Goal: Task Accomplishment & Management: Manage account settings

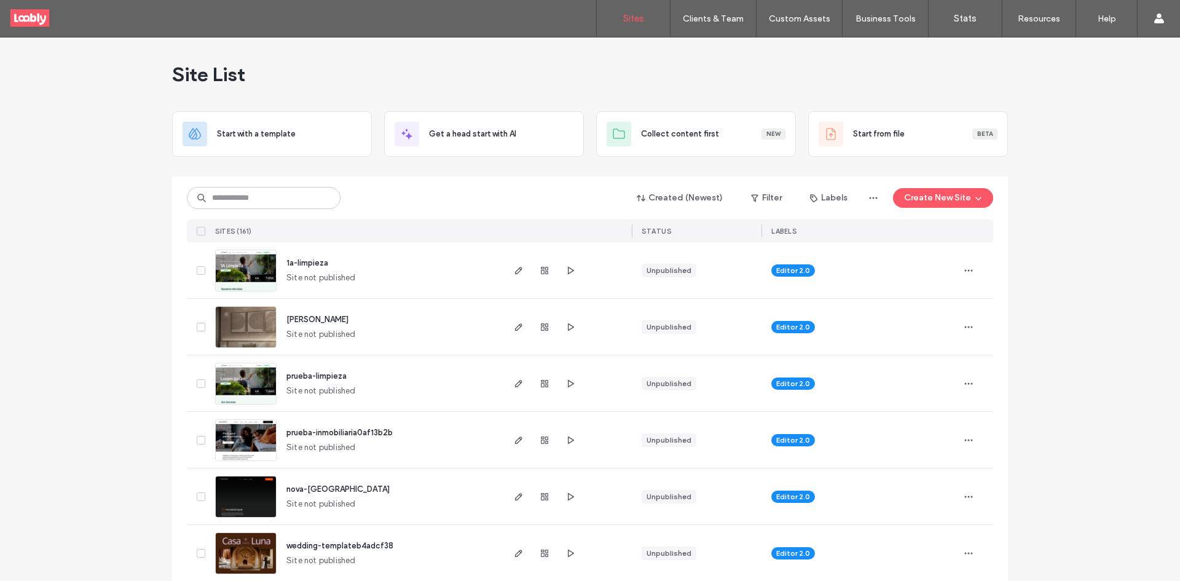
drag, startPoint x: 308, startPoint y: 186, endPoint x: 313, endPoint y: 193, distance: 8.4
click at [313, 193] on div "Created (Newest) Filter Labels Create New Site" at bounding box center [590, 197] width 806 height 23
click at [318, 198] on input at bounding box center [264, 198] width 154 height 22
click at [320, 190] on input at bounding box center [264, 198] width 154 height 22
click at [279, 192] on input at bounding box center [264, 198] width 154 height 22
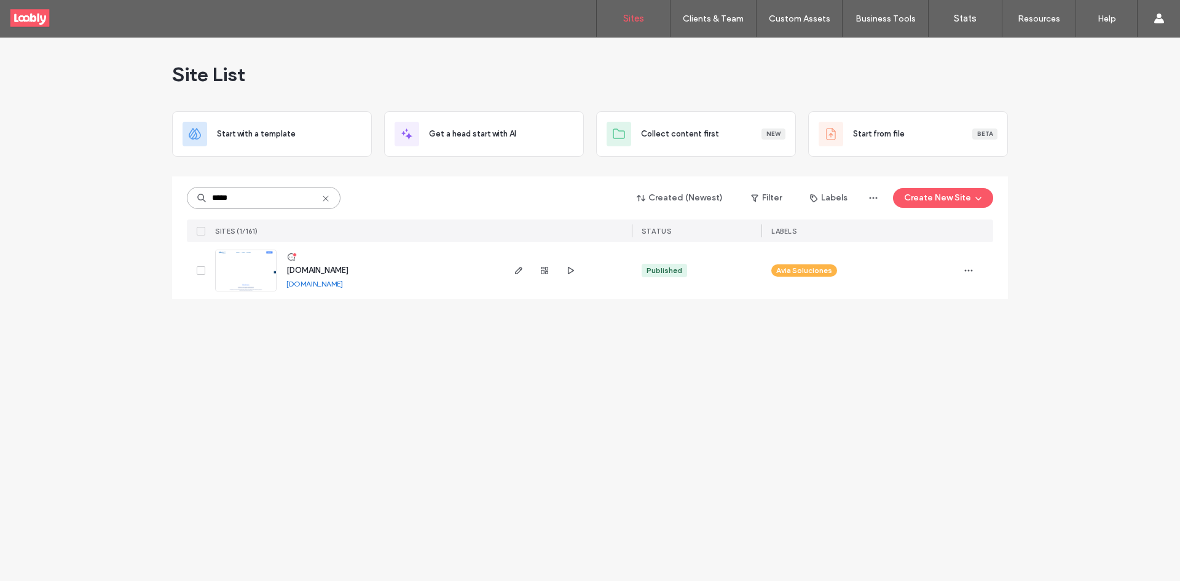
type input "*****"
click at [292, 253] on div at bounding box center [294, 255] width 4 height 4
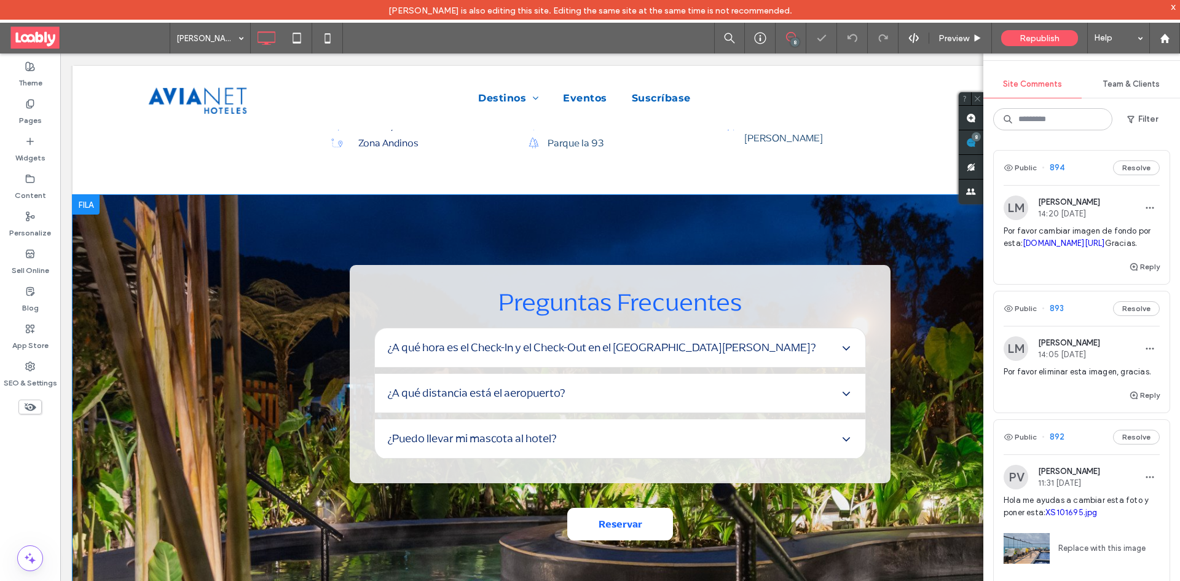
scroll to position [2562, 0]
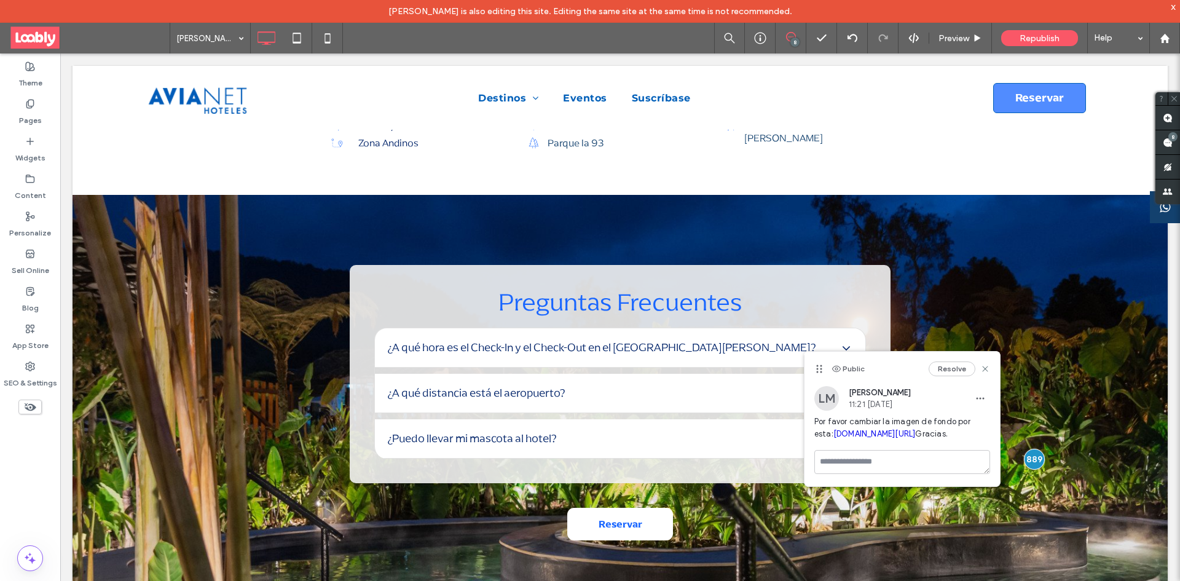
drag, startPoint x: 890, startPoint y: 451, endPoint x: 864, endPoint y: 439, distance: 28.9
click at [864, 438] on span "Por favor cambiar la imagen de fondo por esta: drive.google.com/file/d/1CuMd_20…" at bounding box center [902, 427] width 176 height 25
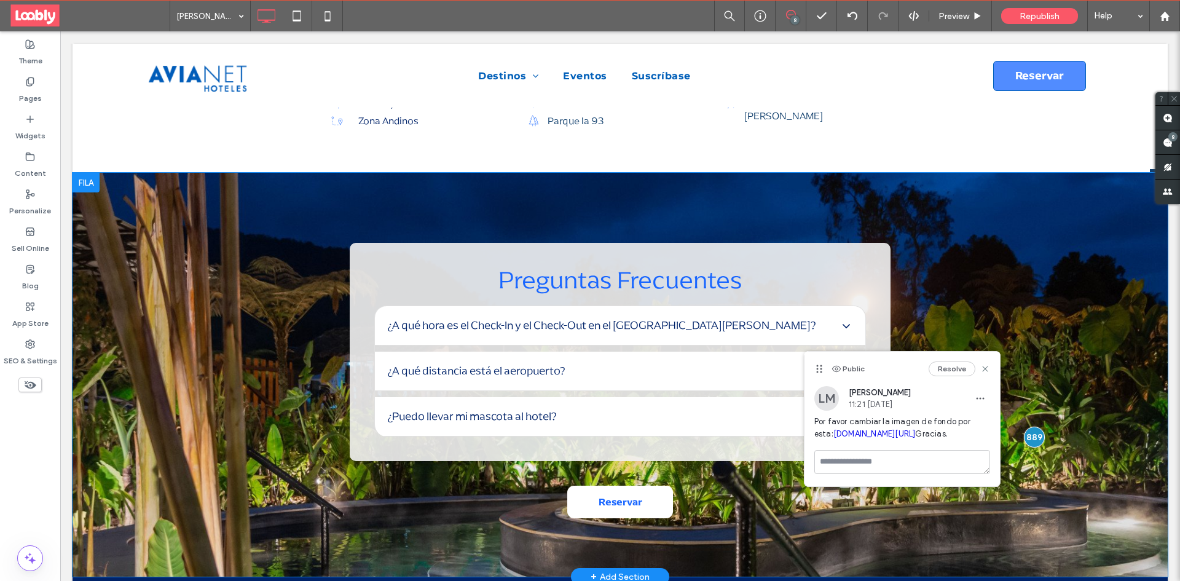
click at [259, 374] on div "Preguntas Frecuentes ¿A qué hora es el Check-In y el Check-Out en el hotel Rosa…" at bounding box center [620, 375] width 1095 height 404
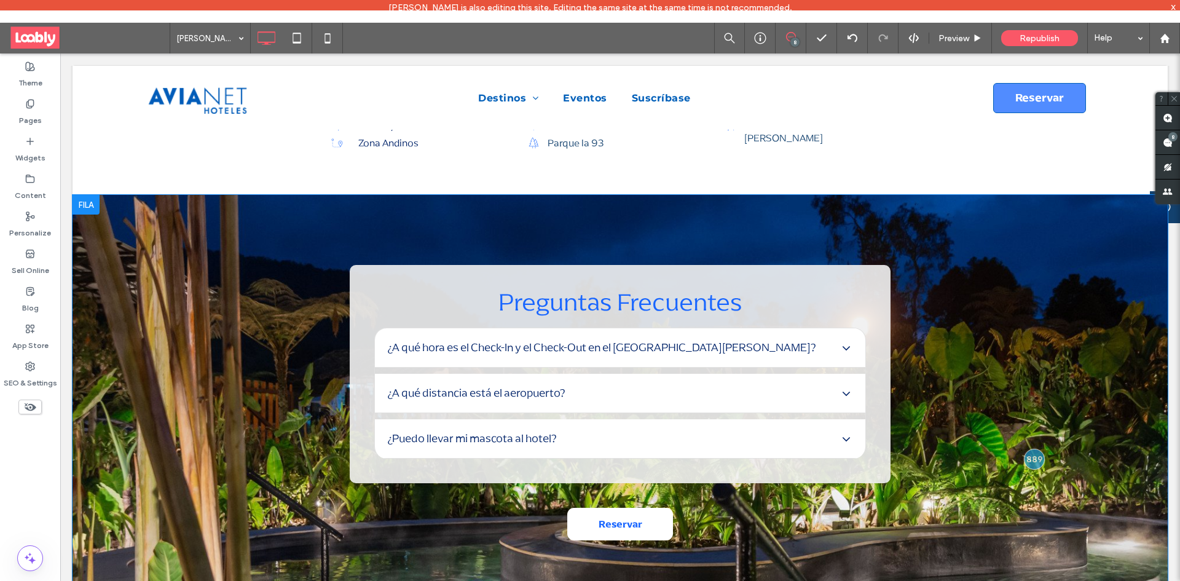
click at [179, 342] on div "Preguntas Frecuentes ¿A qué hora es el Check-In y el Check-Out en el hotel Rosa…" at bounding box center [620, 397] width 1095 height 404
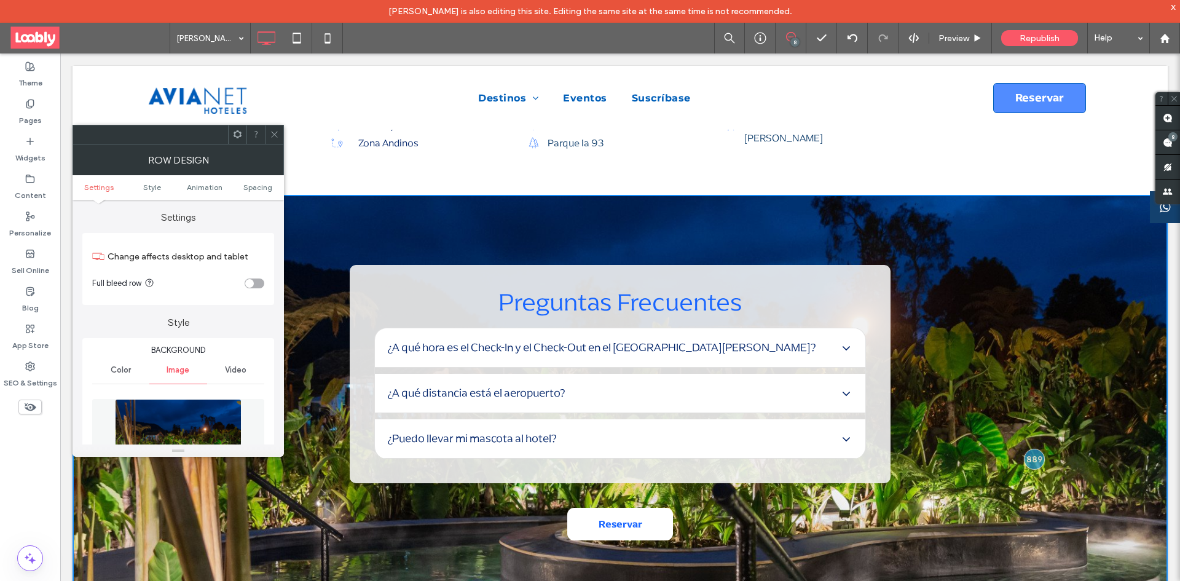
click at [196, 413] on img at bounding box center [178, 441] width 127 height 85
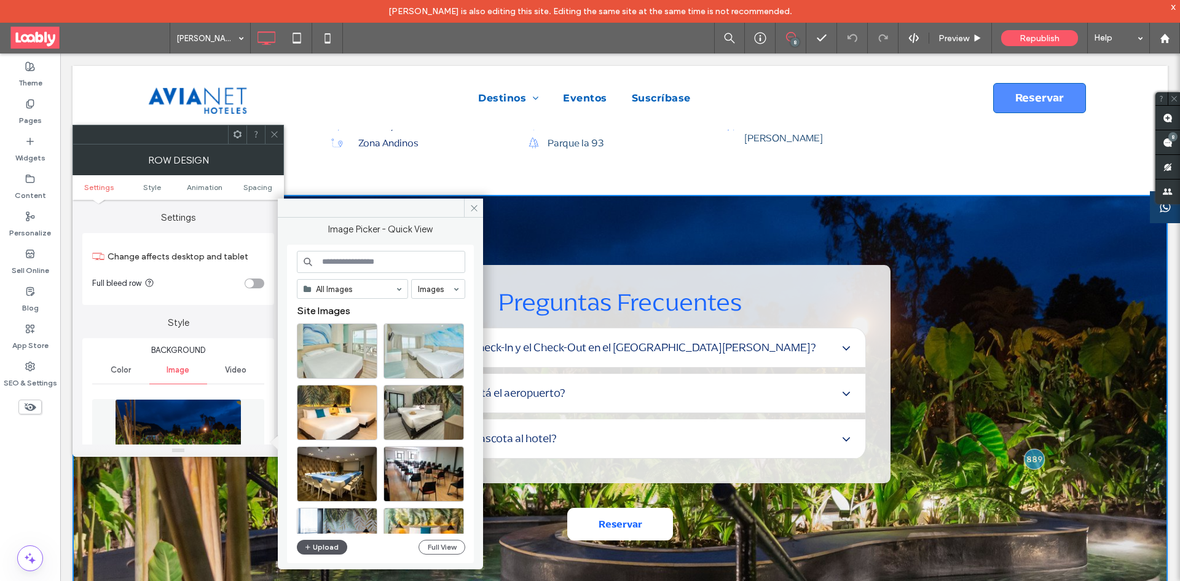
click at [330, 548] on button "Upload" at bounding box center [322, 547] width 50 height 15
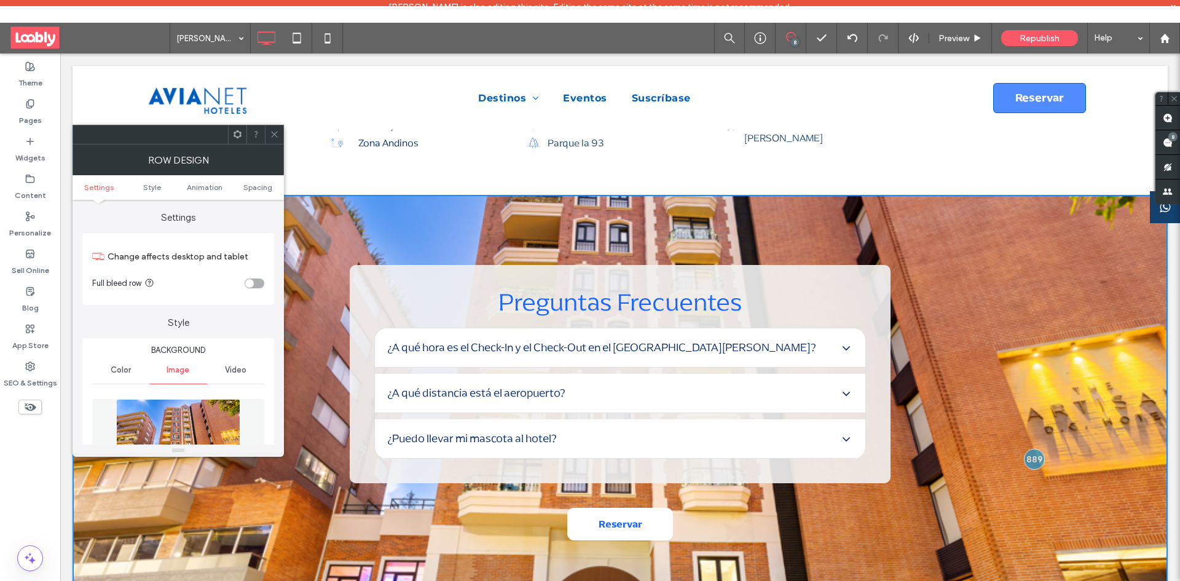
click at [278, 136] on icon at bounding box center [274, 134] width 9 height 9
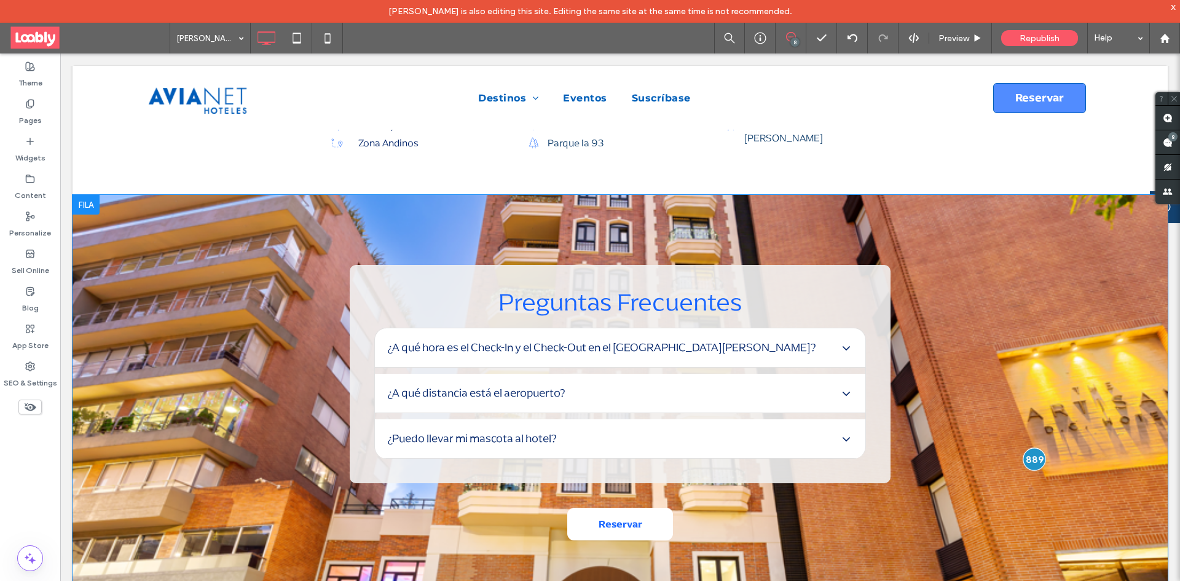
click at [1026, 449] on div at bounding box center [1033, 459] width 23 height 23
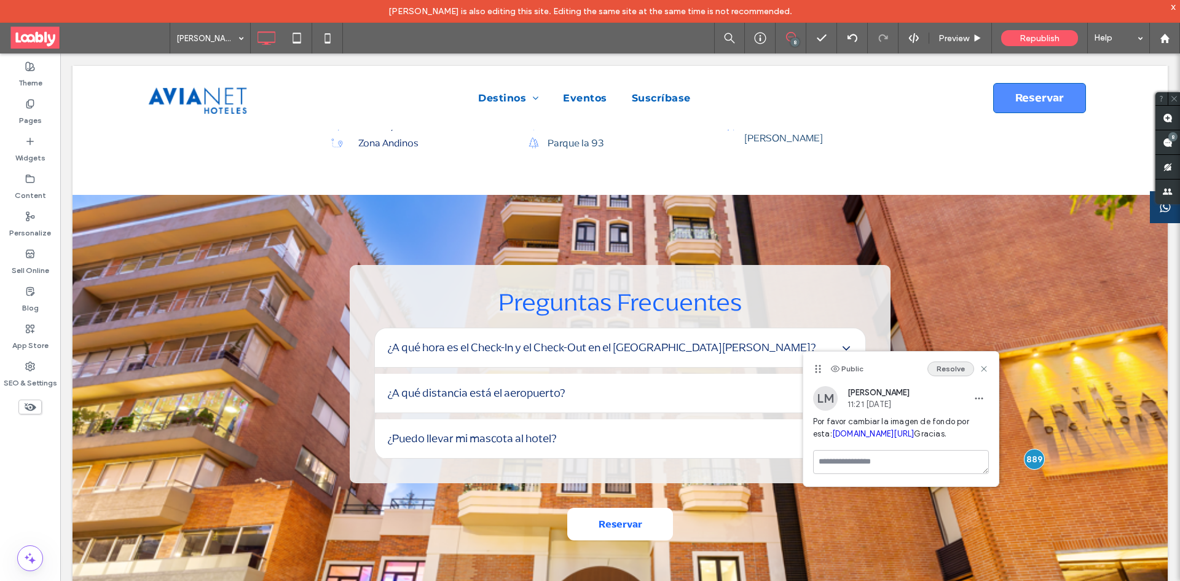
click at [947, 368] on button "Resolve" at bounding box center [950, 368] width 47 height 15
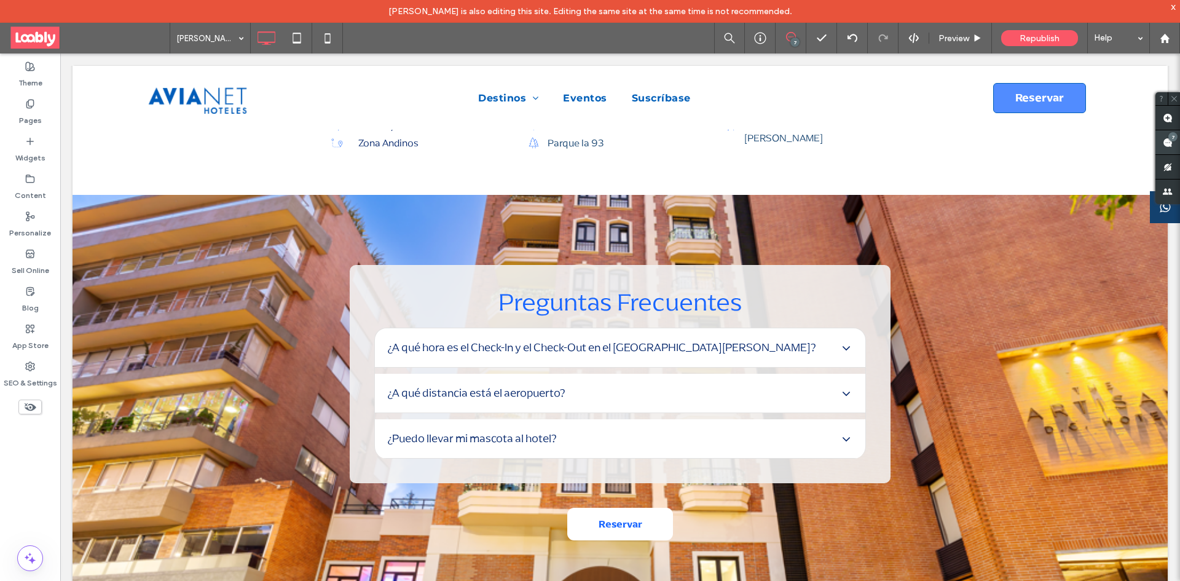
click at [1167, 141] on use at bounding box center [1168, 143] width 10 height 10
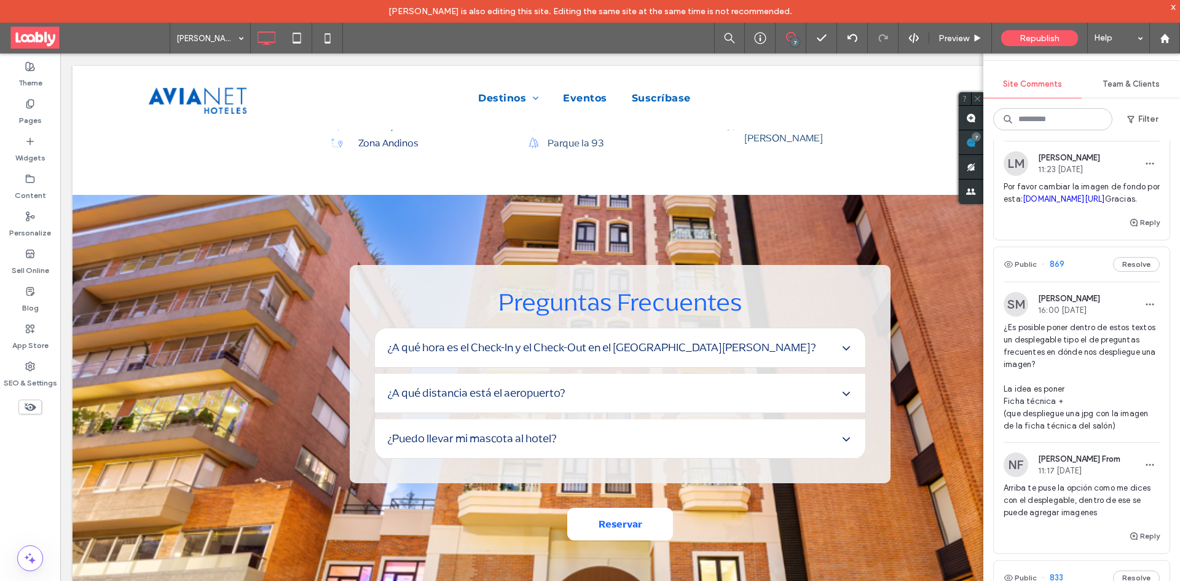
scroll to position [676, 0]
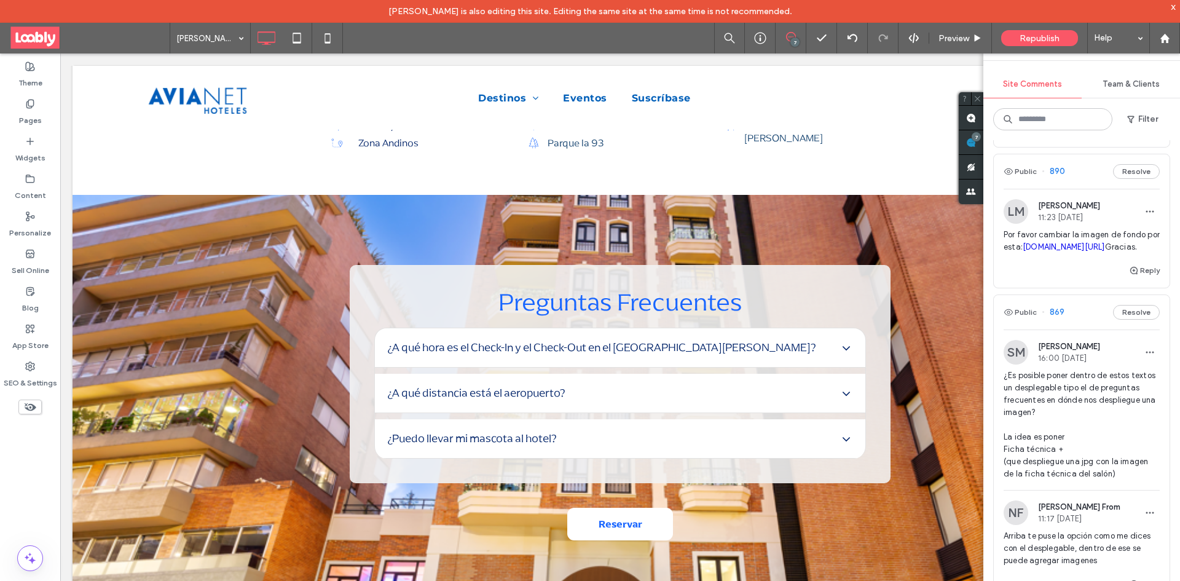
click at [1082, 189] on div "Public 890 Resolve" at bounding box center [1082, 171] width 176 height 34
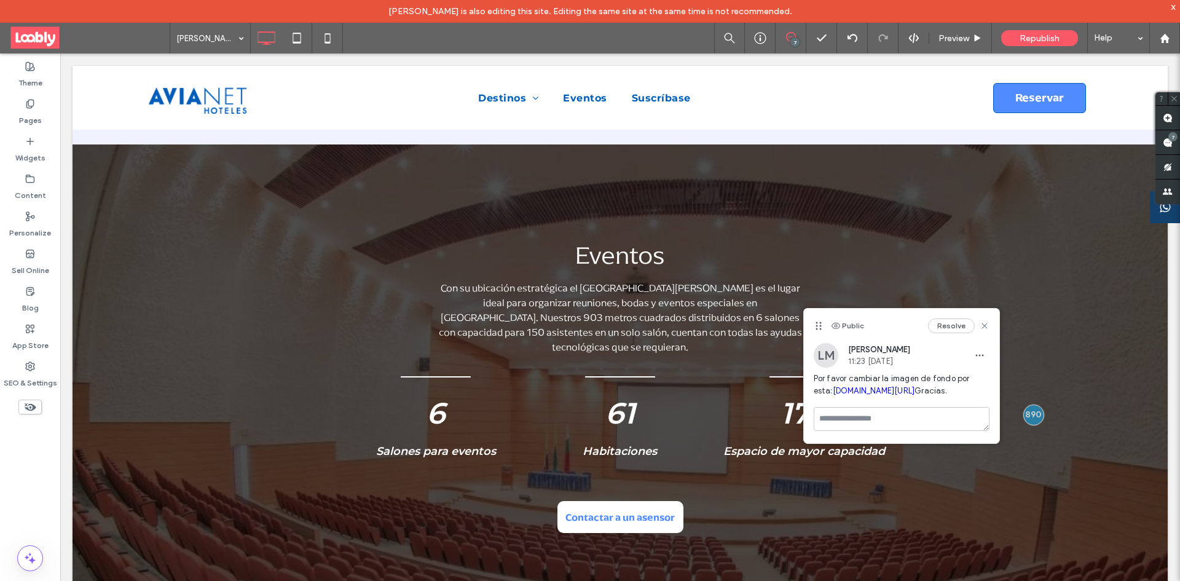
scroll to position [0, 0]
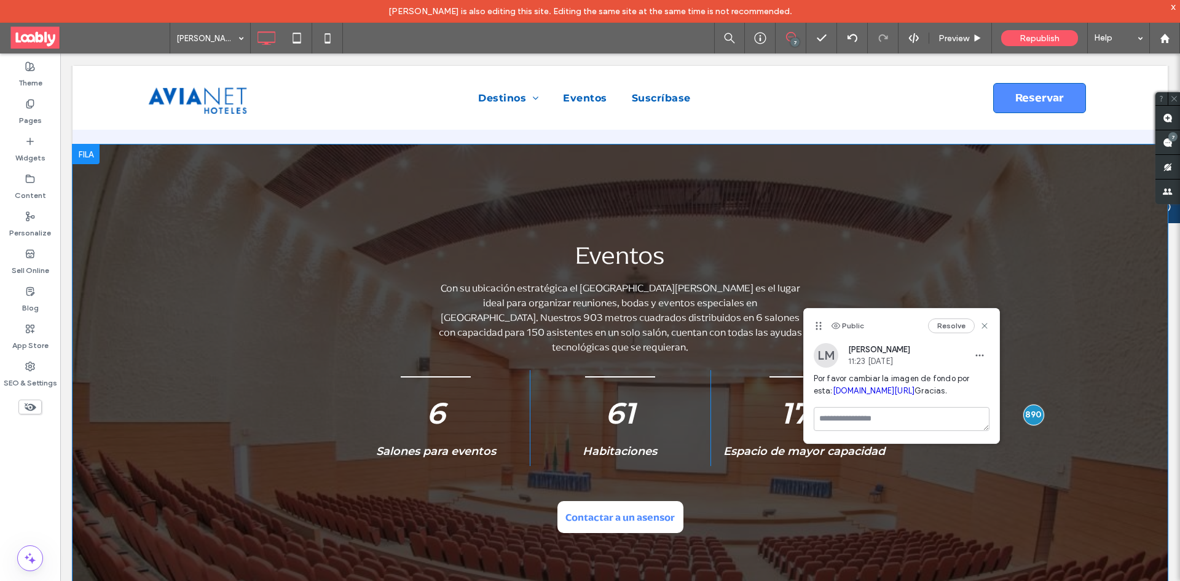
click at [151, 364] on div "Eventos Con su ubicación estratégica el Hotel Rosales Plaza es el lugar ideal p…" at bounding box center [620, 389] width 1095 height 490
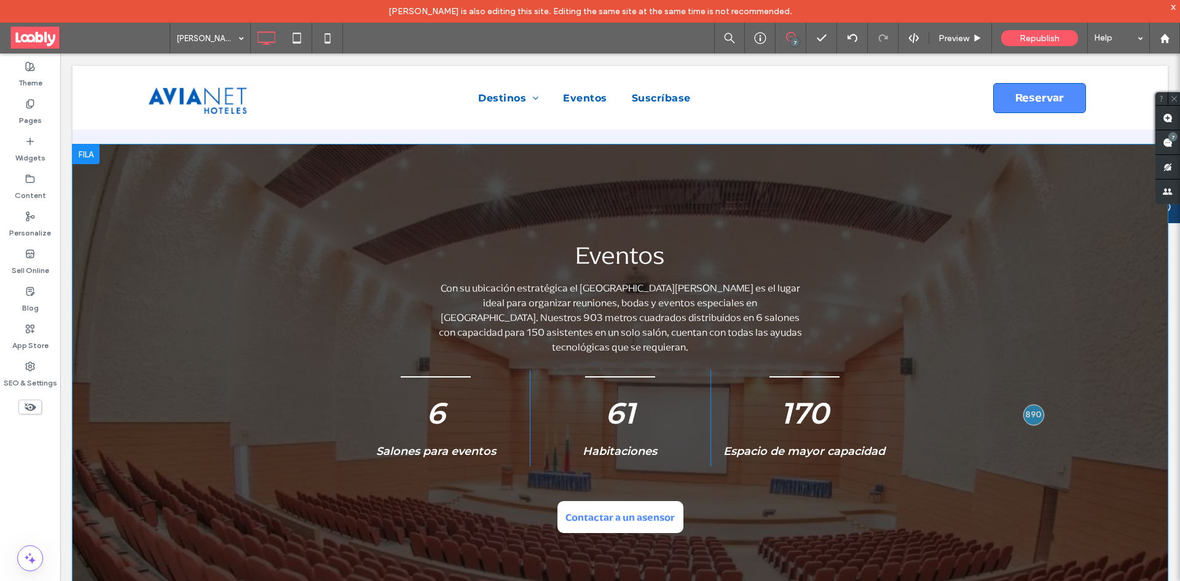
click at [162, 261] on div "Eventos Con su ubicación estratégica el Hotel Rosales Plaza es el lugar ideal p…" at bounding box center [620, 389] width 1095 height 490
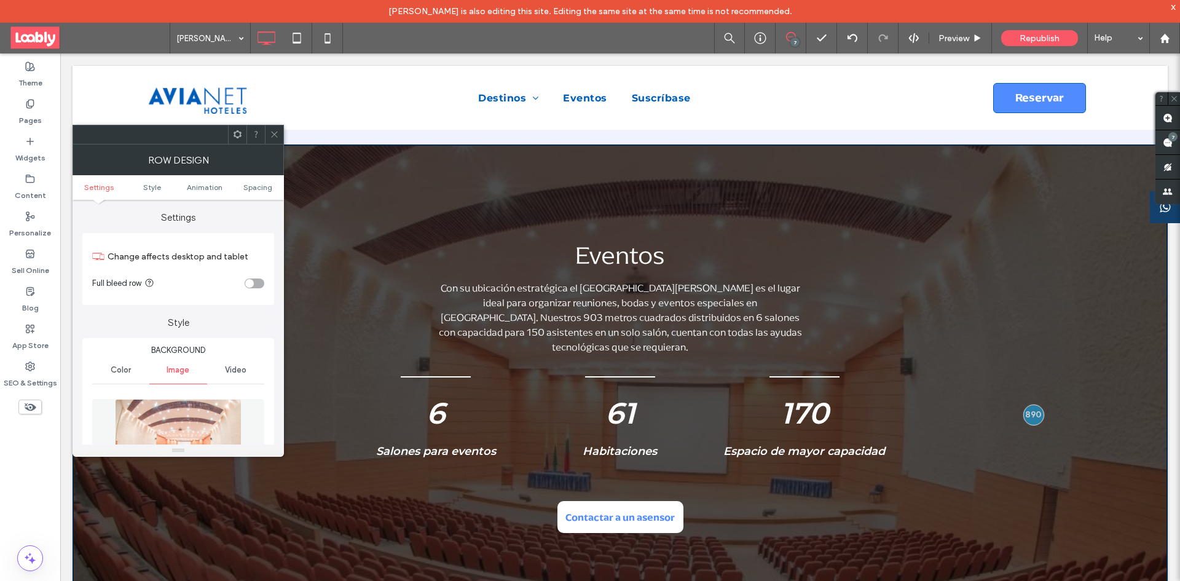
click at [154, 417] on img at bounding box center [178, 441] width 127 height 85
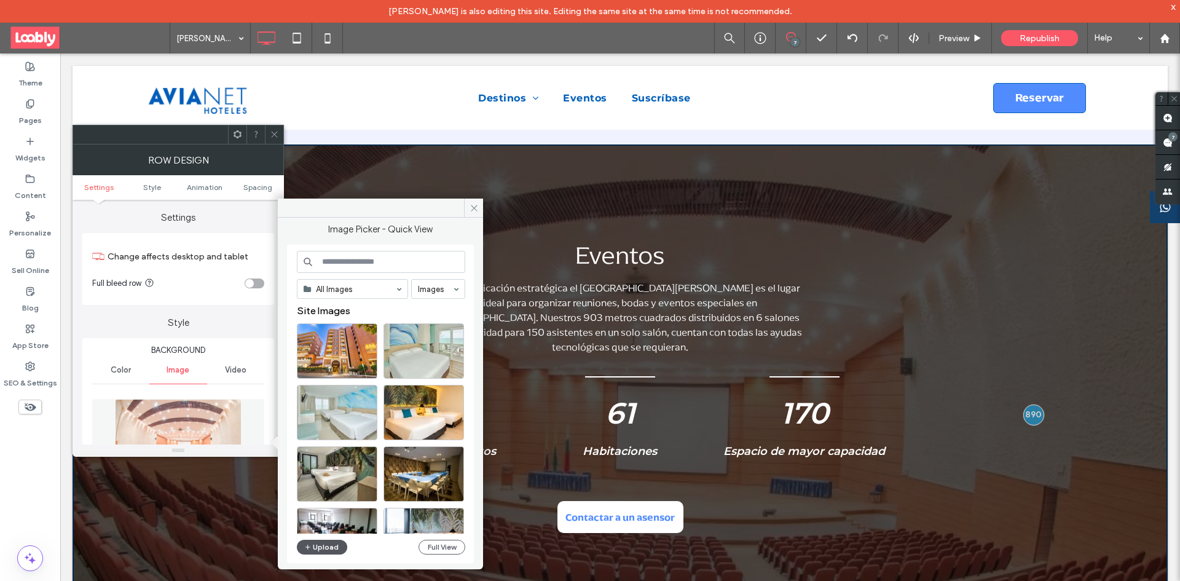
click at [340, 546] on button "Upload" at bounding box center [322, 547] width 50 height 15
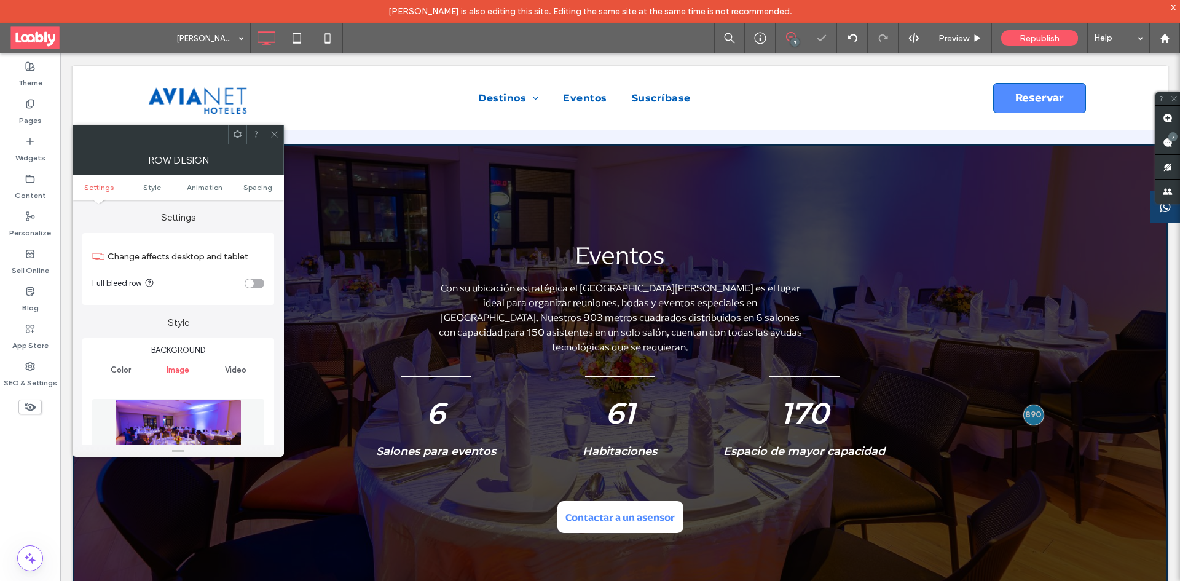
click at [275, 137] on icon at bounding box center [274, 134] width 9 height 9
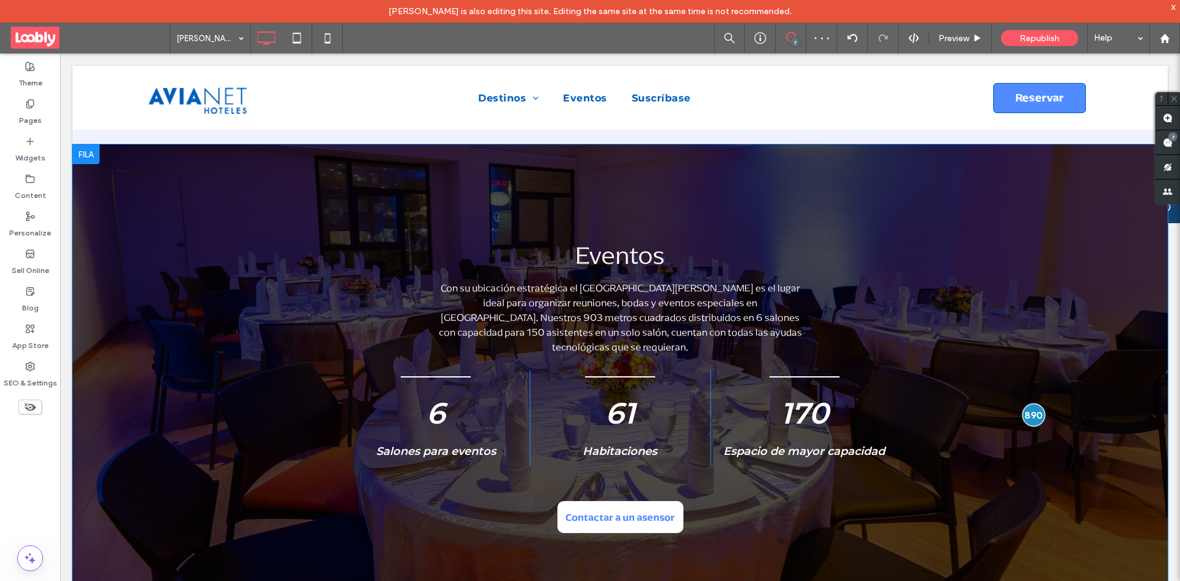
click at [1027, 403] on div at bounding box center [1033, 414] width 23 height 23
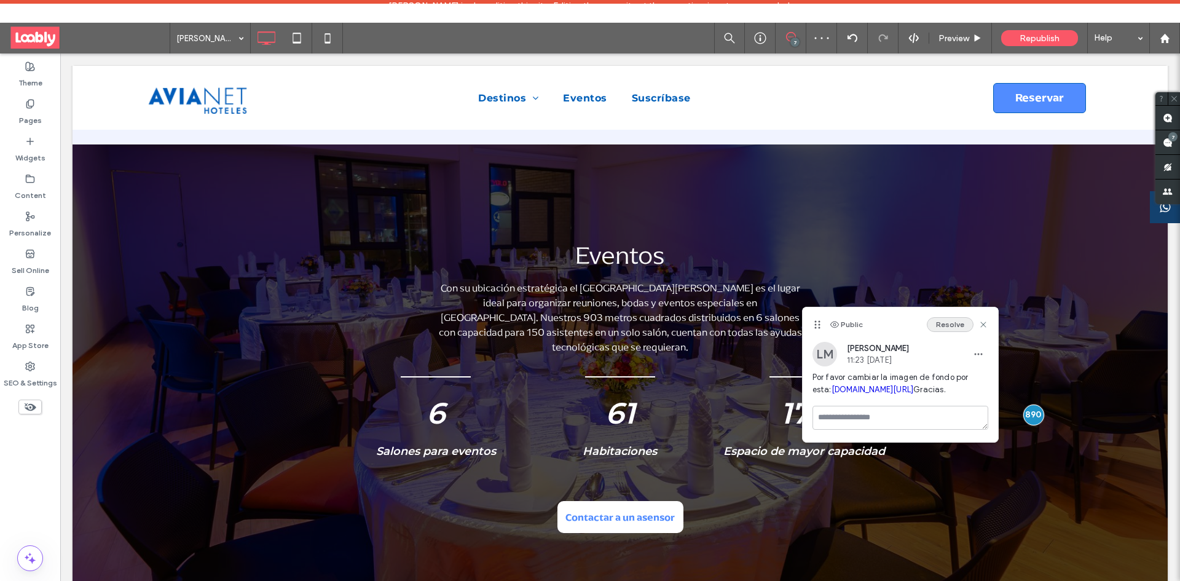
click at [965, 324] on button "Resolve" at bounding box center [950, 324] width 47 height 15
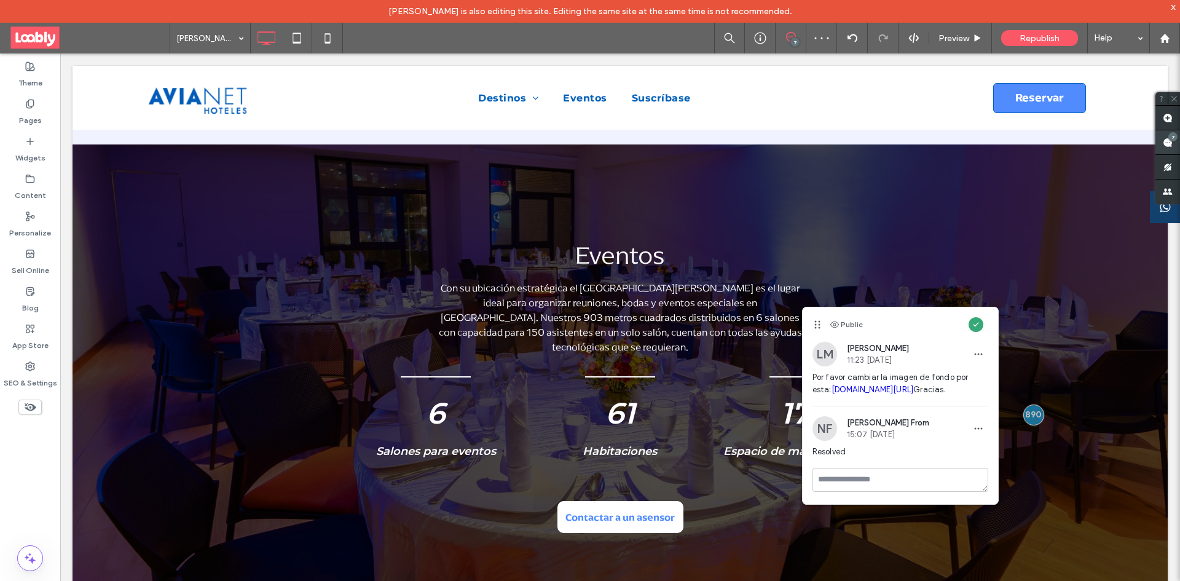
click at [1164, 138] on use at bounding box center [1168, 143] width 10 height 10
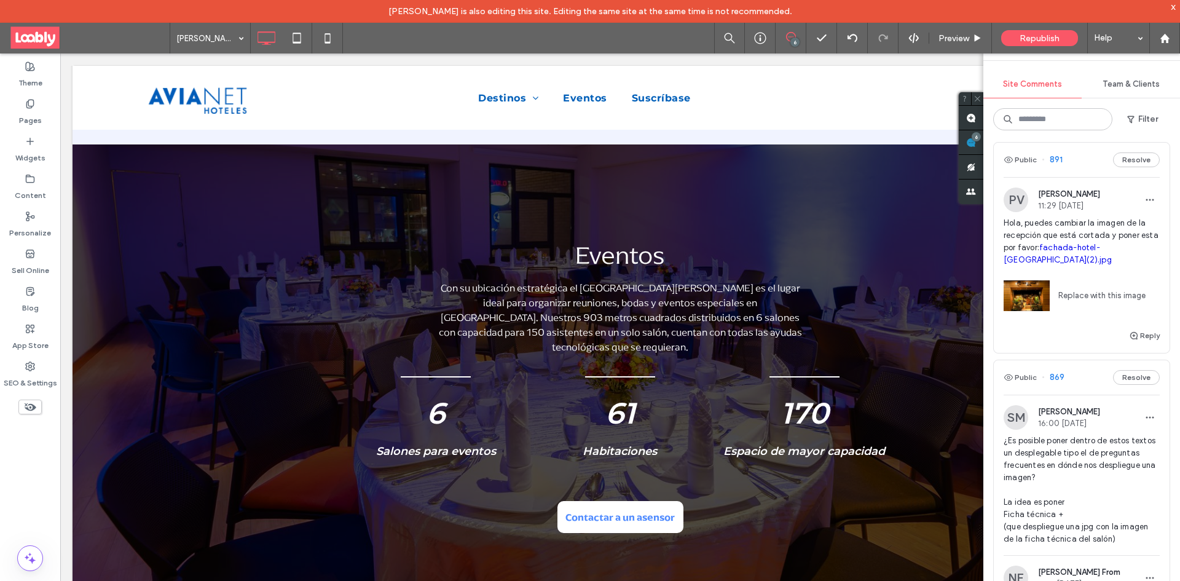
scroll to position [430, 0]
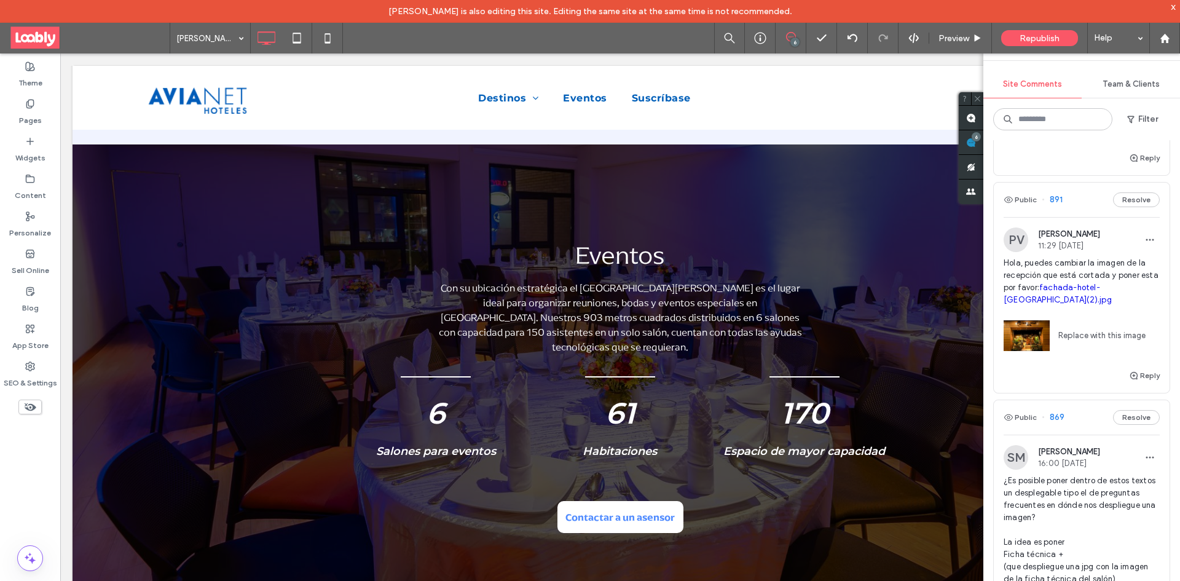
click at [1086, 217] on div "Public 891 Resolve" at bounding box center [1082, 199] width 176 height 34
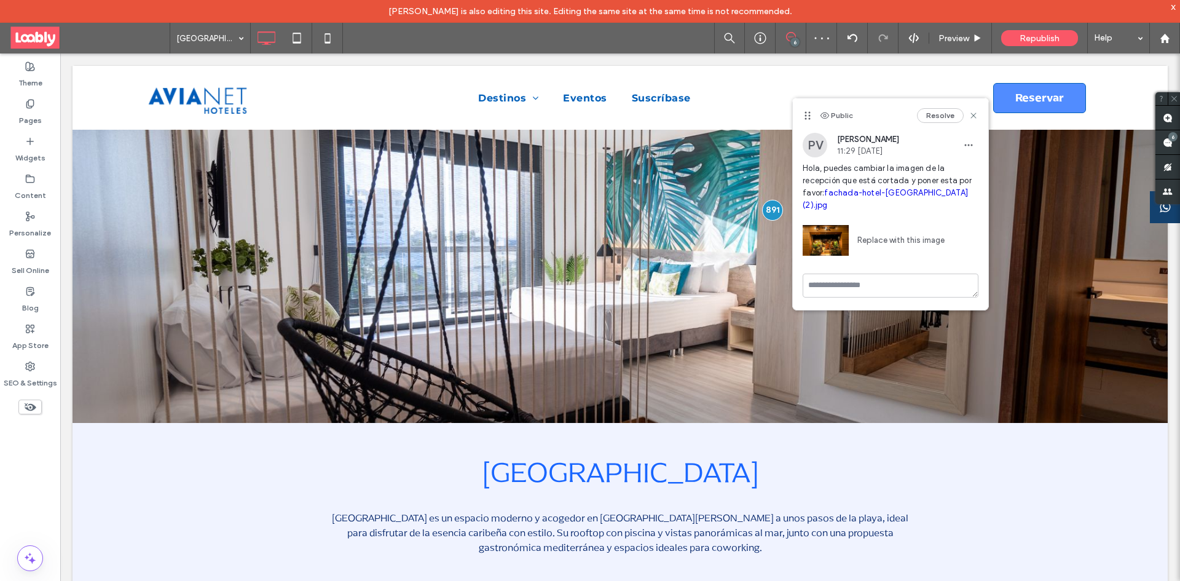
click at [918, 246] on link "Replace with this image" at bounding box center [897, 240] width 96 height 12
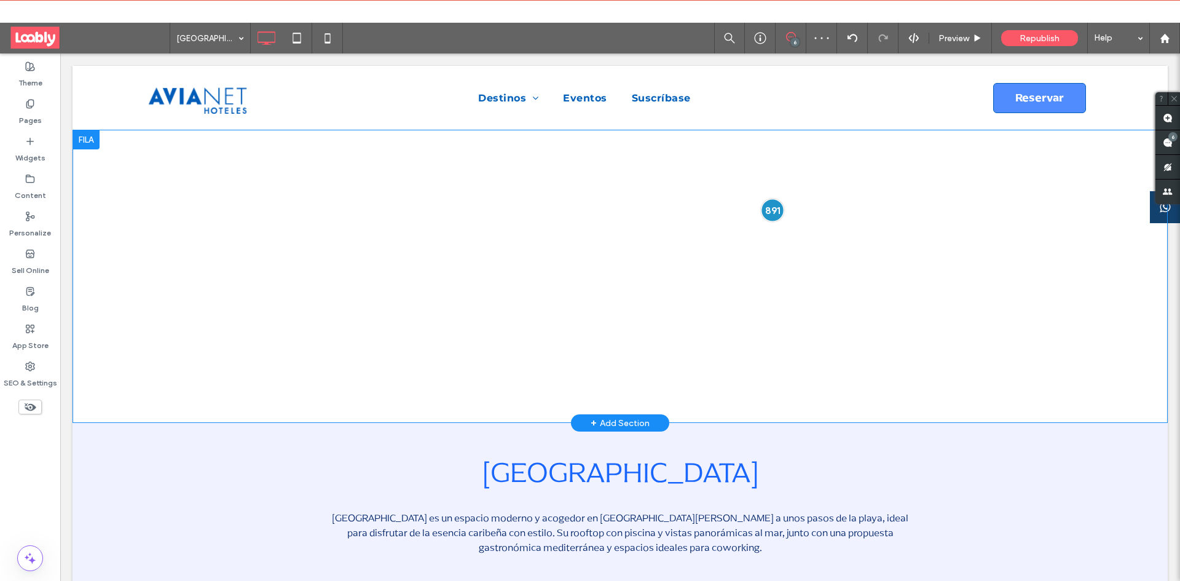
click at [770, 210] on div at bounding box center [772, 209] width 23 height 23
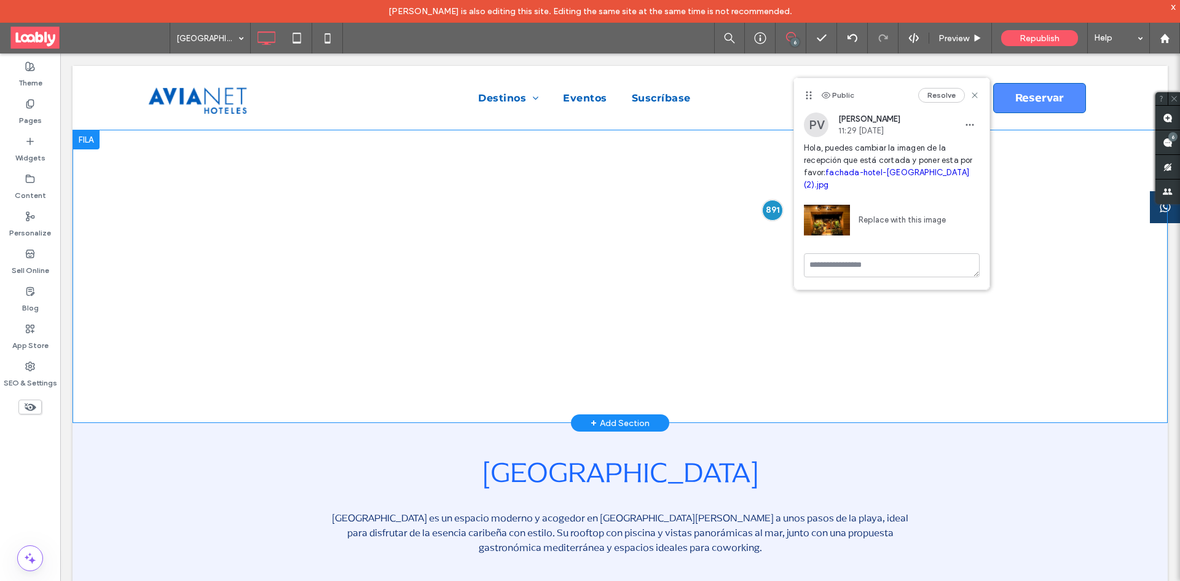
click at [622, 364] on div at bounding box center [620, 276] width 1095 height 293
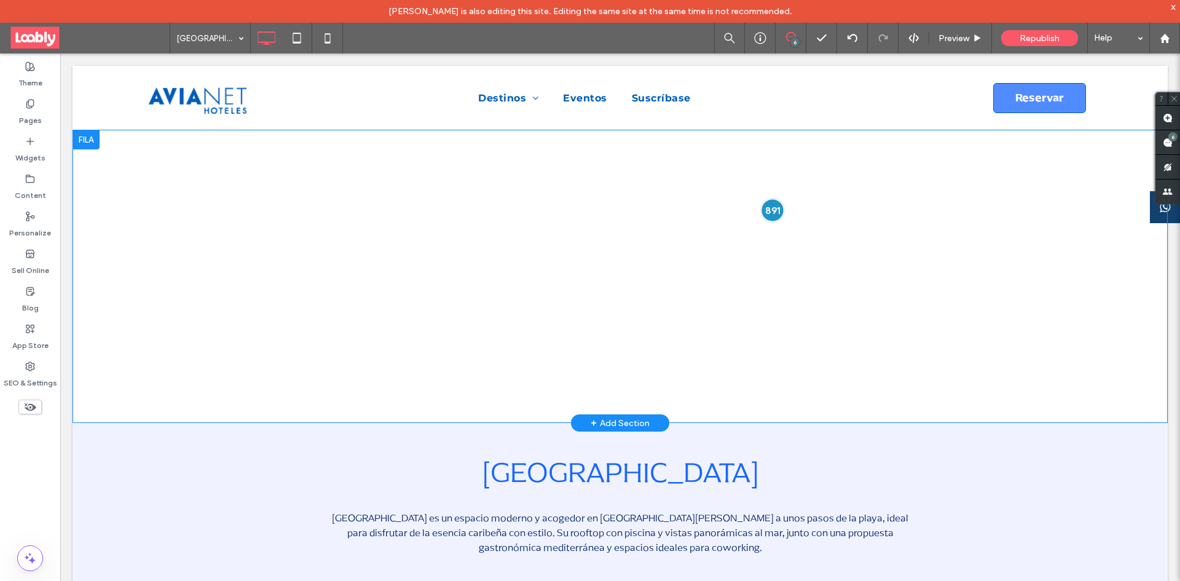
click at [771, 211] on div at bounding box center [772, 209] width 23 height 23
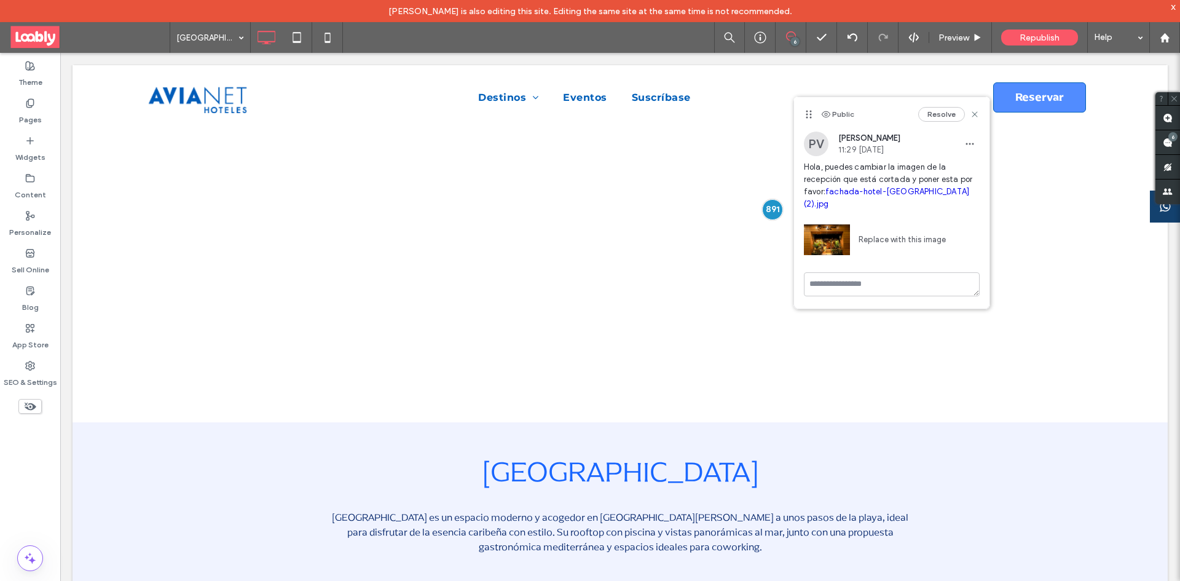
click at [689, 399] on div at bounding box center [620, 275] width 1095 height 293
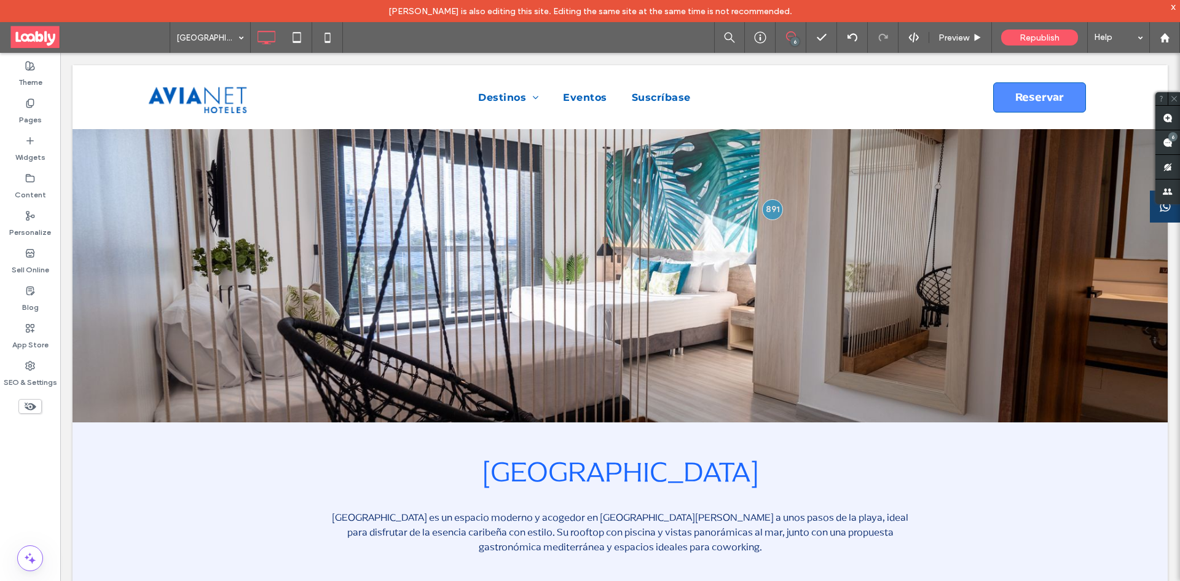
click at [694, 396] on div at bounding box center [620, 275] width 1095 height 293
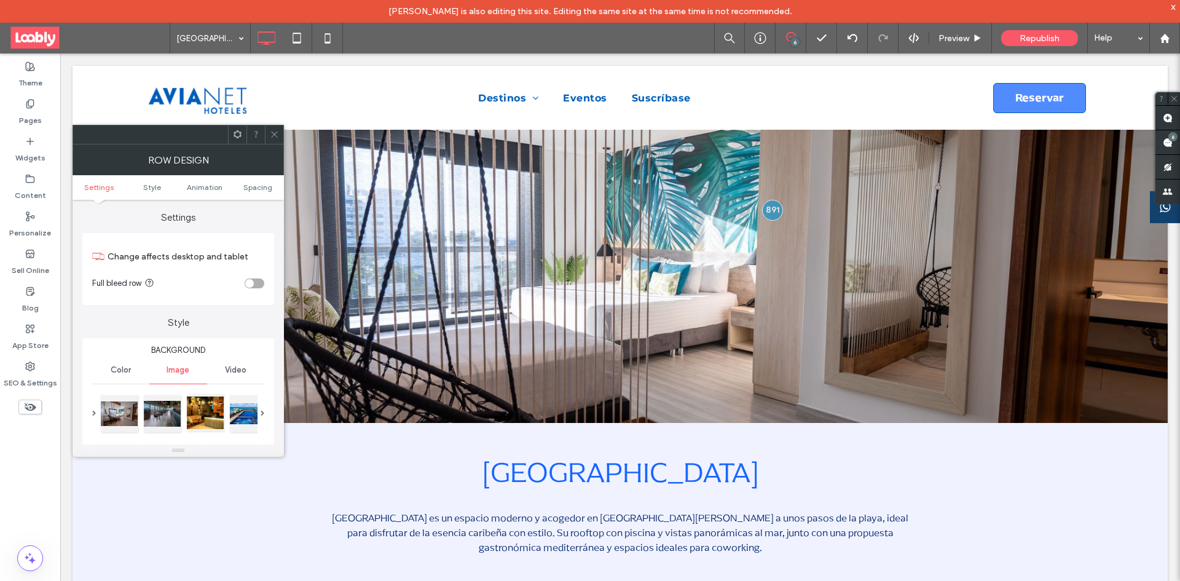
click at [208, 402] on div at bounding box center [205, 412] width 37 height 37
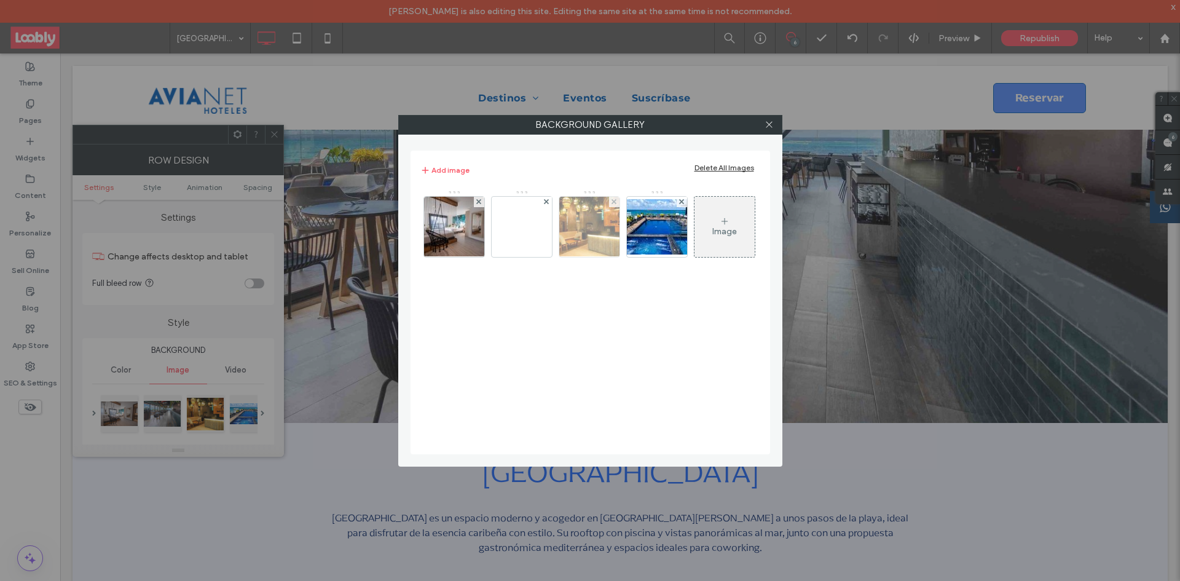
click at [592, 239] on img at bounding box center [589, 227] width 68 height 60
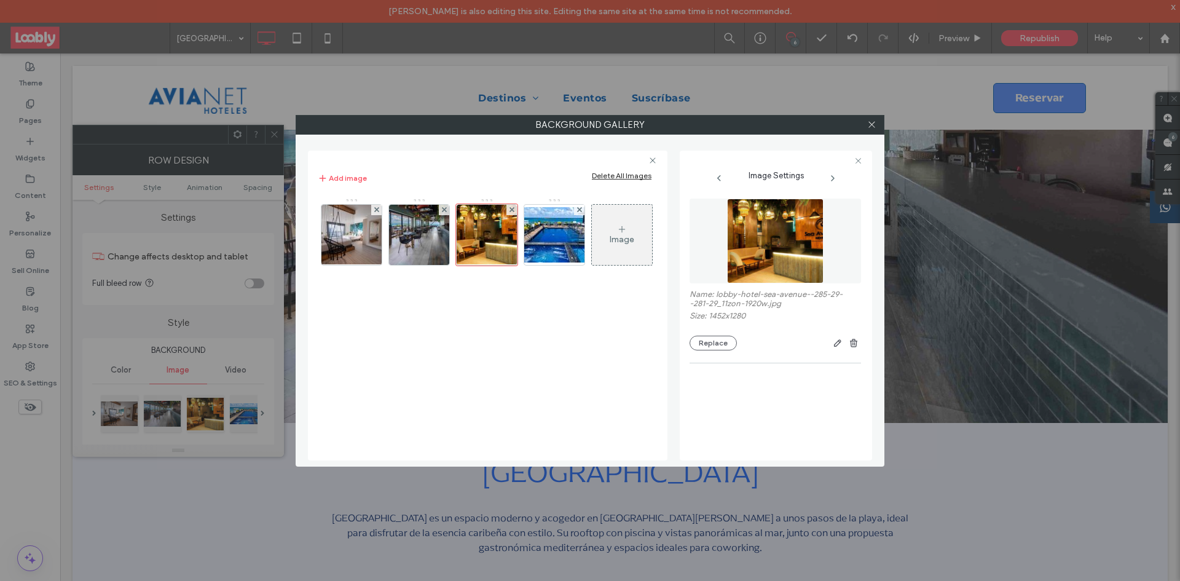
click at [766, 245] on img at bounding box center [775, 240] width 96 height 85
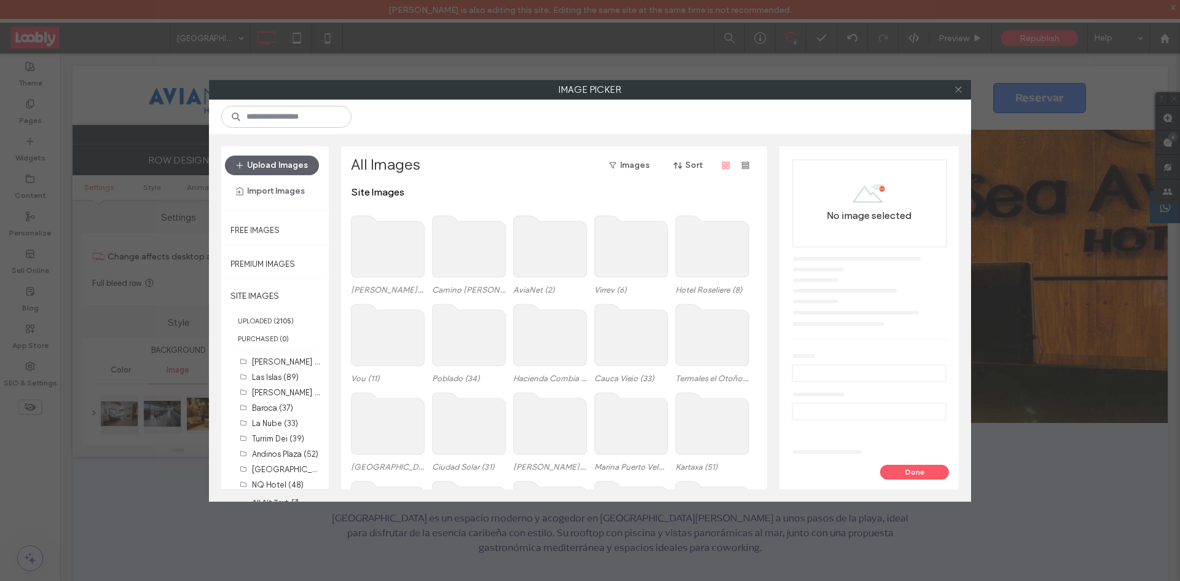
click at [956, 90] on icon at bounding box center [958, 89] width 9 height 9
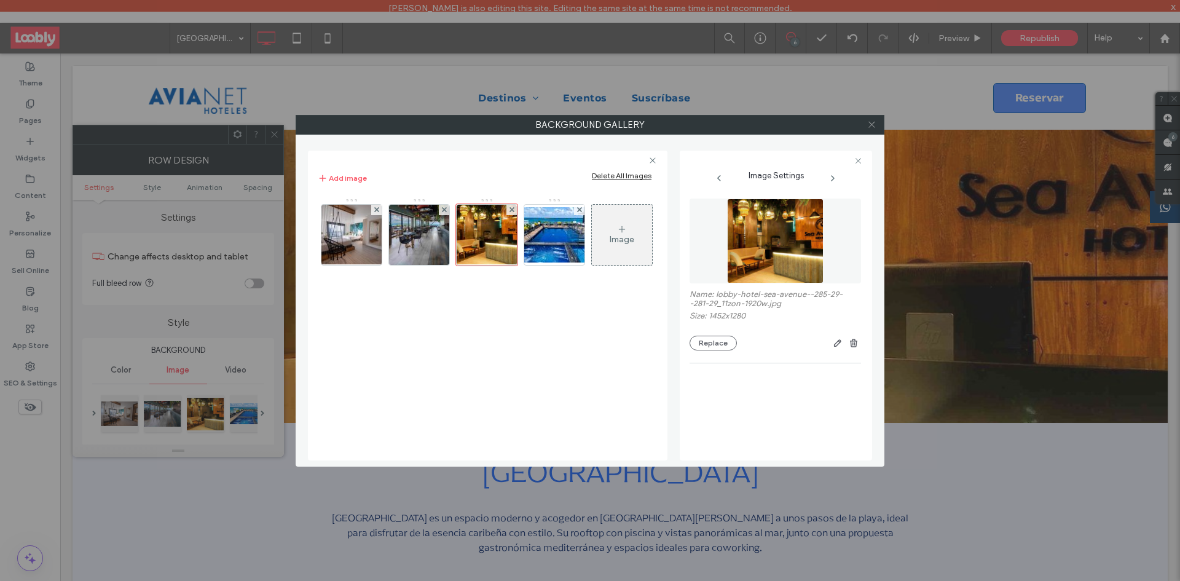
click at [873, 127] on use at bounding box center [871, 125] width 6 height 6
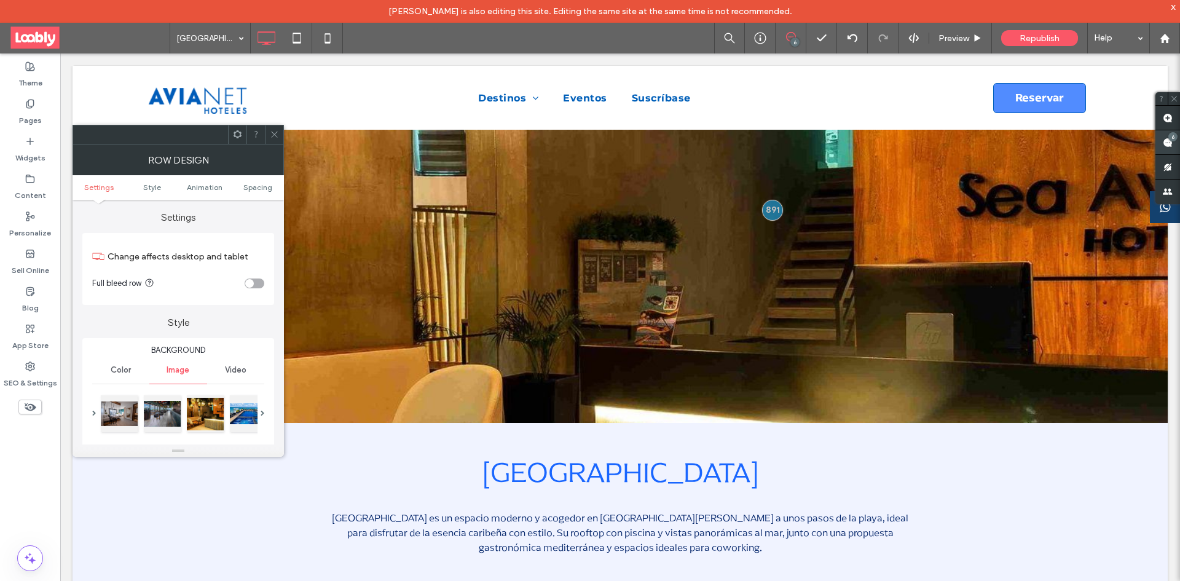
click at [1179, 145] on span at bounding box center [1167, 142] width 25 height 24
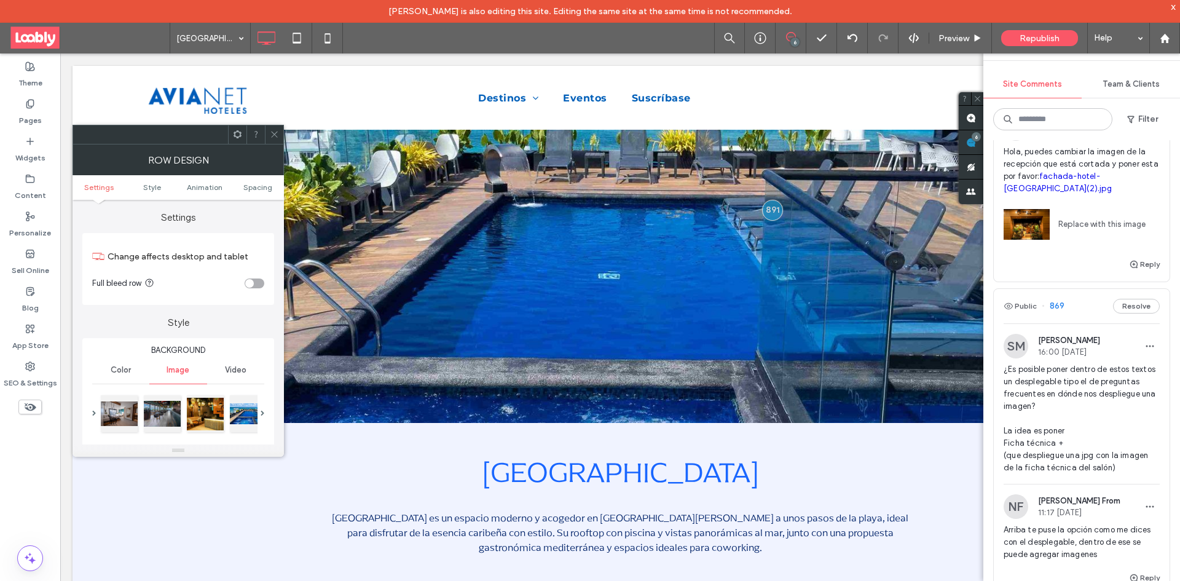
scroll to position [553, 0]
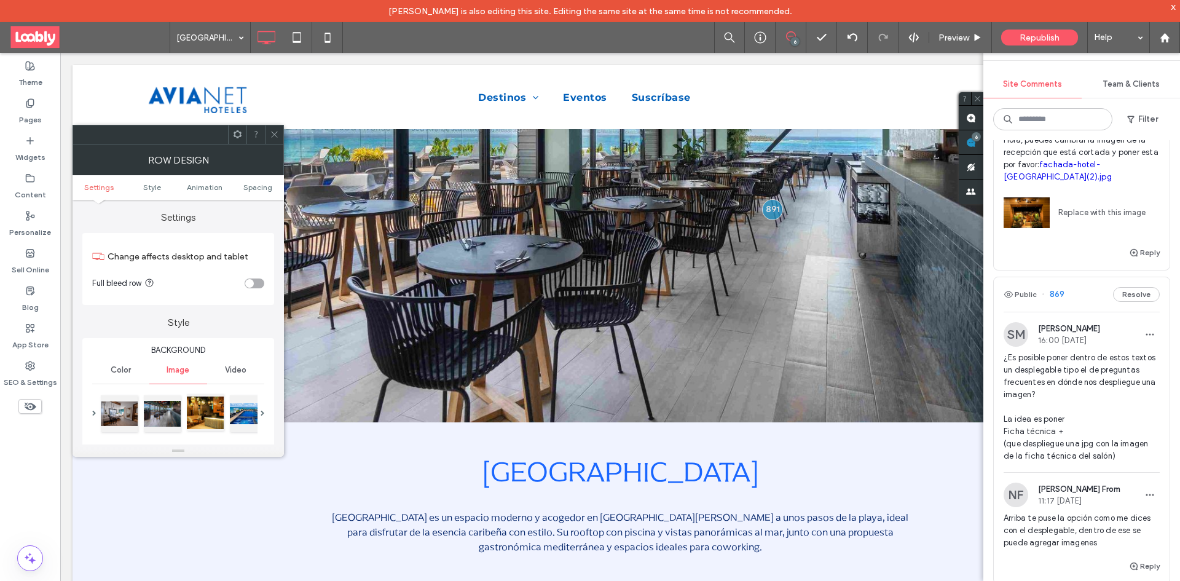
click at [197, 407] on div at bounding box center [205, 412] width 37 height 37
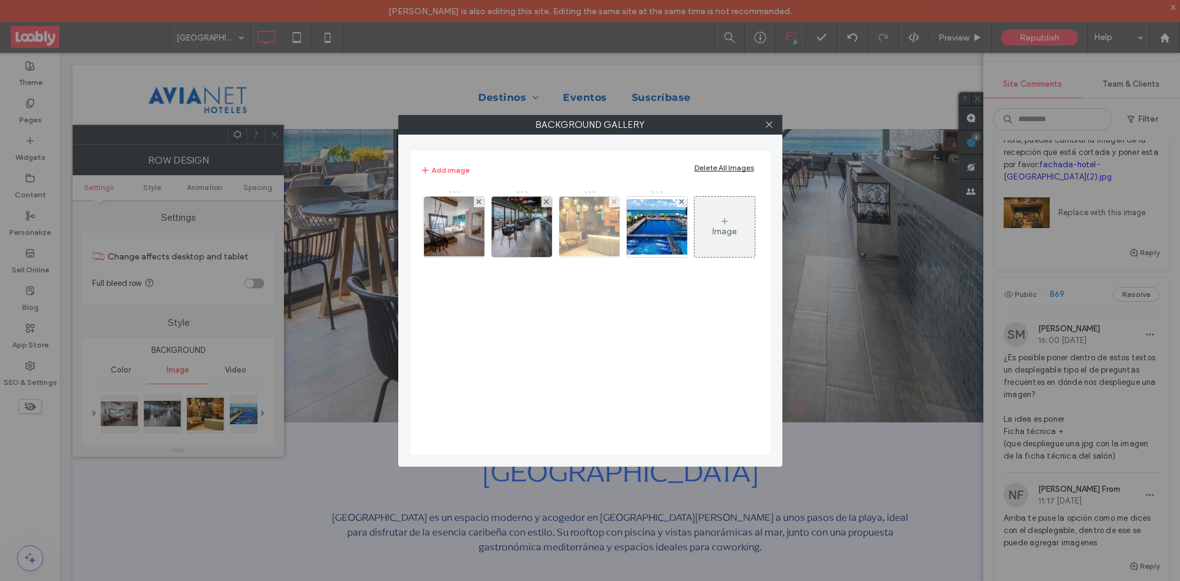
click at [583, 224] on img at bounding box center [589, 227] width 68 height 60
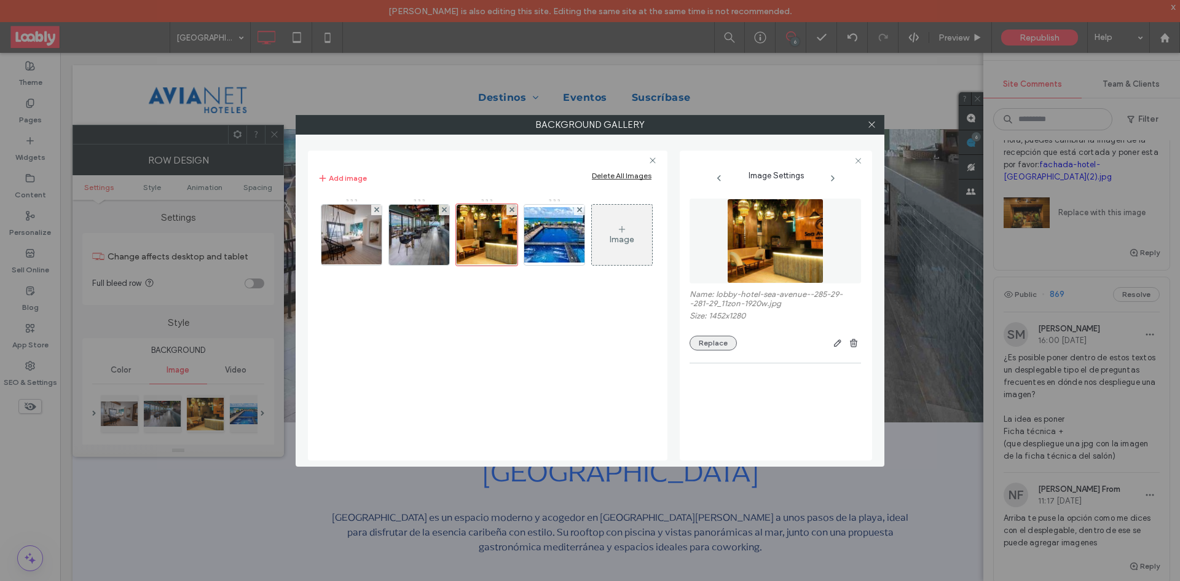
click at [709, 344] on button "Replace" at bounding box center [712, 343] width 47 height 15
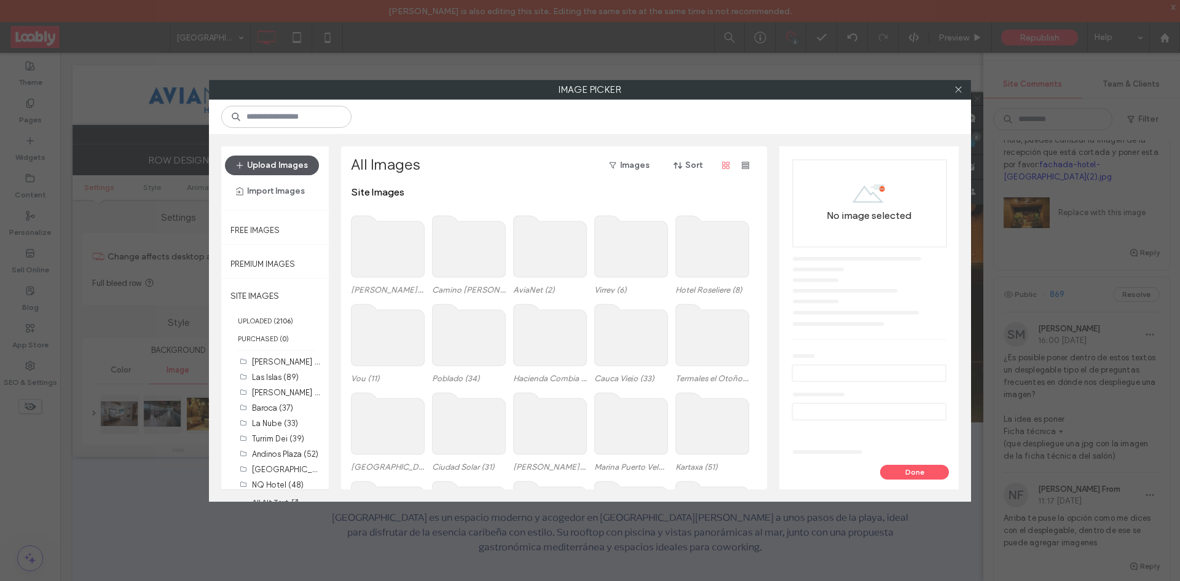
click at [270, 158] on button "Upload Images" at bounding box center [272, 165] width 94 height 20
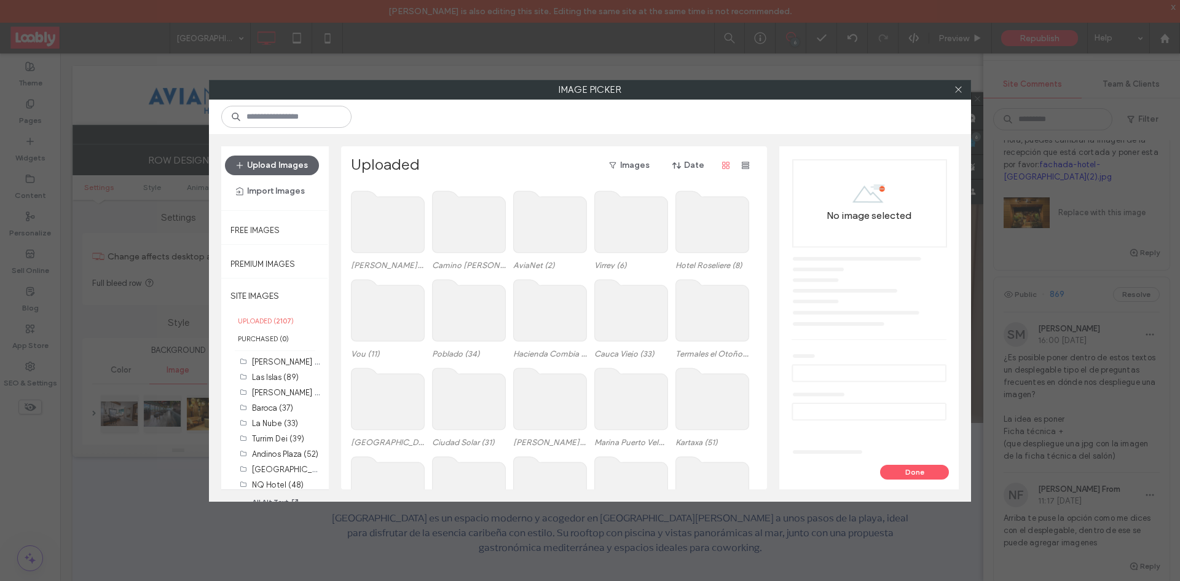
click at [862, 190] on div "No image selected" at bounding box center [869, 306] width 160 height 294
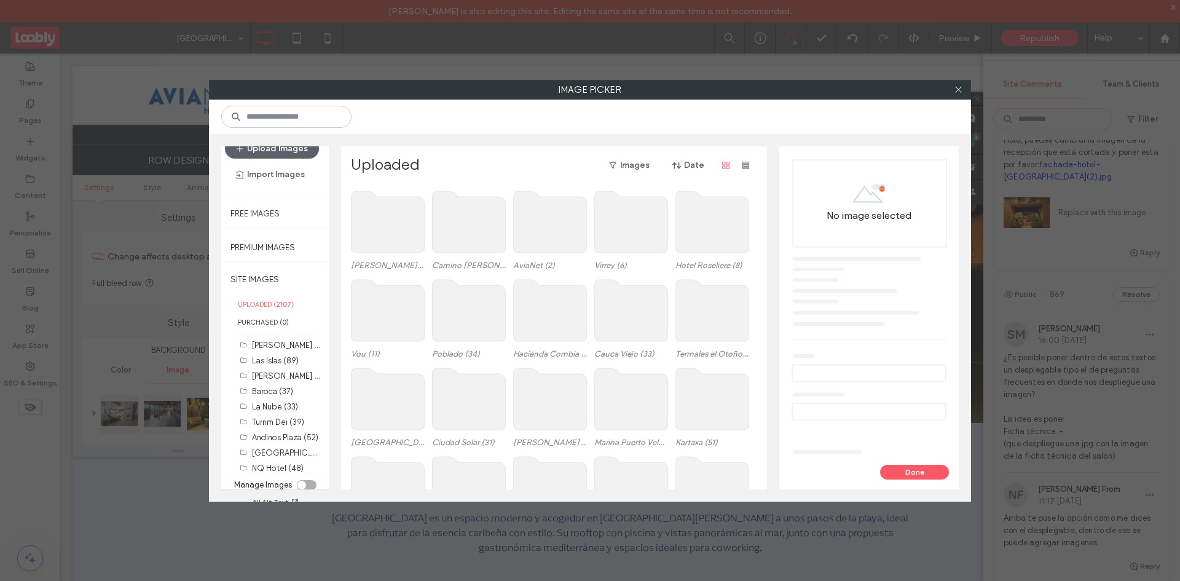
scroll to position [22, 0]
click at [279, 324] on label "PURCHASED ( 0 )" at bounding box center [275, 317] width 108 height 18
click at [304, 302] on label "UPLOADED ( 2107 )" at bounding box center [275, 299] width 108 height 18
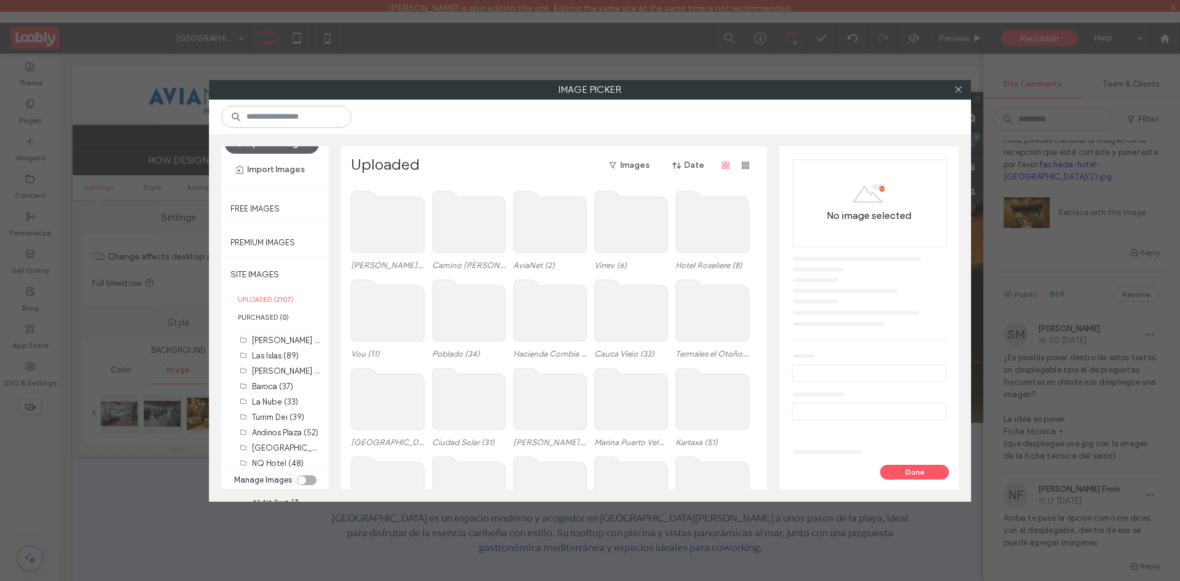
click at [294, 299] on label "UPLOADED ( 2107 )" at bounding box center [275, 299] width 108 height 18
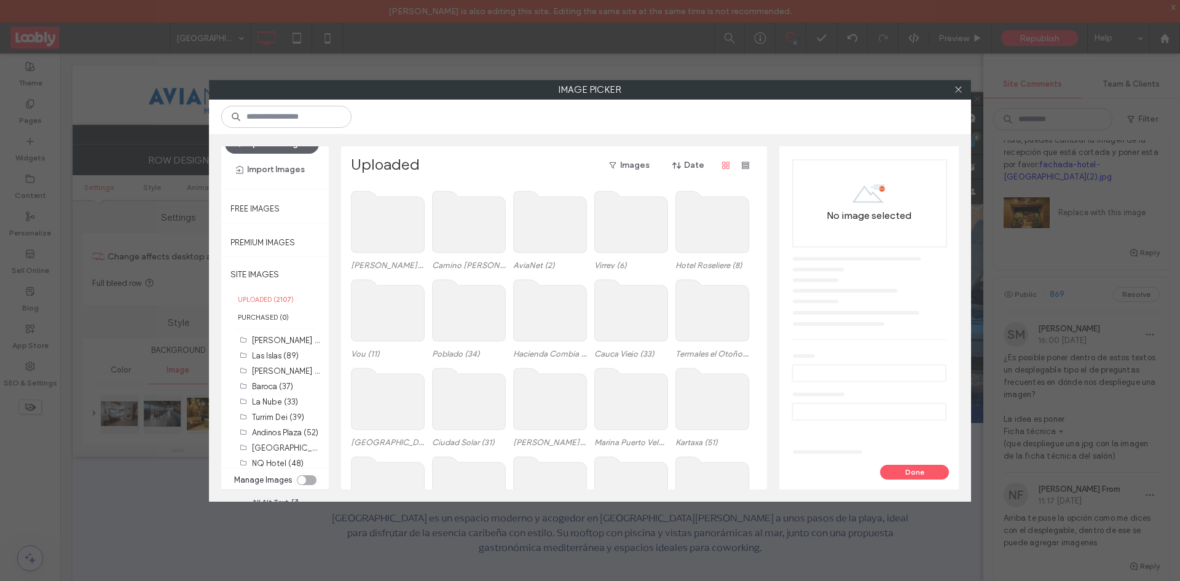
click at [294, 299] on label "UPLOADED ( 2107 )" at bounding box center [275, 299] width 108 height 18
click at [267, 274] on label "SITE IMAGES" at bounding box center [275, 274] width 108 height 31
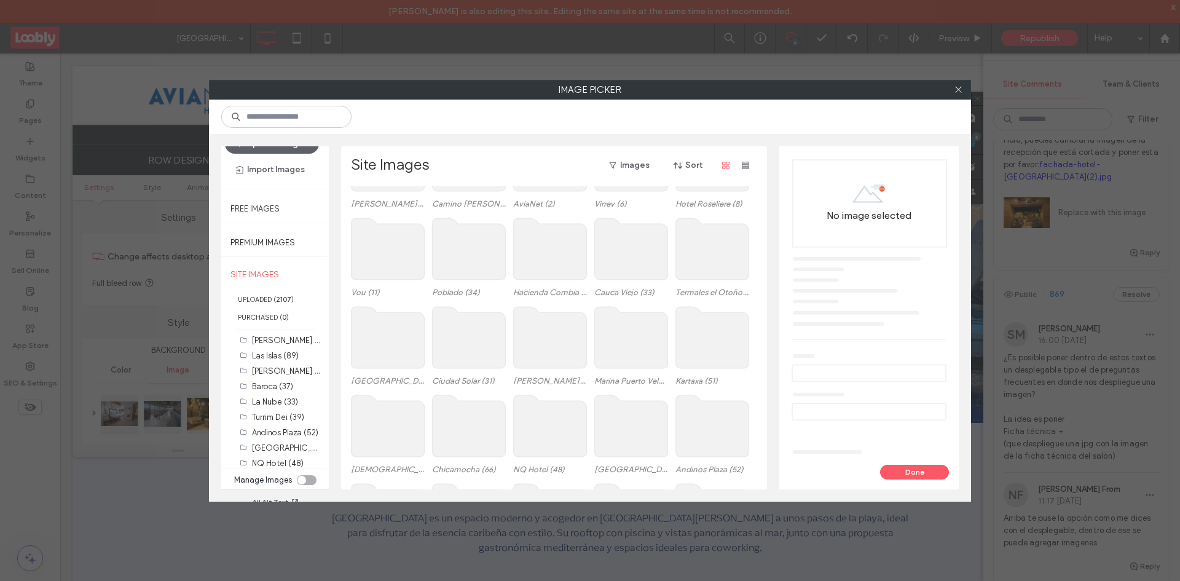
scroll to position [307, 0]
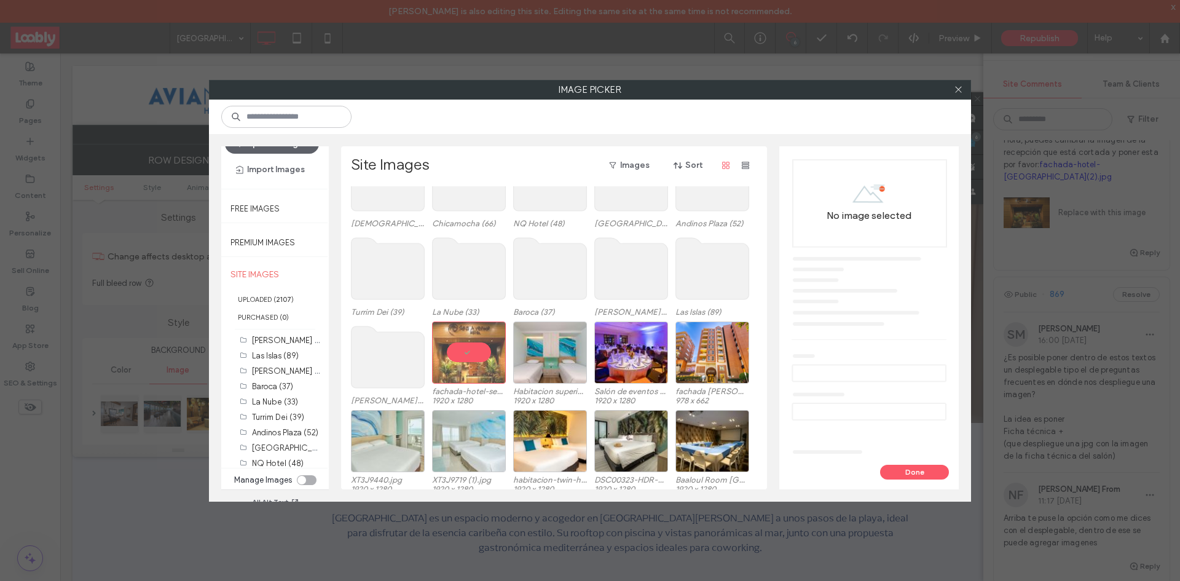
click at [916, 468] on button "Done" at bounding box center [914, 472] width 69 height 15
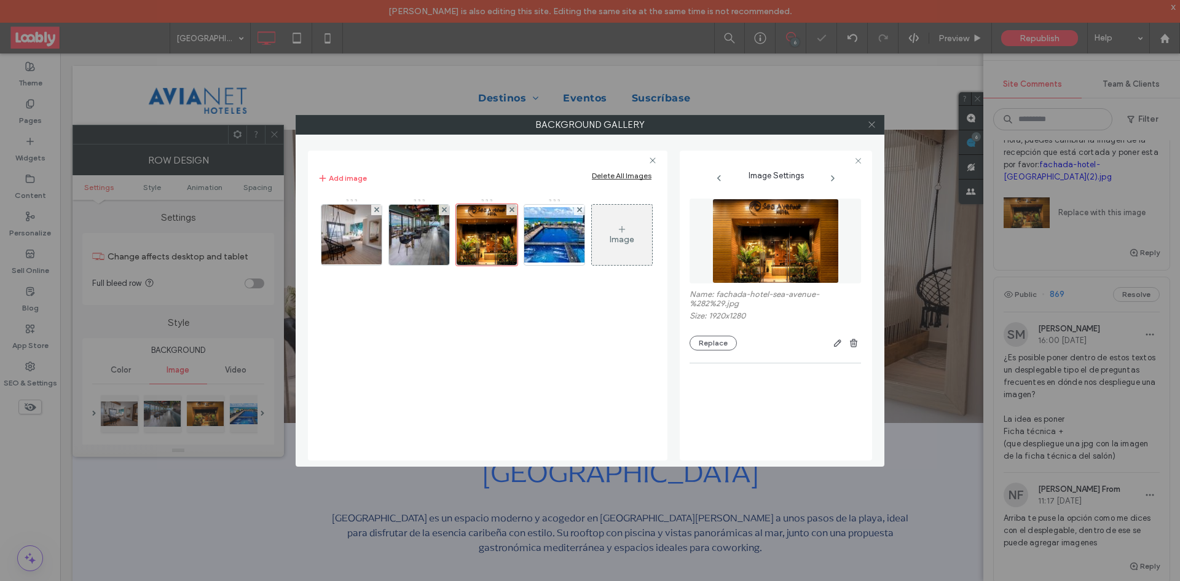
click at [869, 129] on span at bounding box center [871, 125] width 9 height 18
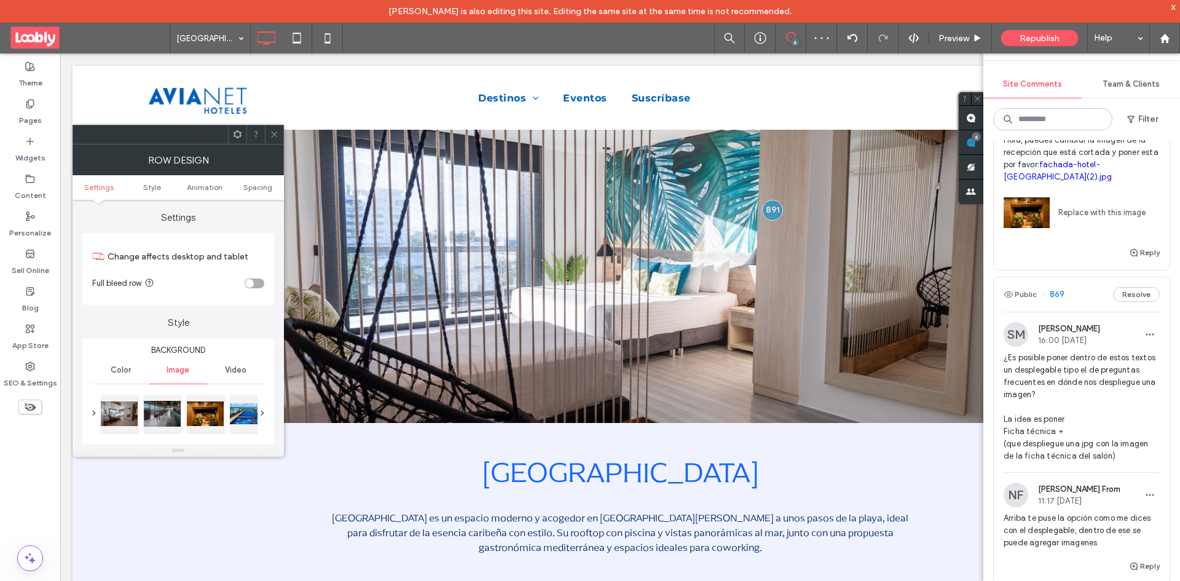
click at [1132, 84] on button "Resolve" at bounding box center [1136, 76] width 47 height 15
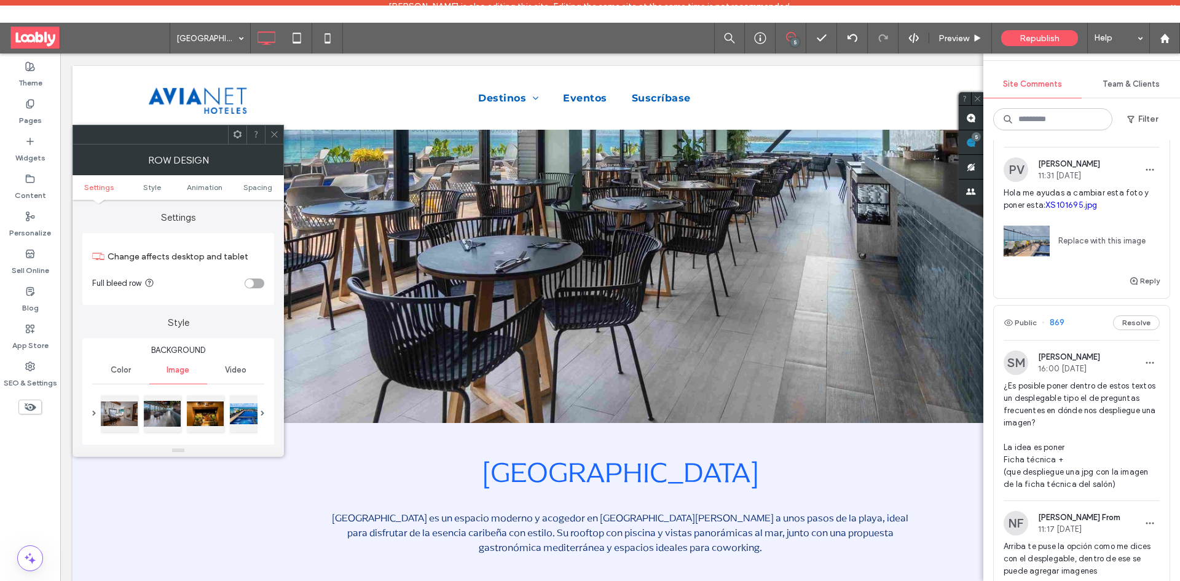
click at [1078, 147] on div "Public 892 Resolve" at bounding box center [1082, 129] width 176 height 34
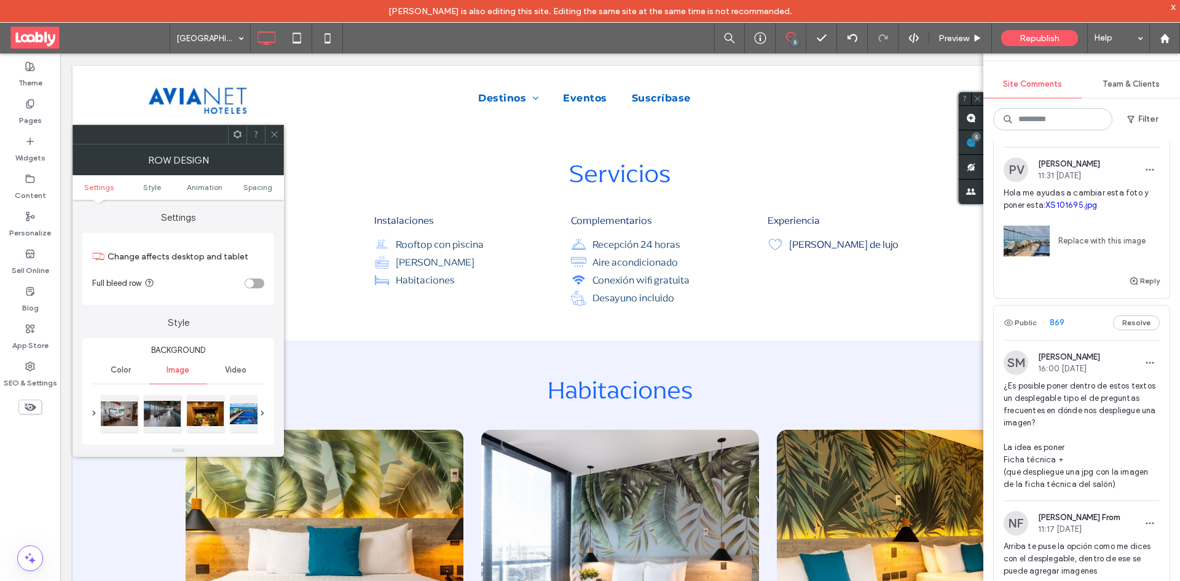
scroll to position [1742, 0]
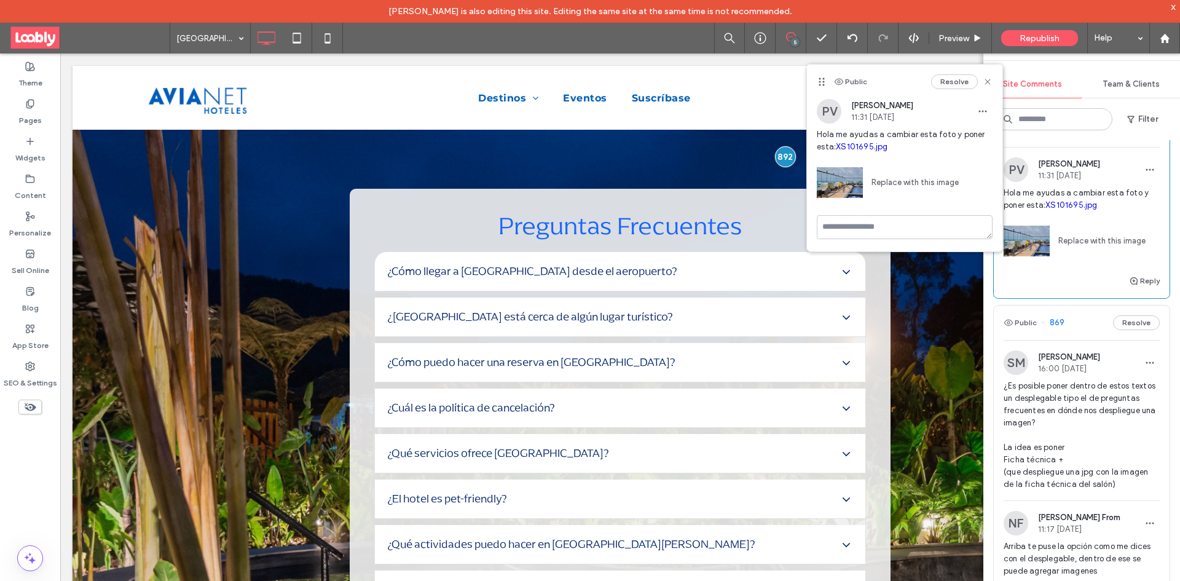
click at [922, 189] on link "Replace with this image" at bounding box center [911, 182] width 96 height 12
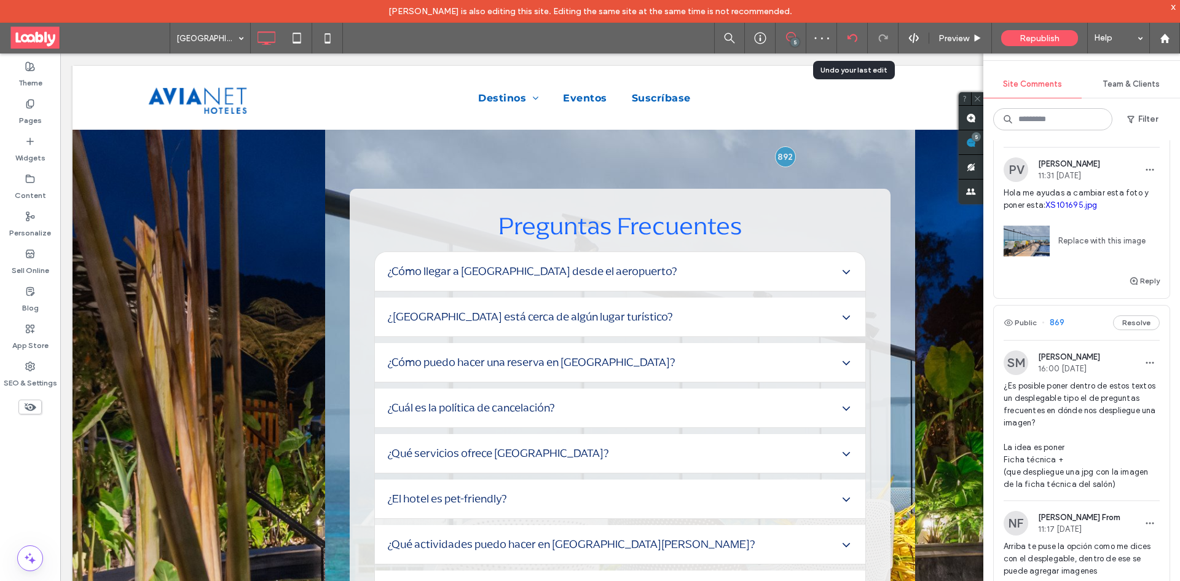
click at [841, 44] on div at bounding box center [852, 38] width 31 height 31
click at [845, 41] on div at bounding box center [852, 38] width 30 height 10
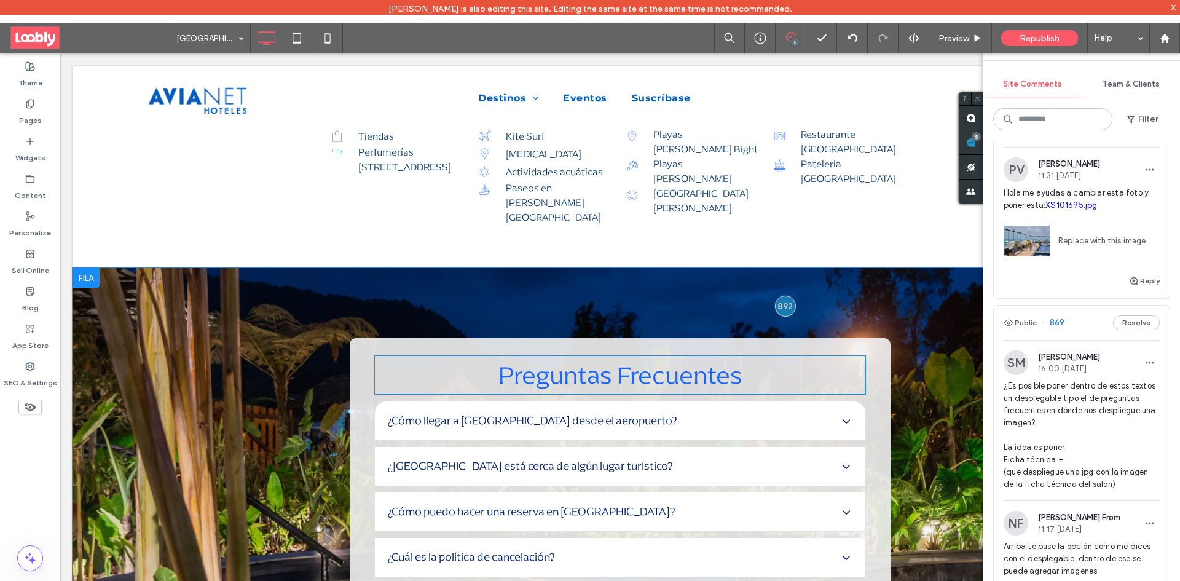
scroll to position [1659, 0]
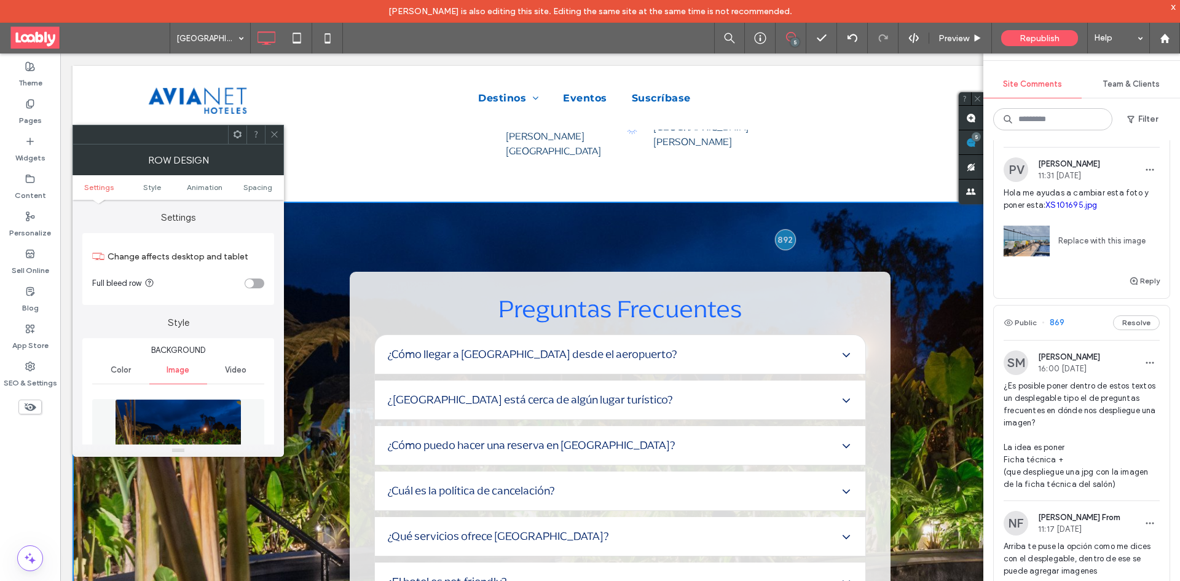
click at [170, 417] on img at bounding box center [178, 441] width 127 height 85
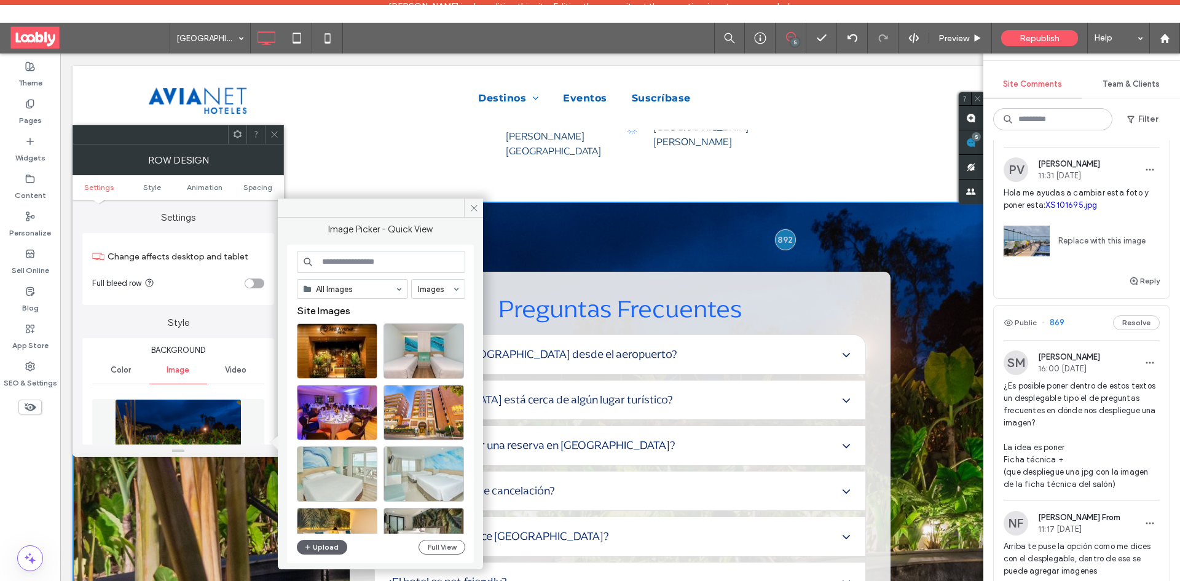
click at [379, 261] on input at bounding box center [381, 262] width 168 height 22
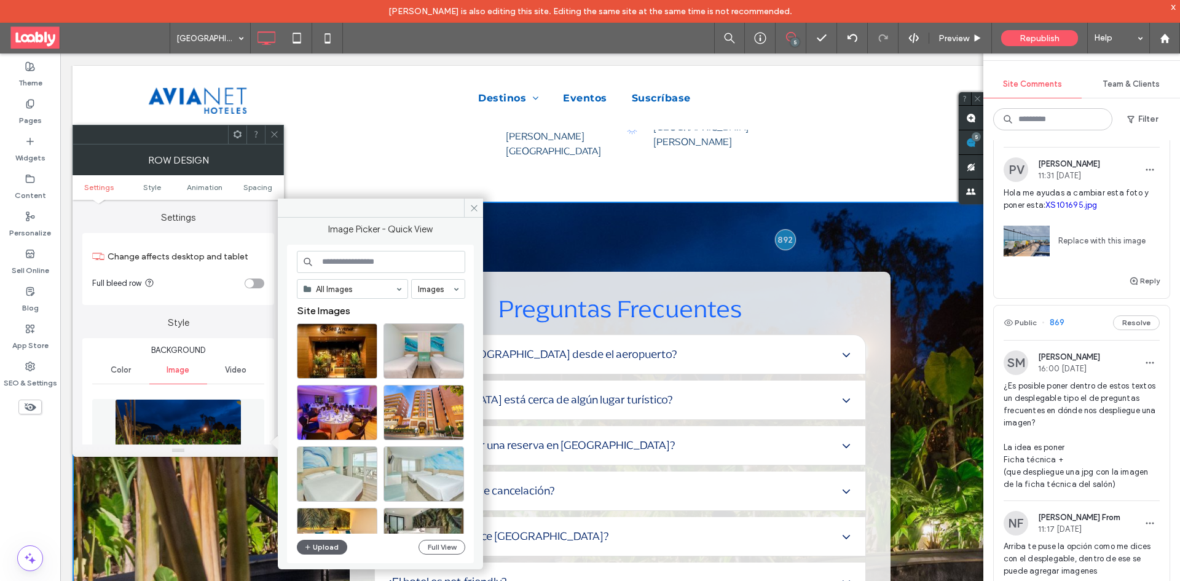
paste input "********"
type input "********"
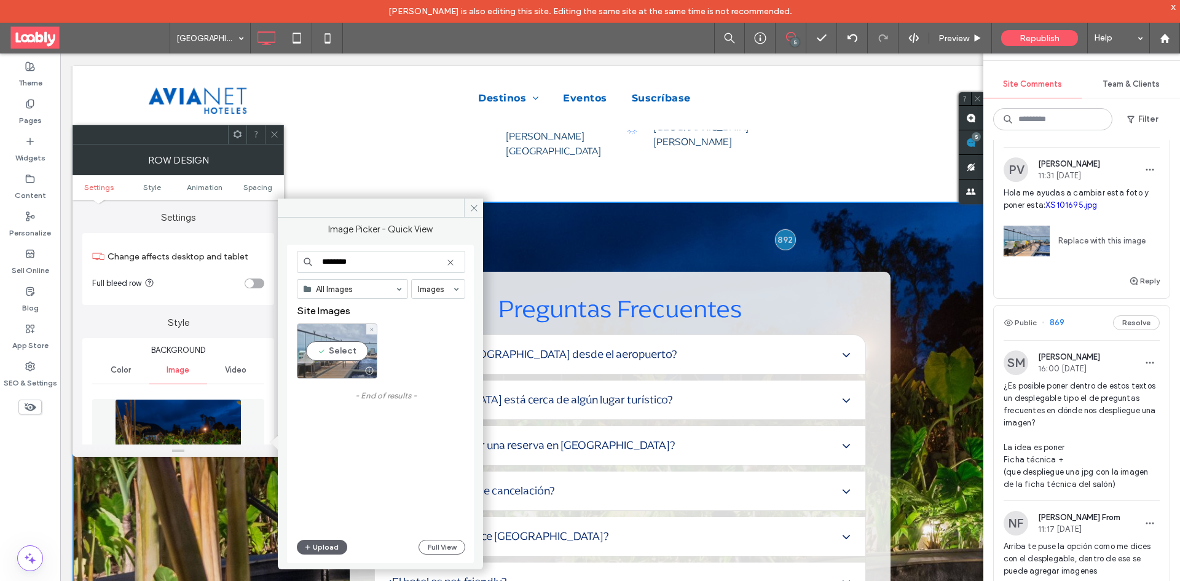
click at [340, 348] on div "Select" at bounding box center [337, 350] width 80 height 55
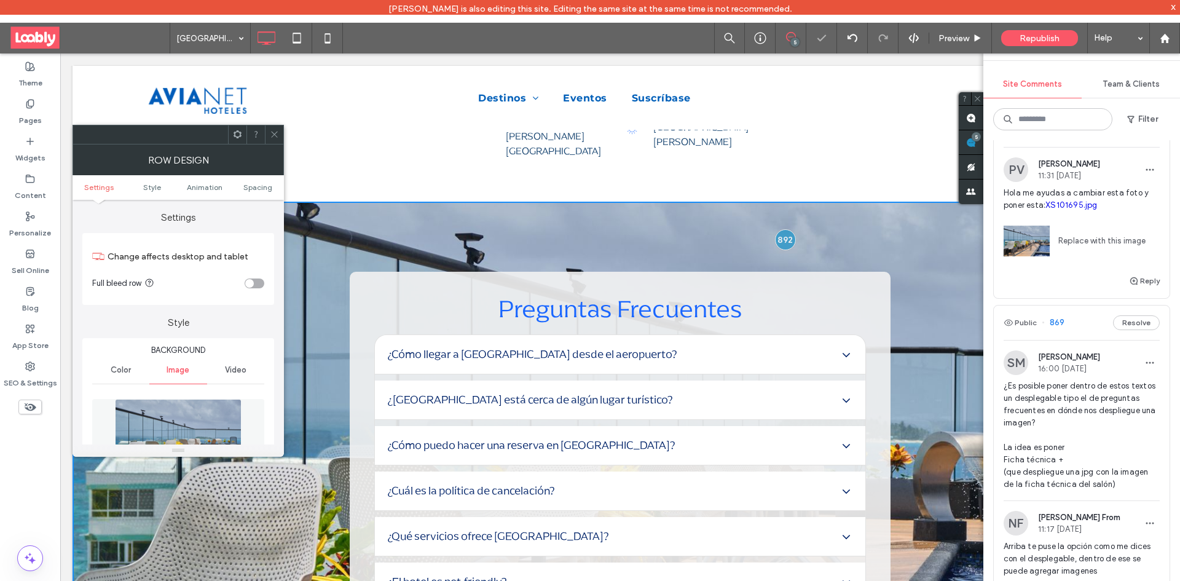
click at [267, 127] on div at bounding box center [274, 134] width 18 height 18
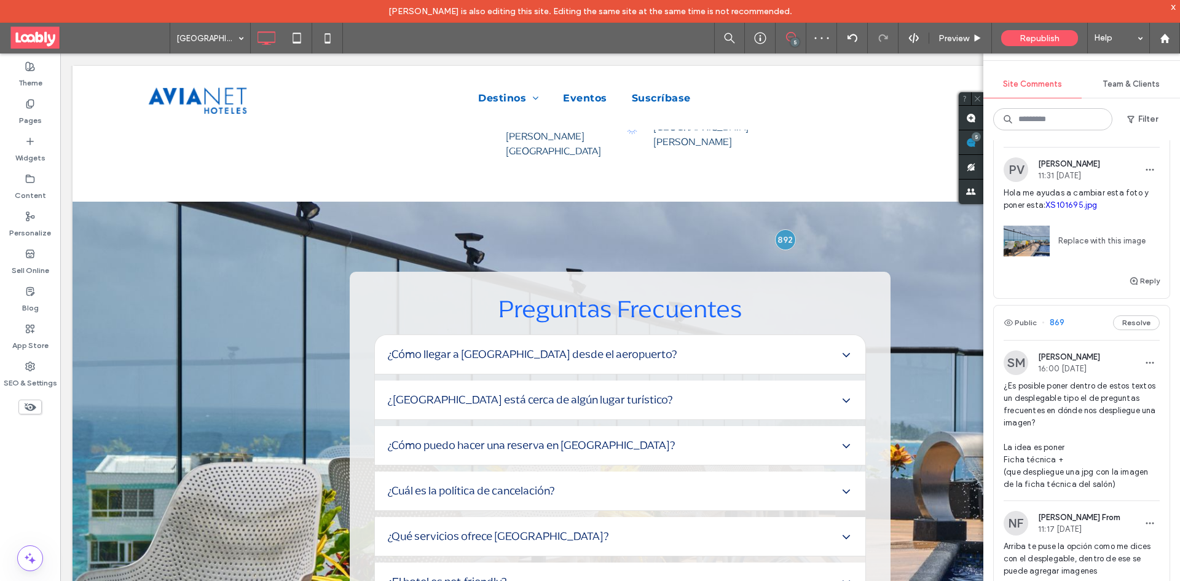
click at [1120, 137] on button "Resolve" at bounding box center [1136, 129] width 47 height 15
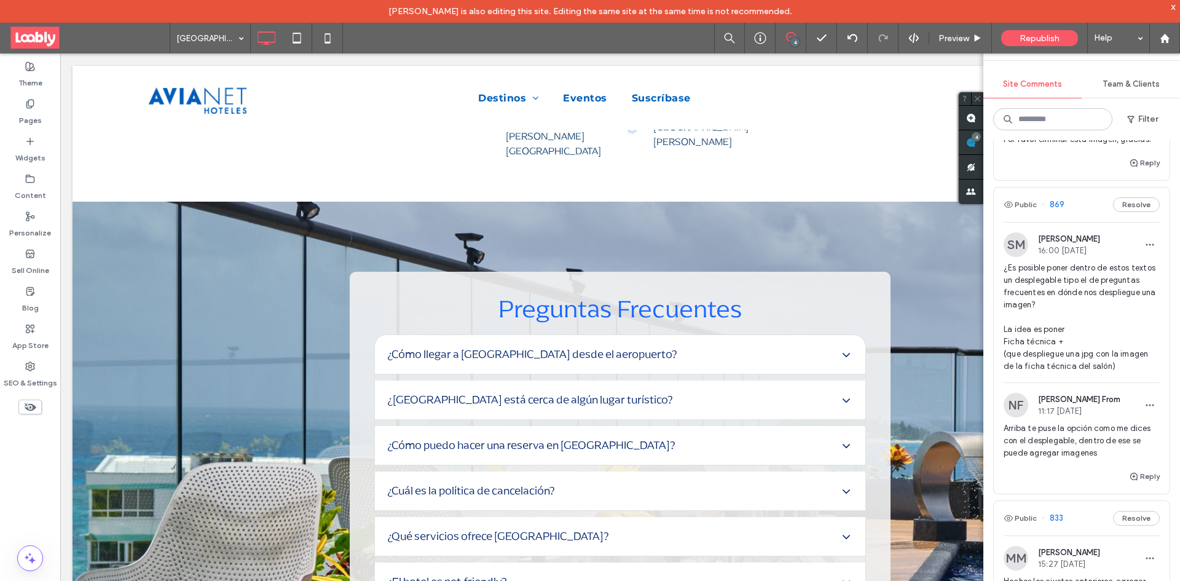
scroll to position [61, 0]
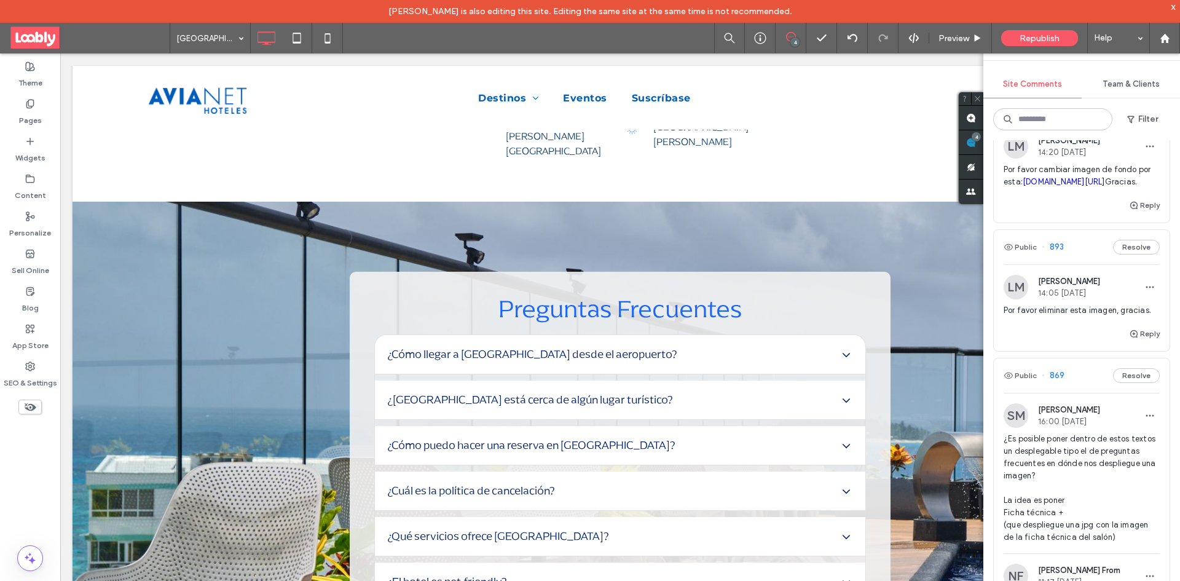
click at [1088, 264] on div "Public 893 Resolve" at bounding box center [1082, 247] width 176 height 34
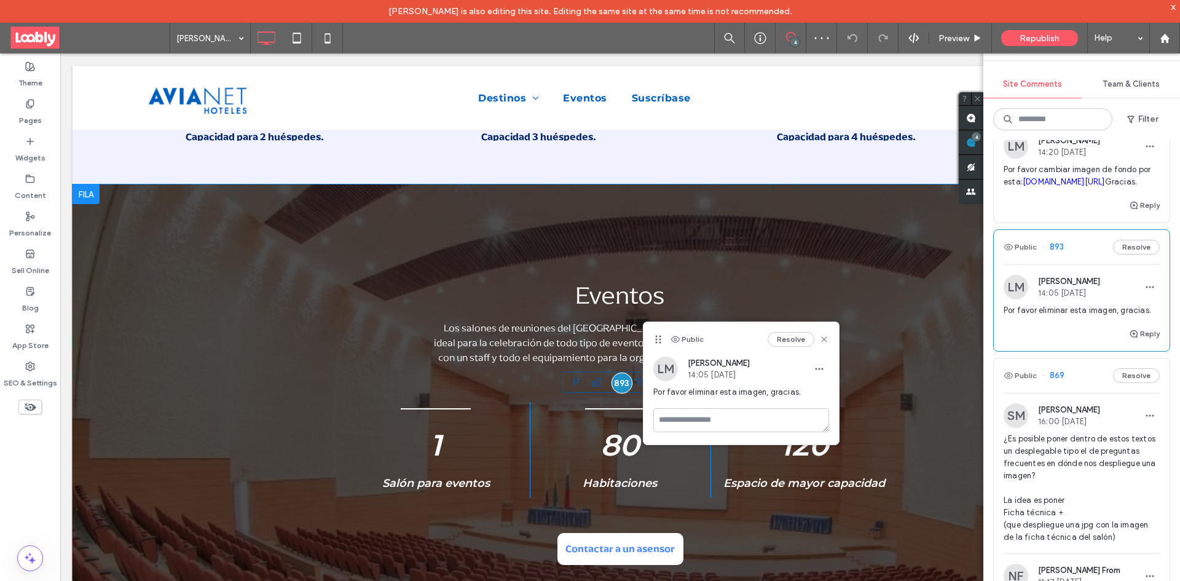
scroll to position [1164, 0]
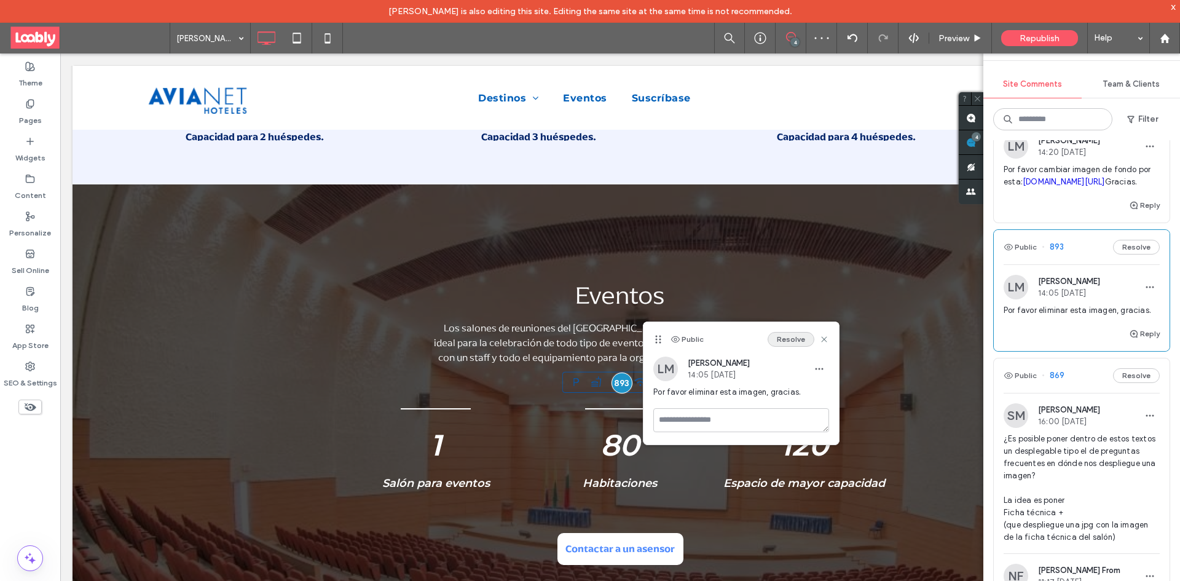
click at [792, 336] on button "Resolve" at bounding box center [790, 339] width 47 height 15
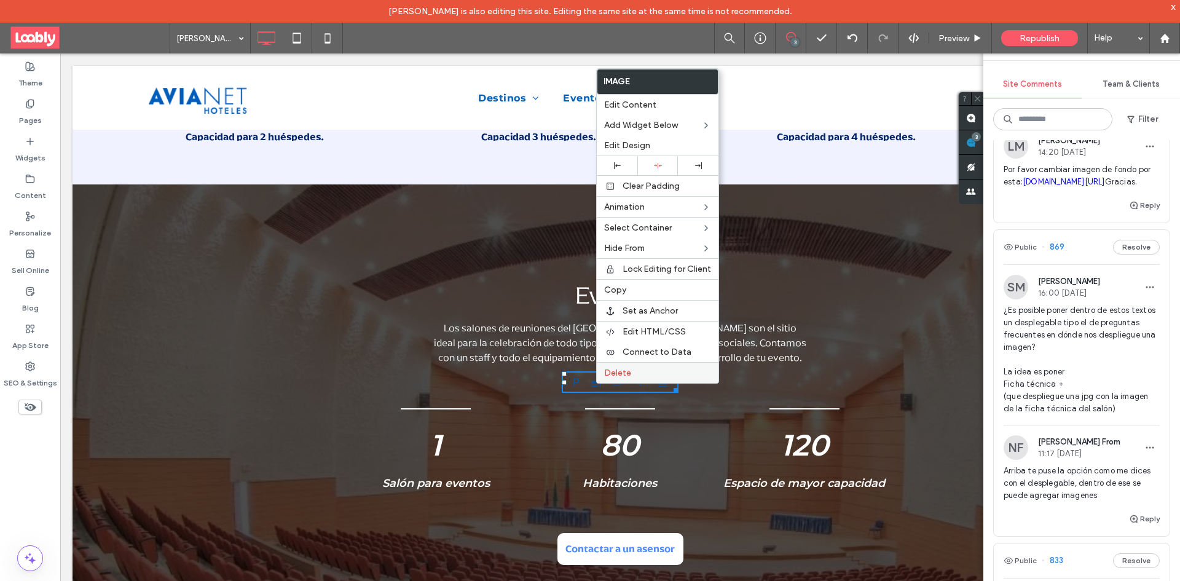
click at [619, 373] on span "Delete" at bounding box center [617, 372] width 27 height 10
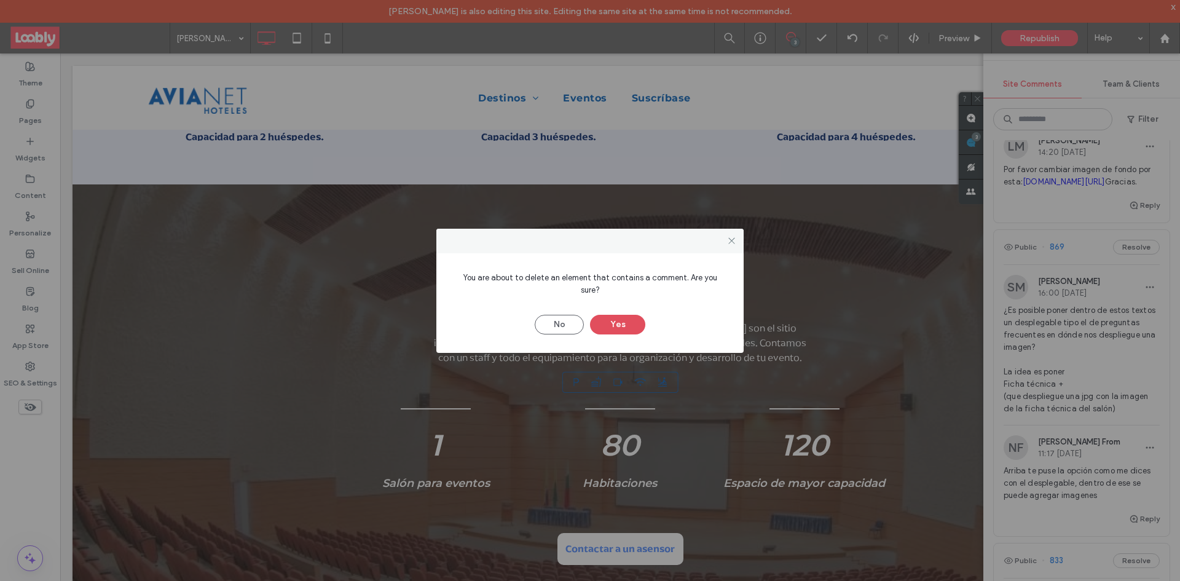
drag, startPoint x: 623, startPoint y: 315, endPoint x: 633, endPoint y: 314, distance: 9.9
click at [623, 316] on button "Yes" at bounding box center [617, 325] width 55 height 20
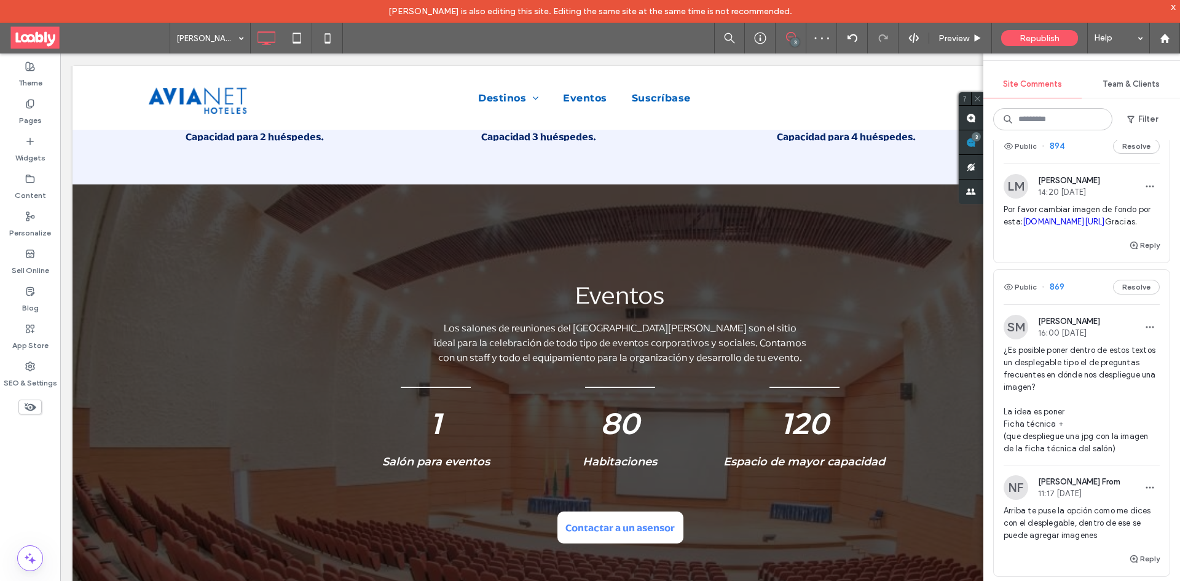
scroll to position [0, 0]
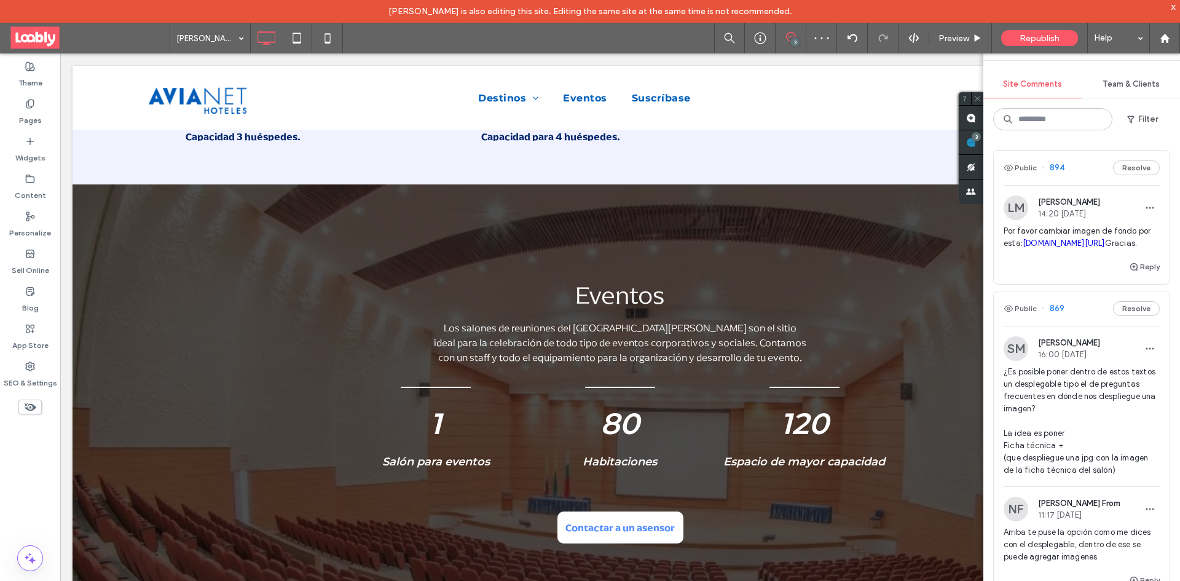
click at [1090, 168] on div "Public 894 Resolve" at bounding box center [1082, 168] width 176 height 34
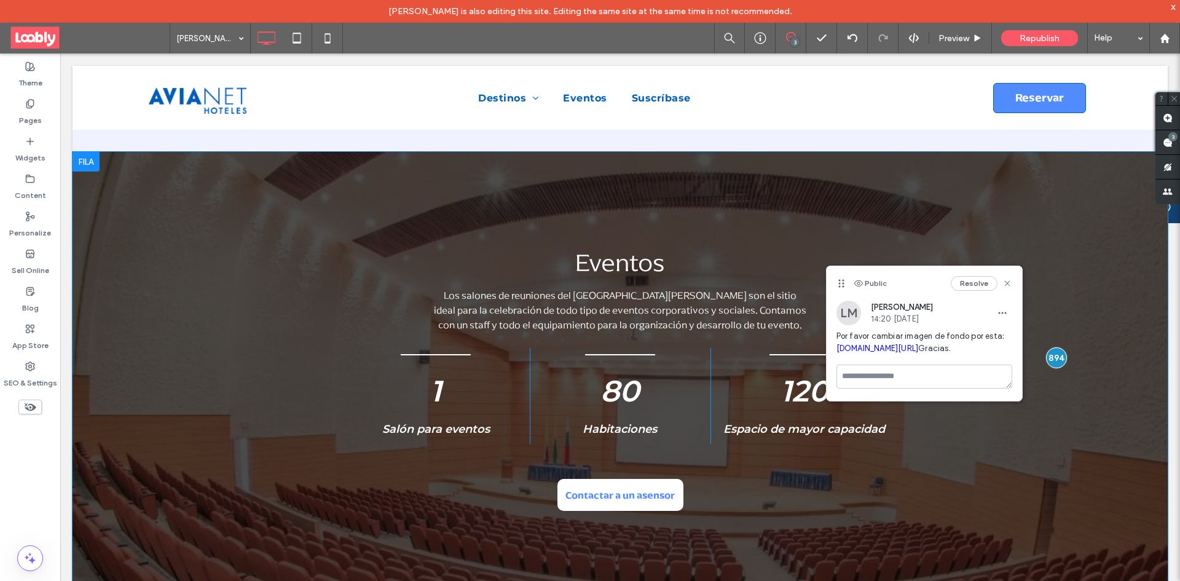
click at [156, 227] on div "Eventos Los salones de reuniones del Samawi Hotel San Andrés son el sitio ideal…" at bounding box center [620, 382] width 1095 height 460
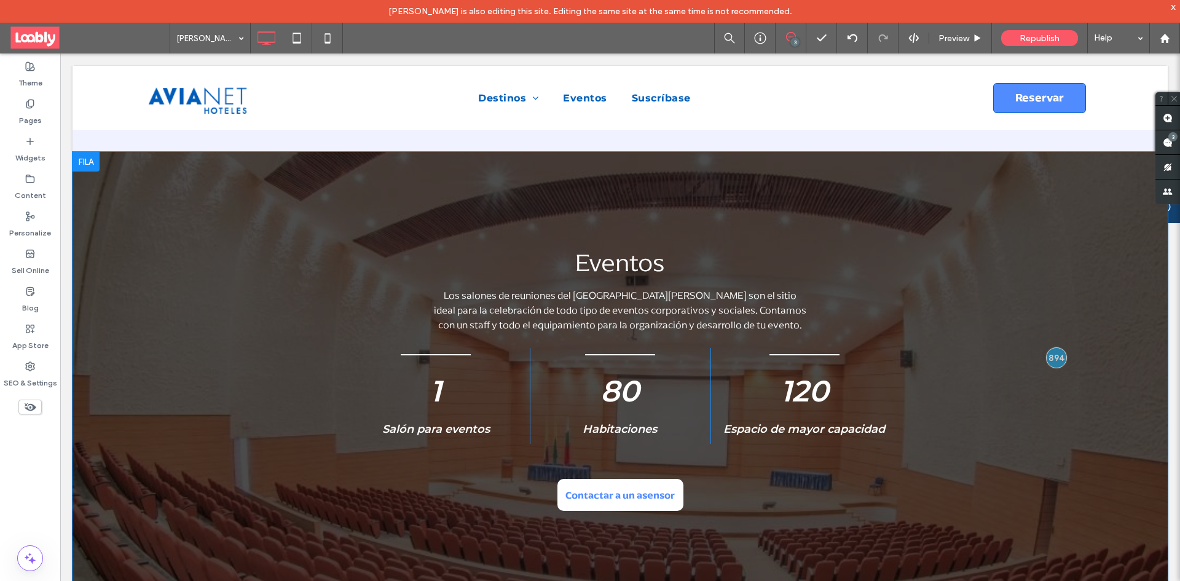
click at [156, 227] on div "Eventos Los salones de reuniones del Samawi Hotel San Andrés son el sitio ideal…" at bounding box center [620, 382] width 1095 height 460
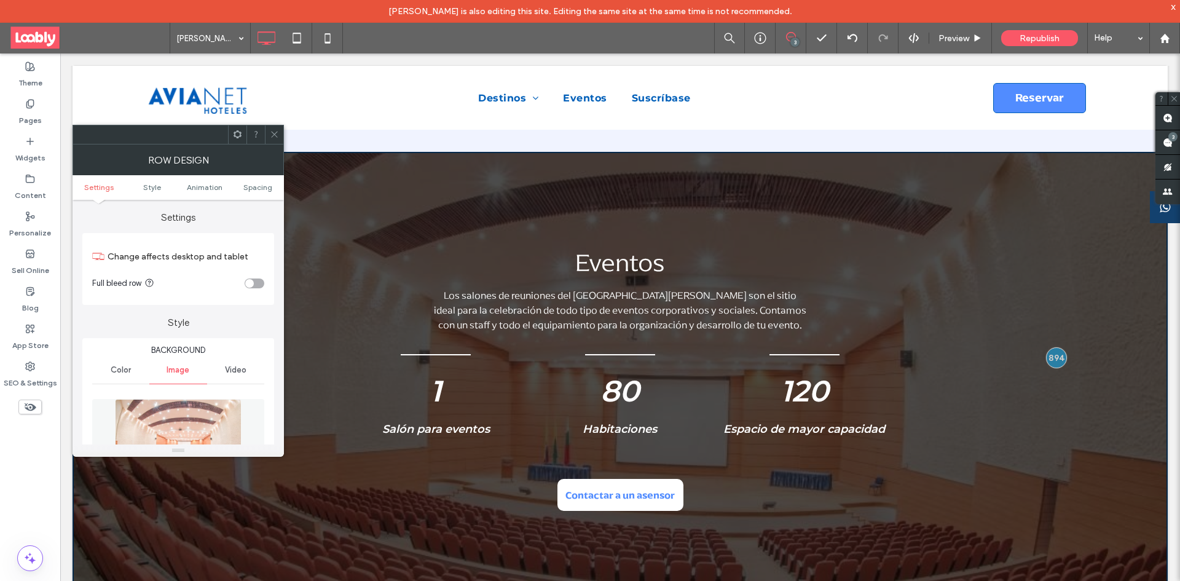
drag, startPoint x: 189, startPoint y: 410, endPoint x: 198, endPoint y: 404, distance: 11.1
click at [189, 410] on img at bounding box center [178, 441] width 127 height 85
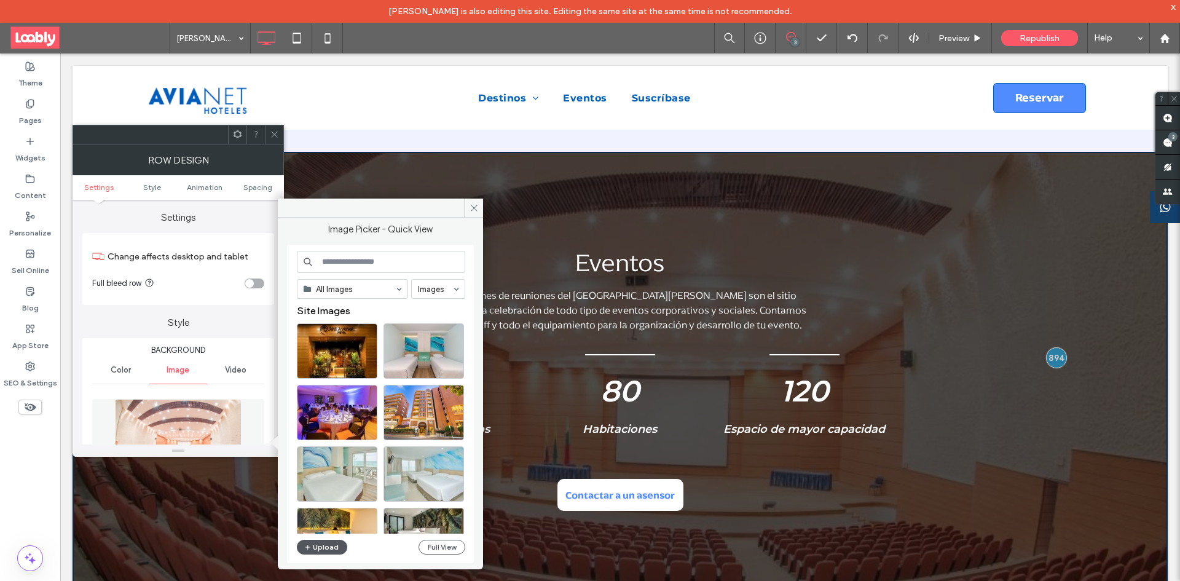
click at [313, 552] on button "Upload" at bounding box center [322, 547] width 50 height 15
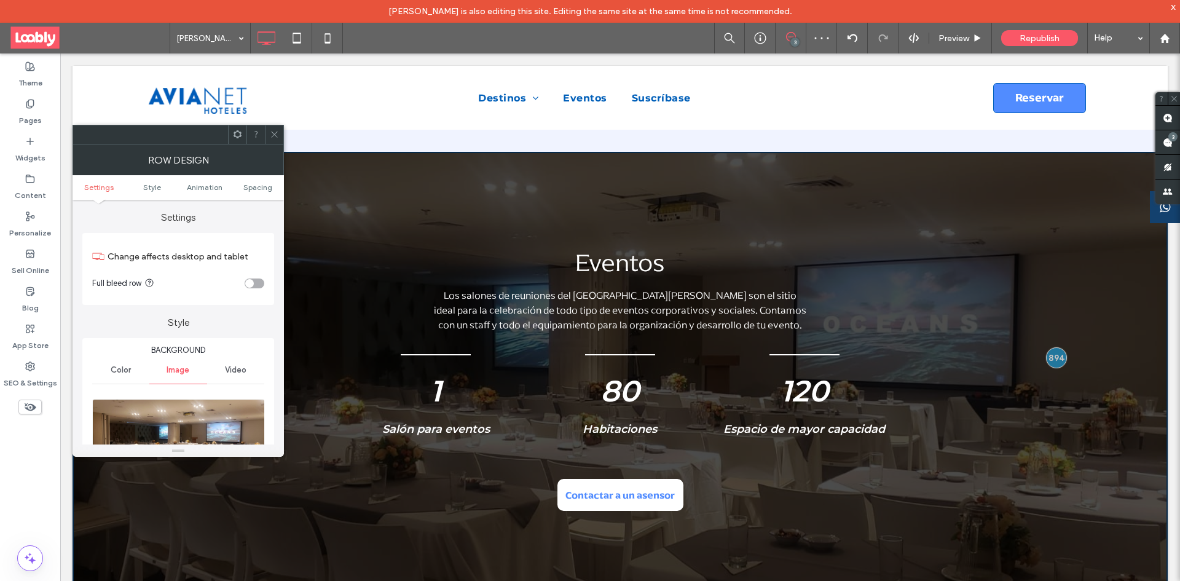
click at [272, 133] on icon at bounding box center [274, 134] width 9 height 9
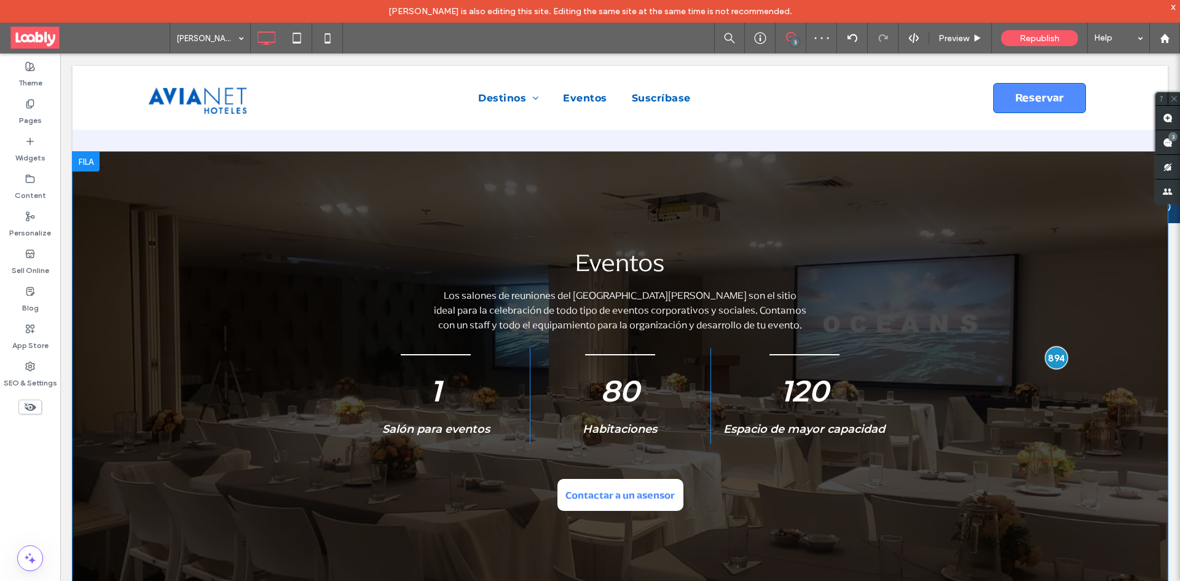
click at [1058, 361] on div at bounding box center [1056, 358] width 23 height 23
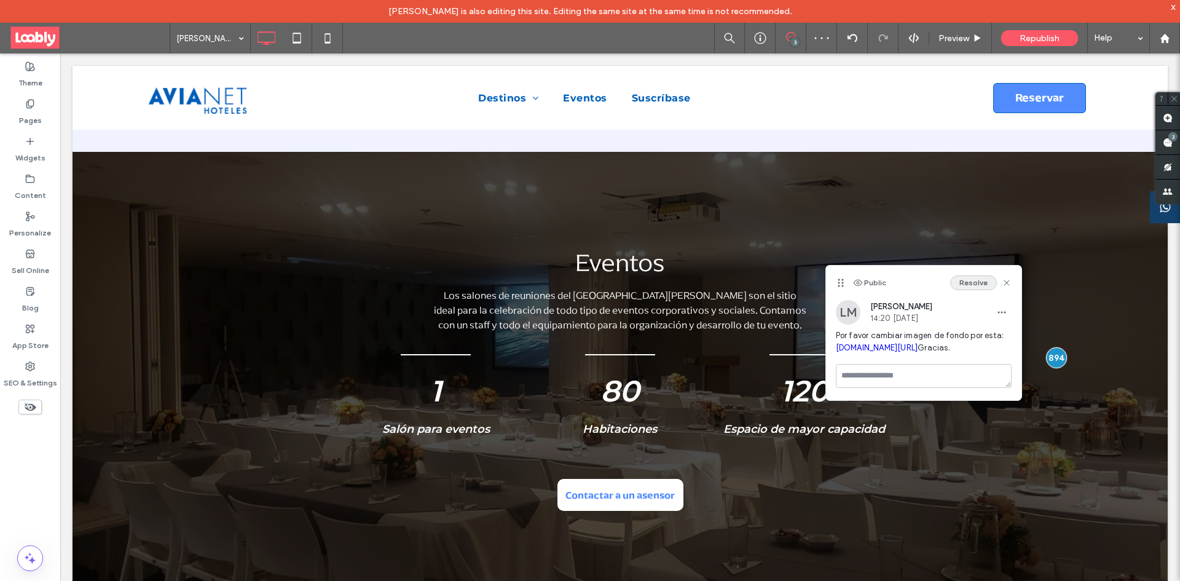
click at [982, 284] on button "Resolve" at bounding box center [973, 282] width 47 height 15
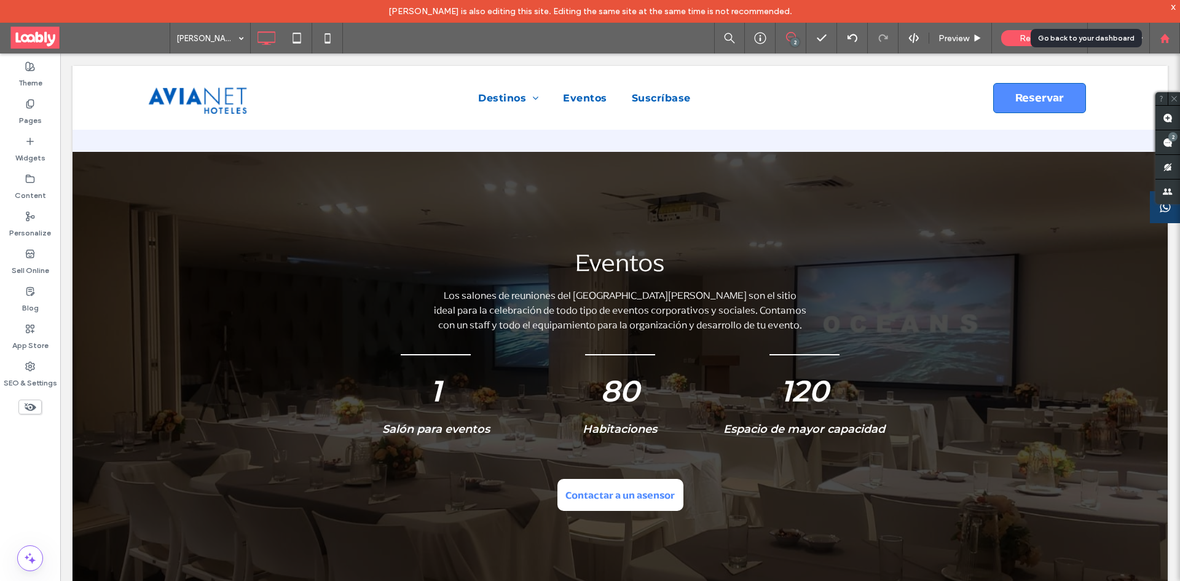
click at [1165, 32] on div at bounding box center [1164, 38] width 31 height 31
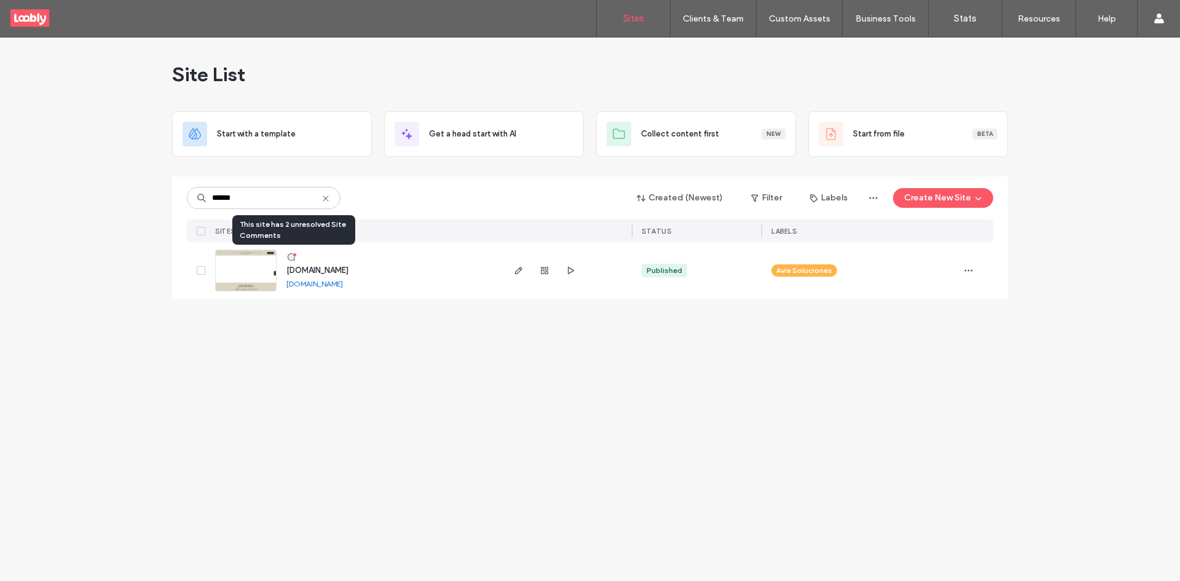
type input "******"
click at [292, 257] on icon at bounding box center [291, 257] width 10 height 10
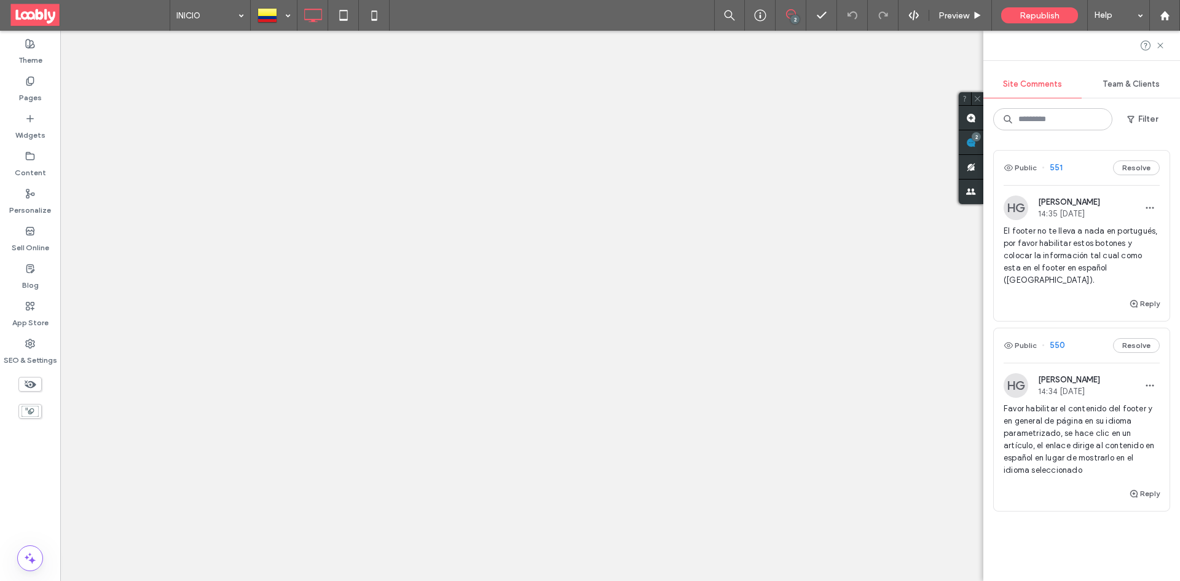
click at [1085, 341] on div "Public 550 Resolve" at bounding box center [1082, 345] width 176 height 34
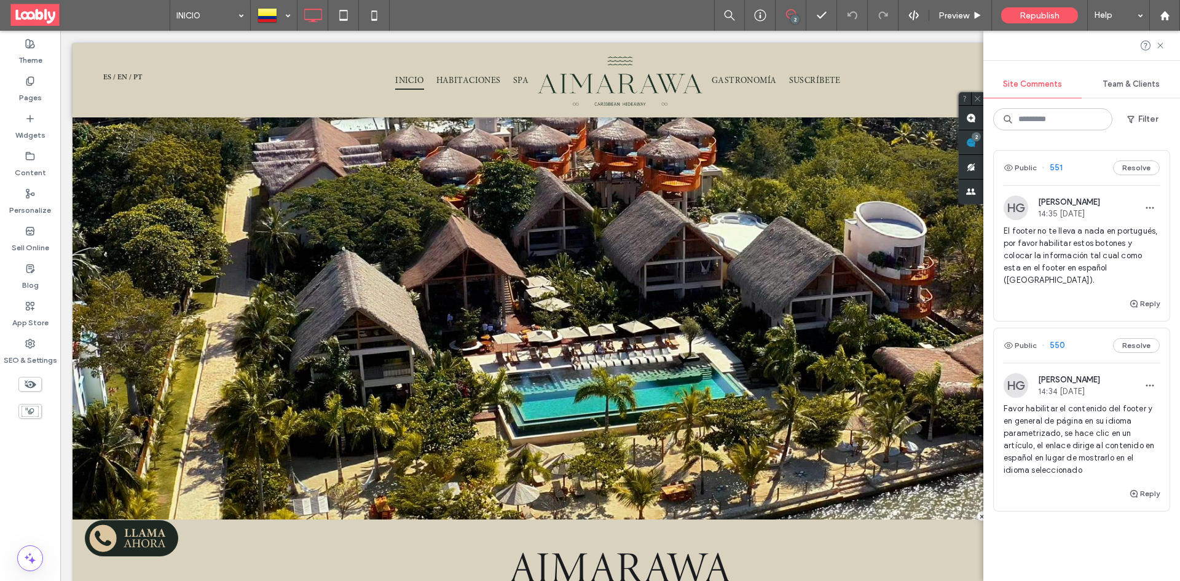
click at [1085, 341] on div "Public 550 Resolve" at bounding box center [1082, 345] width 176 height 34
click at [1077, 175] on div "Public 551 Resolve" at bounding box center [1082, 168] width 176 height 34
click at [289, 20] on div at bounding box center [273, 15] width 45 height 29
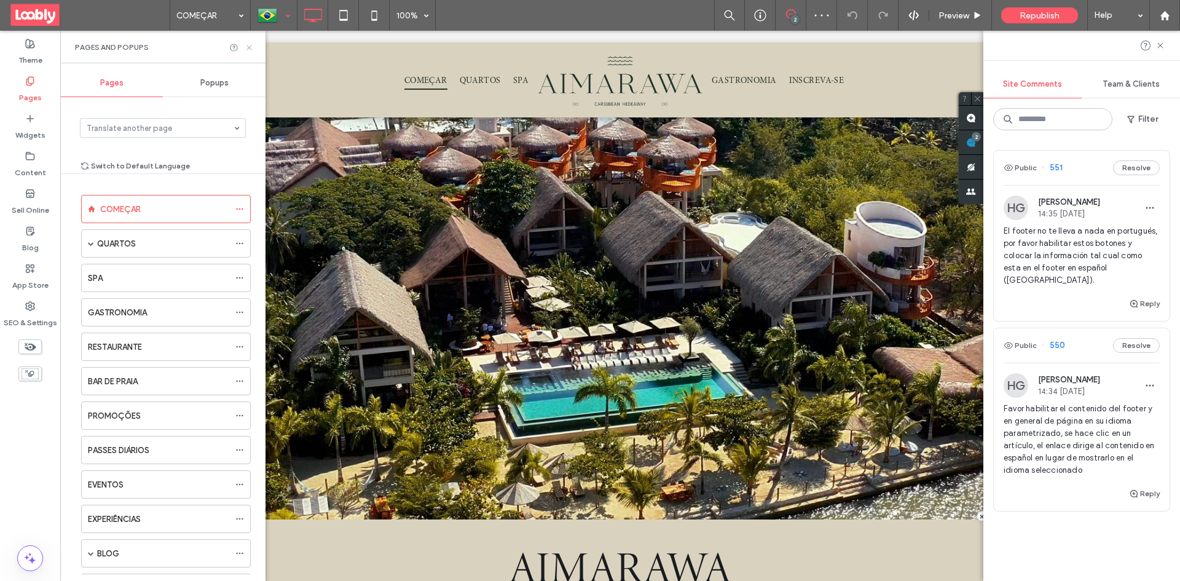
click at [251, 45] on icon at bounding box center [249, 47] width 9 height 9
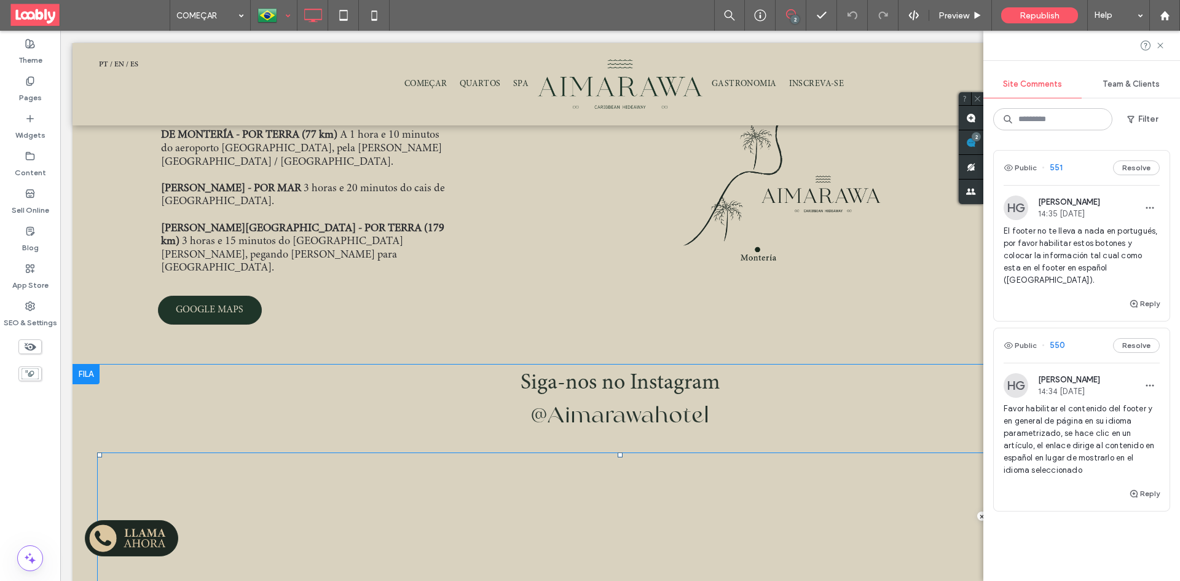
scroll to position [3251, 0]
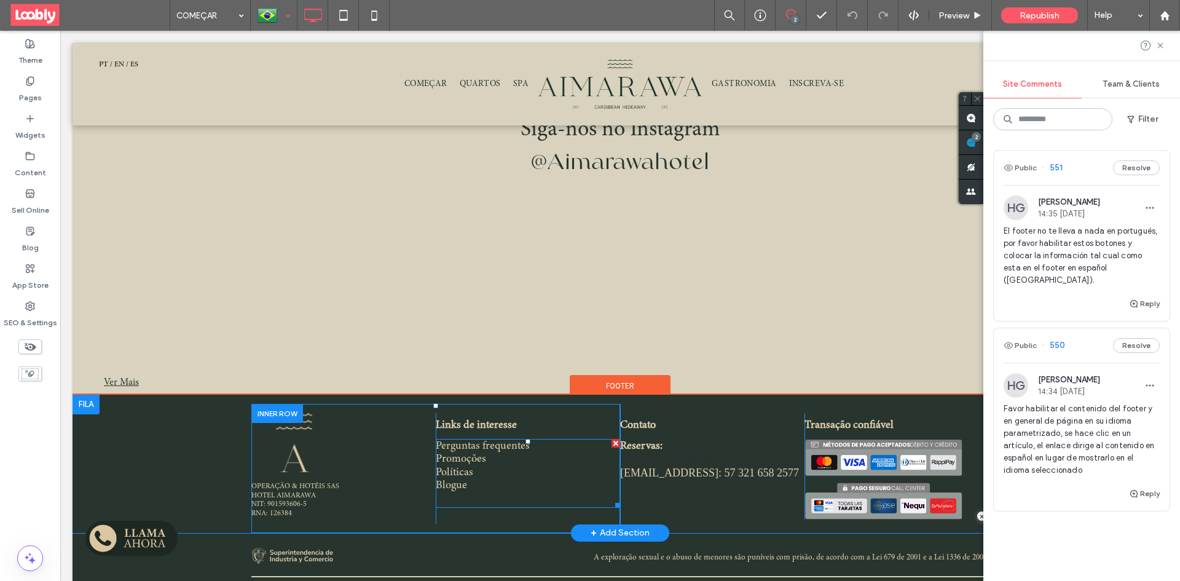
click at [473, 453] on span "Promoções" at bounding box center [461, 458] width 50 height 11
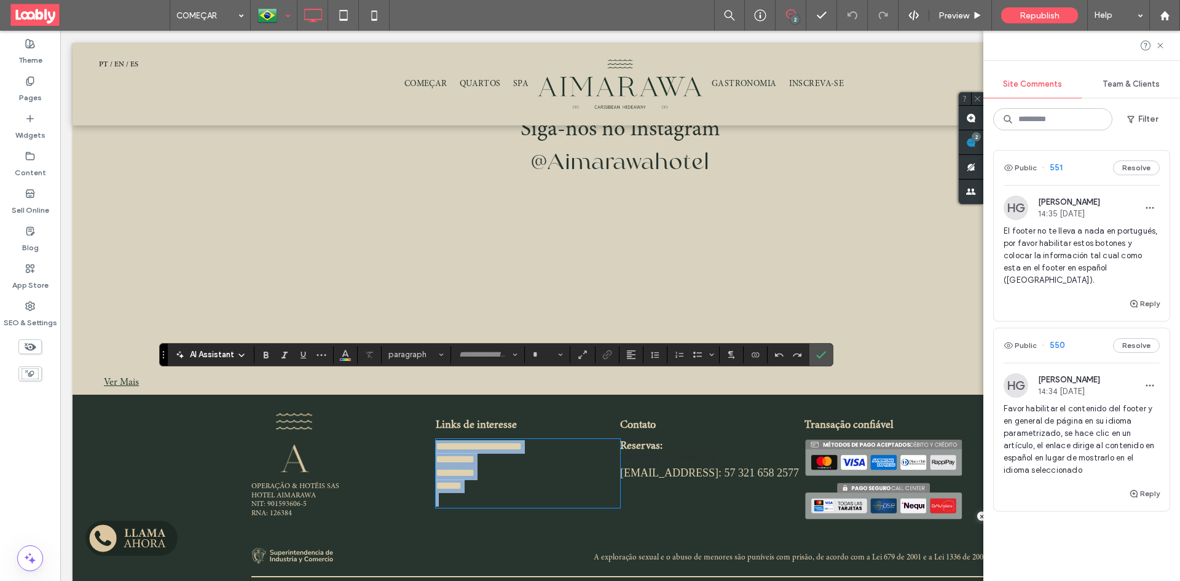
type input "**********"
type input "**"
click at [531, 440] on p "**********" at bounding box center [528, 447] width 184 height 14
drag, startPoint x: 527, startPoint y: 384, endPoint x: 436, endPoint y: 393, distance: 92.0
click at [436, 440] on div "**********" at bounding box center [528, 473] width 184 height 66
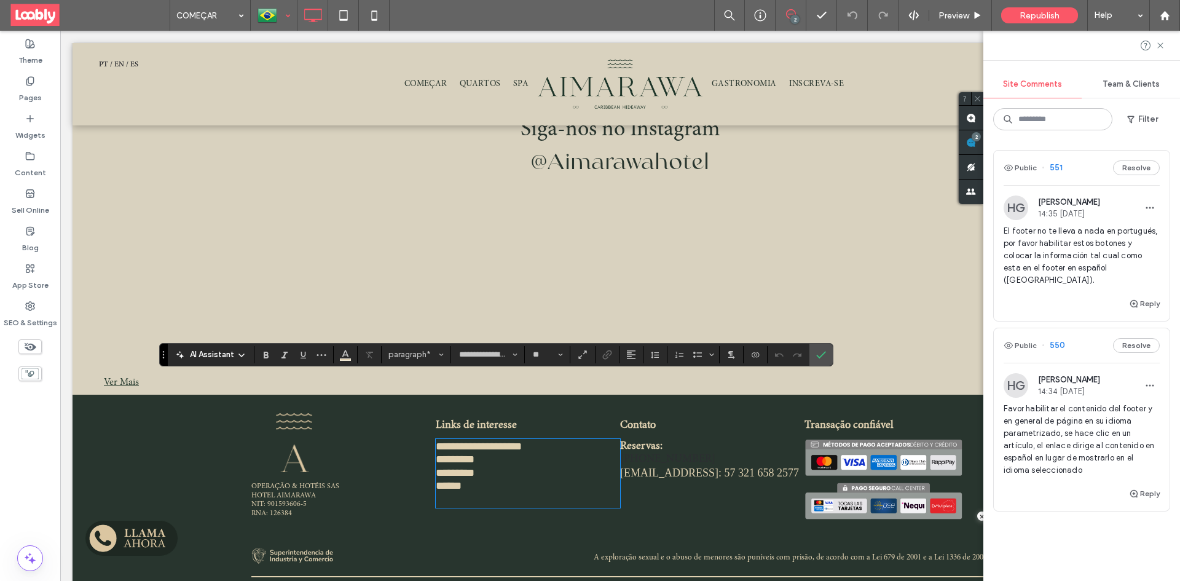
click at [511, 441] on span "**********" at bounding box center [479, 446] width 86 height 11
drag, startPoint x: 525, startPoint y: 385, endPoint x: 426, endPoint y: 385, distance: 99.5
click at [426, 413] on div "**********" at bounding box center [435, 468] width 369 height 111
click at [380, 413] on div "OPERAÇÃO & HOTÉIS SAS HOTEL AIMARAWA NIT: 901593606-5 RNA: 126384 Click To Paste" at bounding box center [343, 468] width 184 height 111
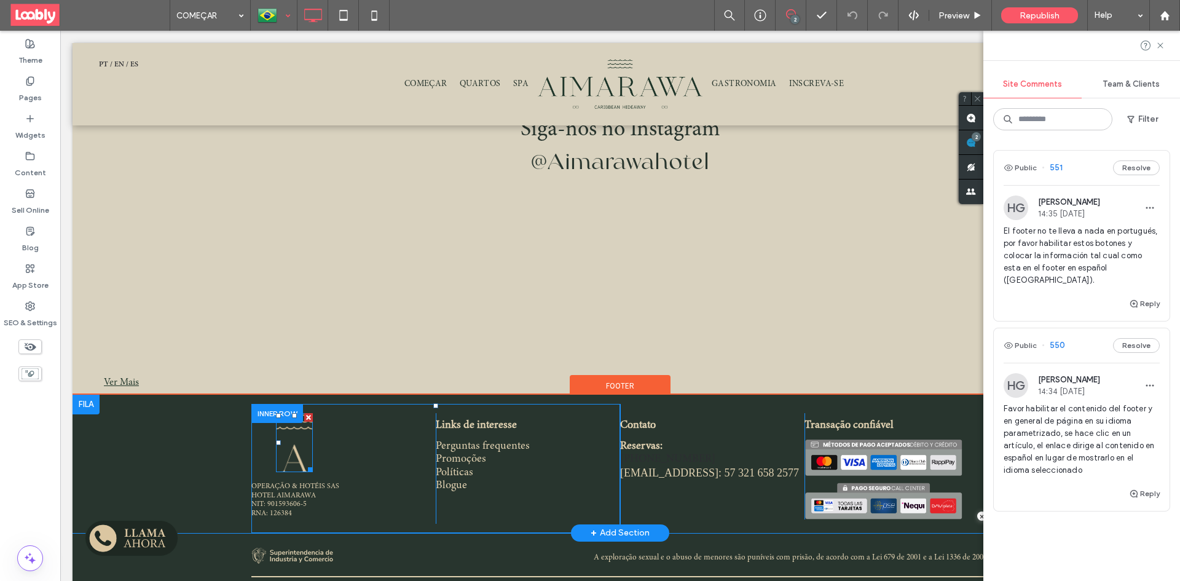
click at [284, 413] on img at bounding box center [294, 442] width 37 height 59
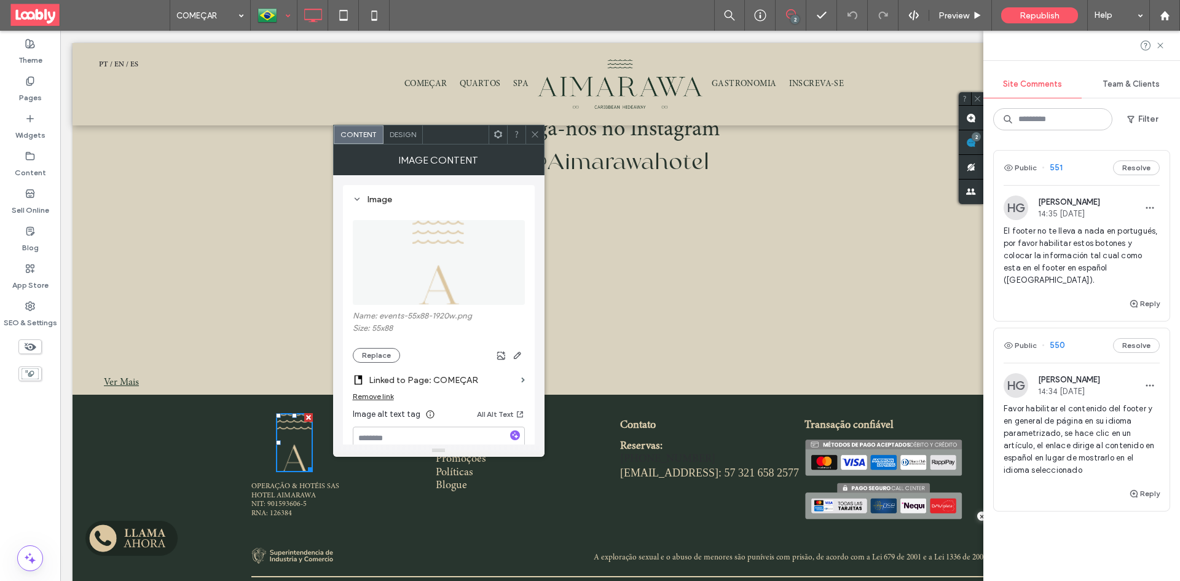
click at [533, 139] on span at bounding box center [534, 134] width 9 height 18
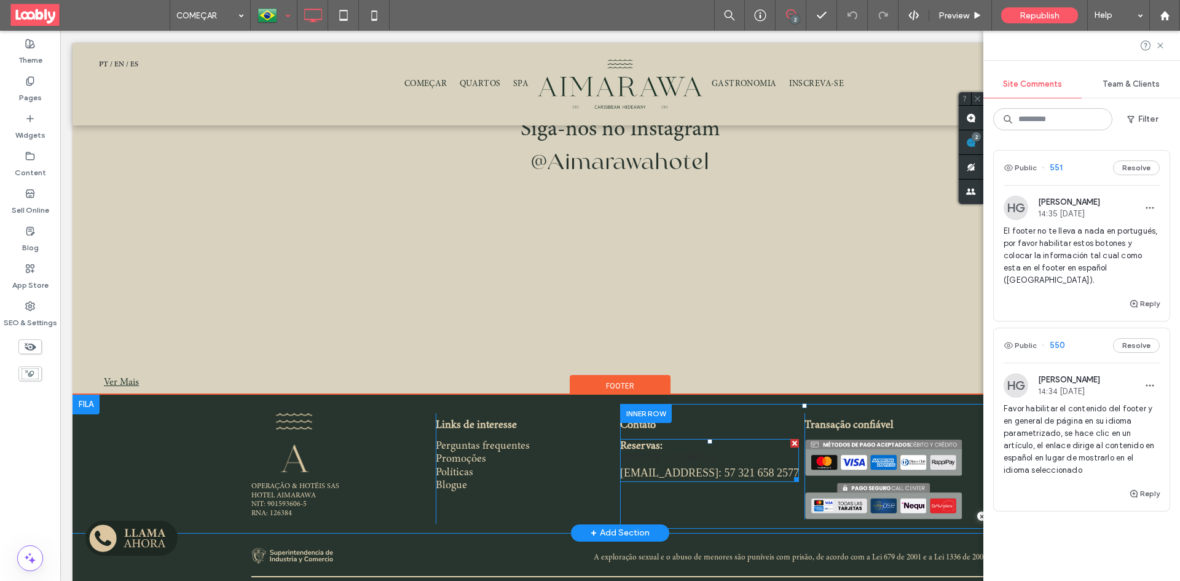
click at [665, 453] on p "57 (601) 587 9504" at bounding box center [709, 460] width 179 height 14
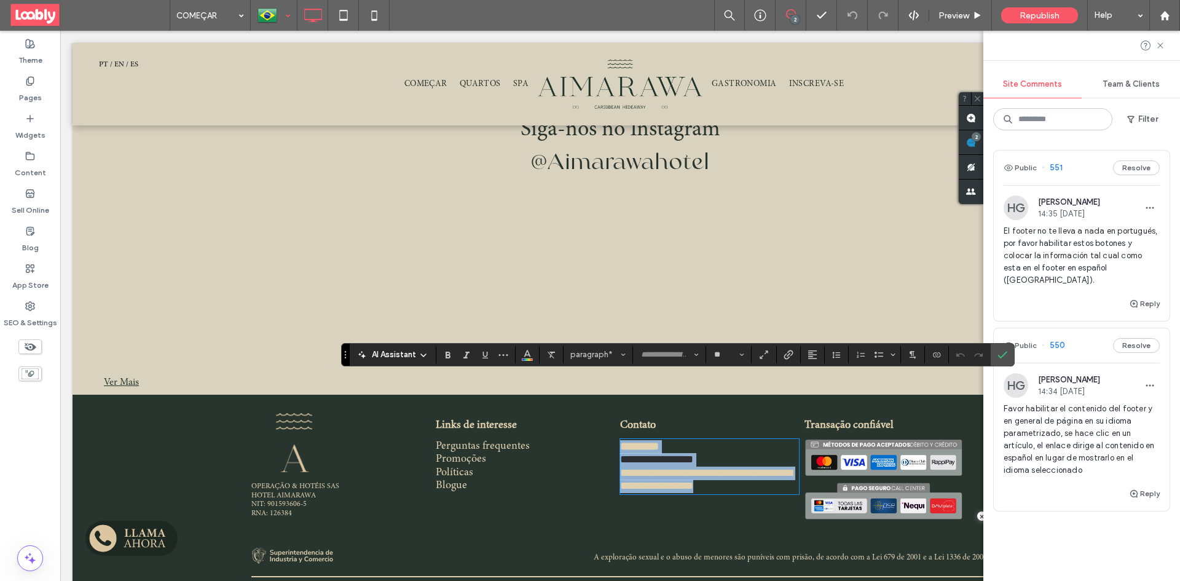
click at [688, 453] on span "**********" at bounding box center [656, 458] width 73 height 11
type input "**********"
drag, startPoint x: 700, startPoint y: 395, endPoint x: 583, endPoint y: 398, distance: 118.0
click at [586, 404] on div "**********" at bounding box center [619, 468] width 737 height 129
click at [531, 359] on span "Color" at bounding box center [527, 353] width 10 height 16
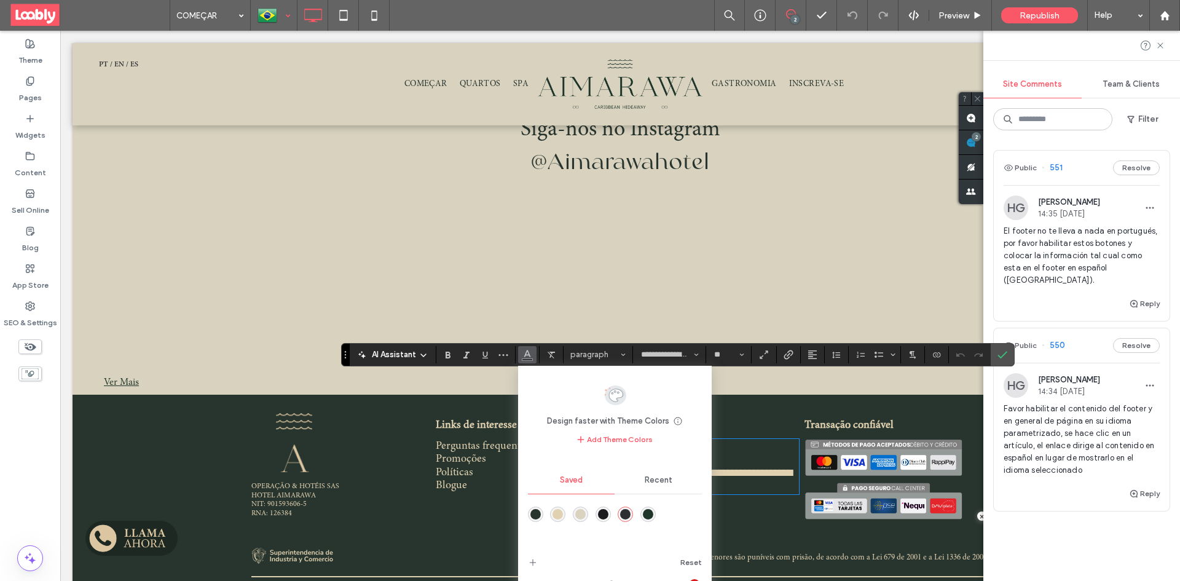
click at [555, 512] on div "rgba(224,209,177,1)" at bounding box center [557, 514] width 10 height 10
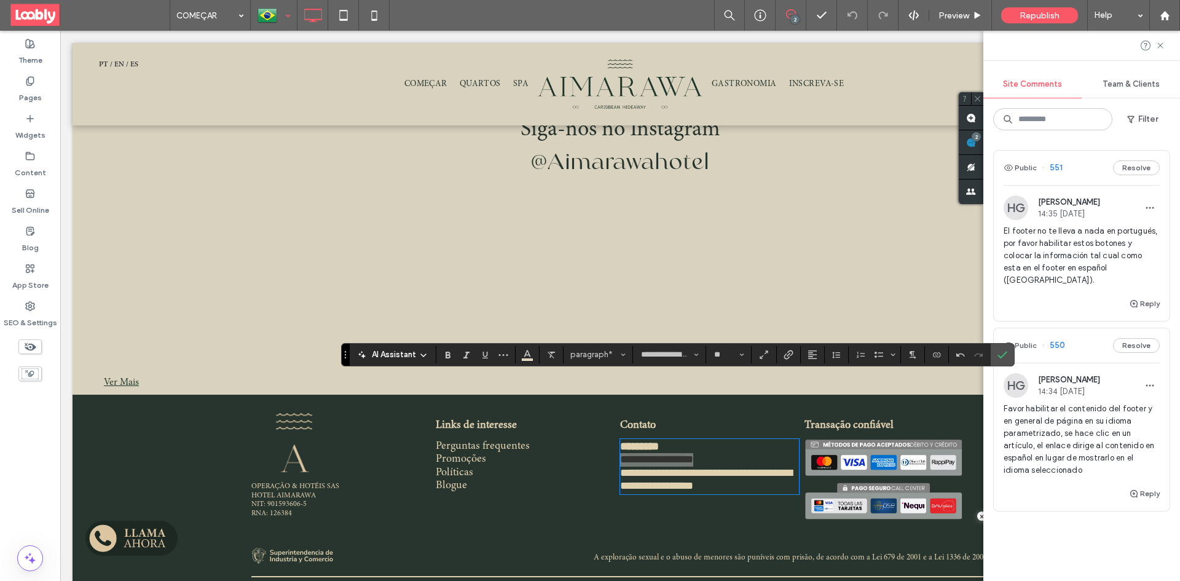
click at [1002, 353] on icon "Confirm" at bounding box center [1002, 355] width 10 height 10
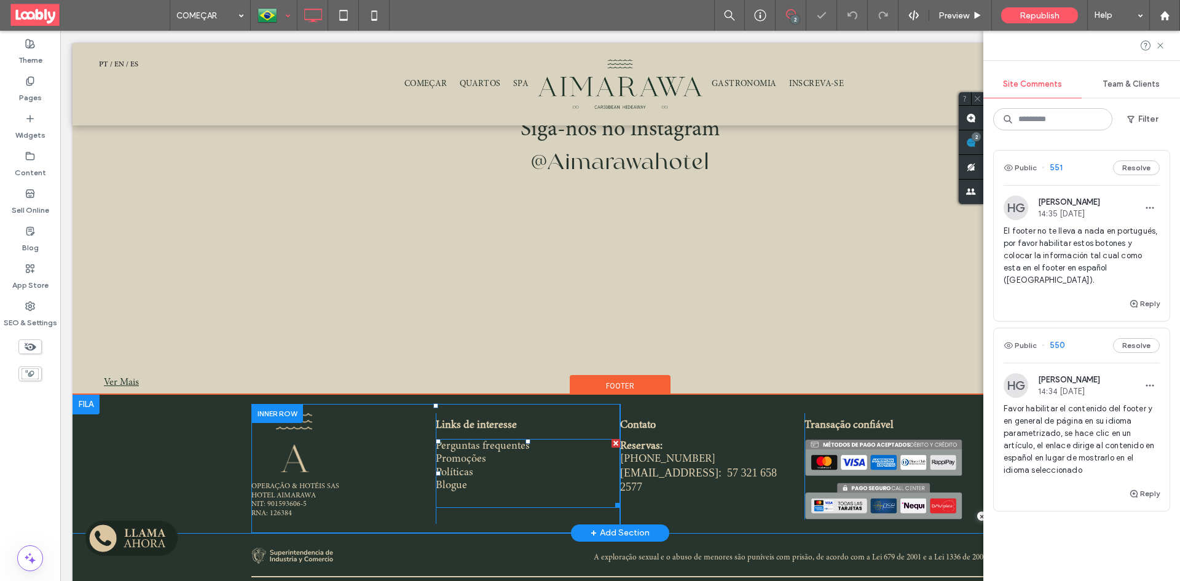
click at [466, 441] on span "Perguntas frequentes" at bounding box center [483, 446] width 94 height 11
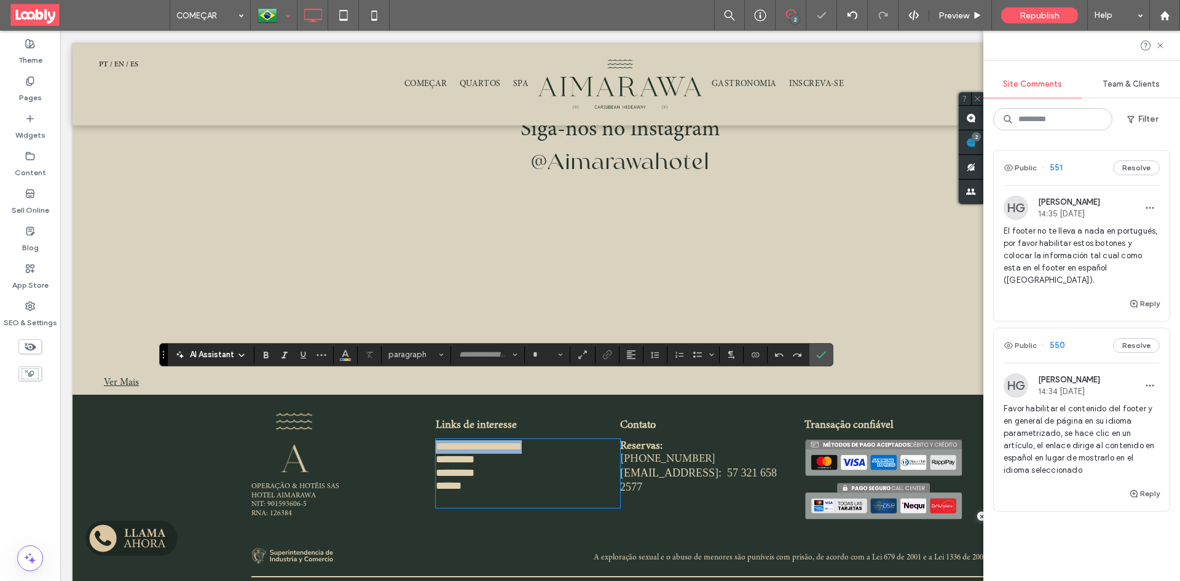
type input "**********"
type input "**"
click at [605, 356] on use "Link" at bounding box center [606, 354] width 9 height 9
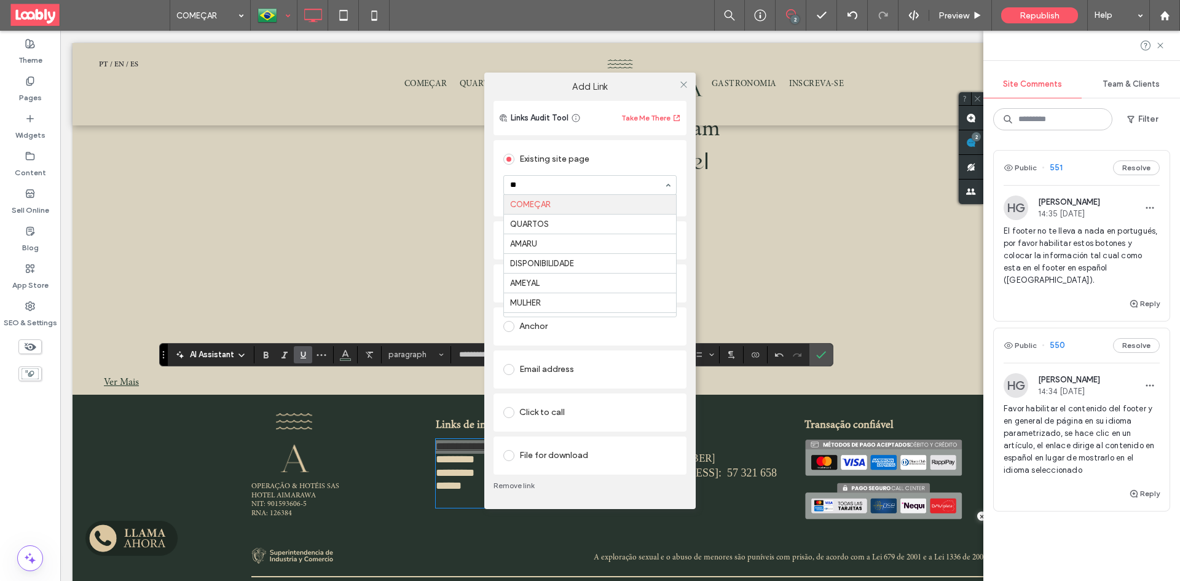
type input "***"
click at [683, 85] on icon at bounding box center [683, 84] width 9 height 9
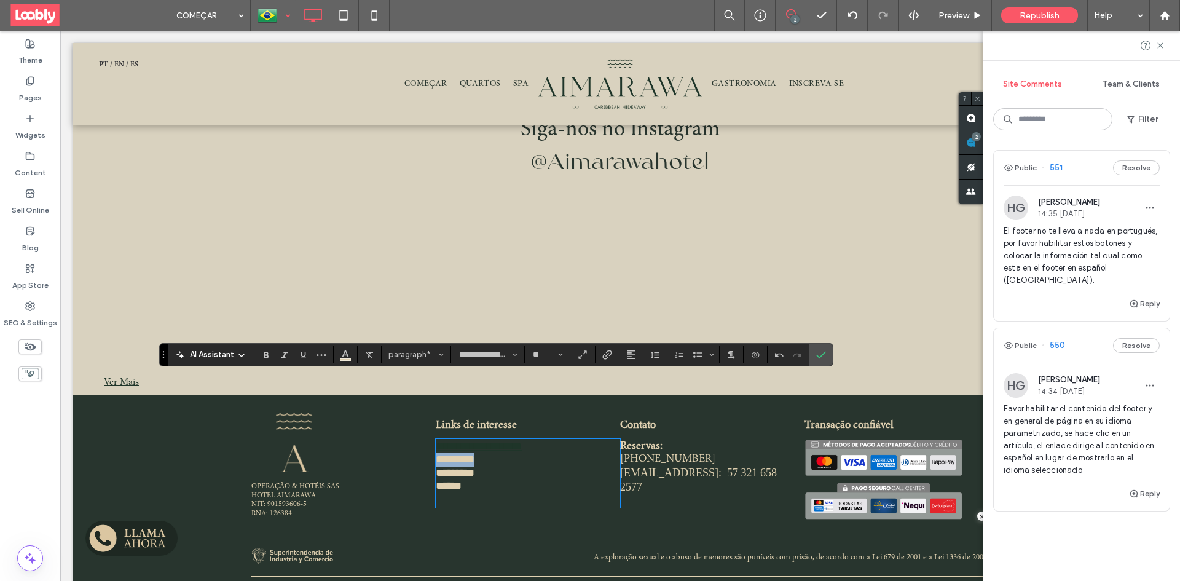
drag, startPoint x: 494, startPoint y: 400, endPoint x: 422, endPoint y: 400, distance: 71.9
click at [422, 413] on div "**********" at bounding box center [435, 468] width 369 height 111
click at [601, 356] on label "Link" at bounding box center [607, 354] width 18 height 17
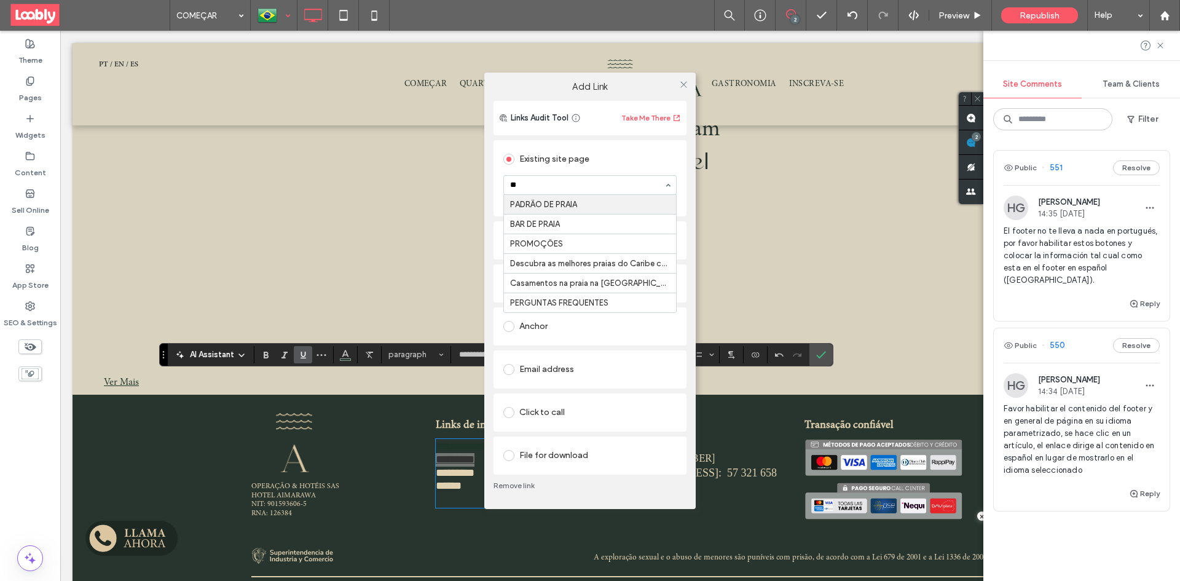
type input "***"
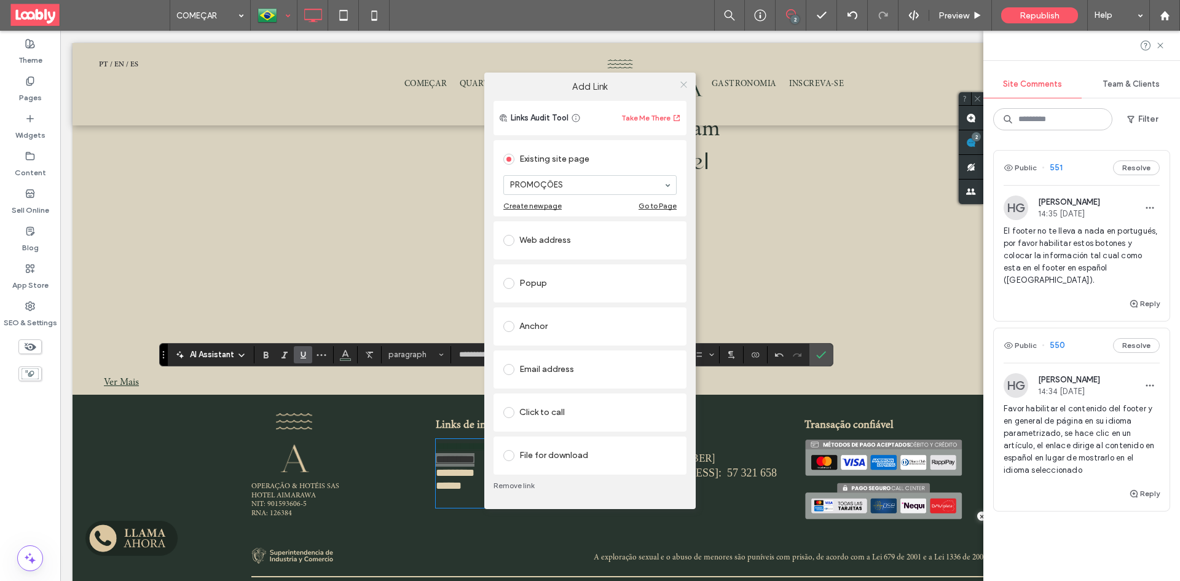
click at [684, 82] on icon at bounding box center [683, 84] width 9 height 9
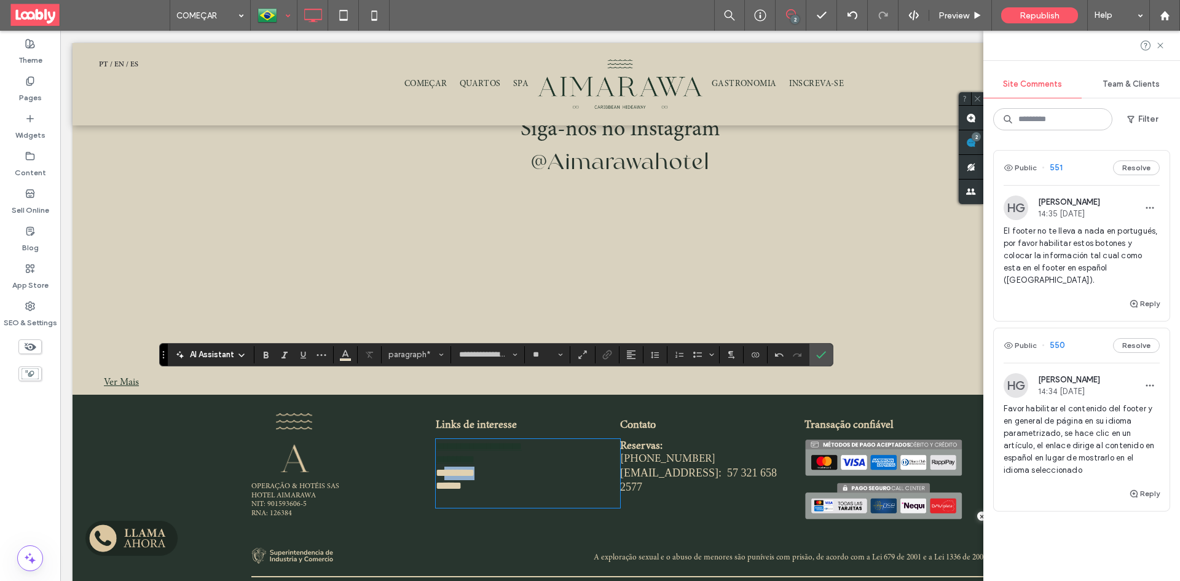
drag, startPoint x: 482, startPoint y: 409, endPoint x: 415, endPoint y: 409, distance: 66.4
click at [415, 413] on div "**********" at bounding box center [435, 468] width 369 height 111
click at [608, 356] on icon "Link" at bounding box center [607, 355] width 10 height 10
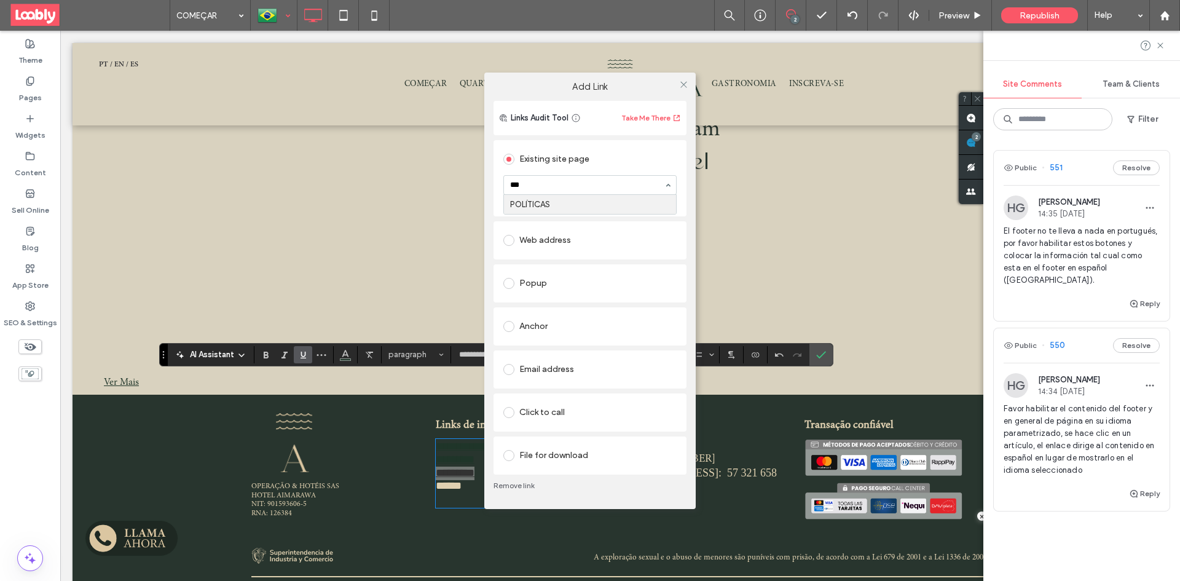
type input "****"
click at [682, 83] on icon at bounding box center [683, 84] width 9 height 9
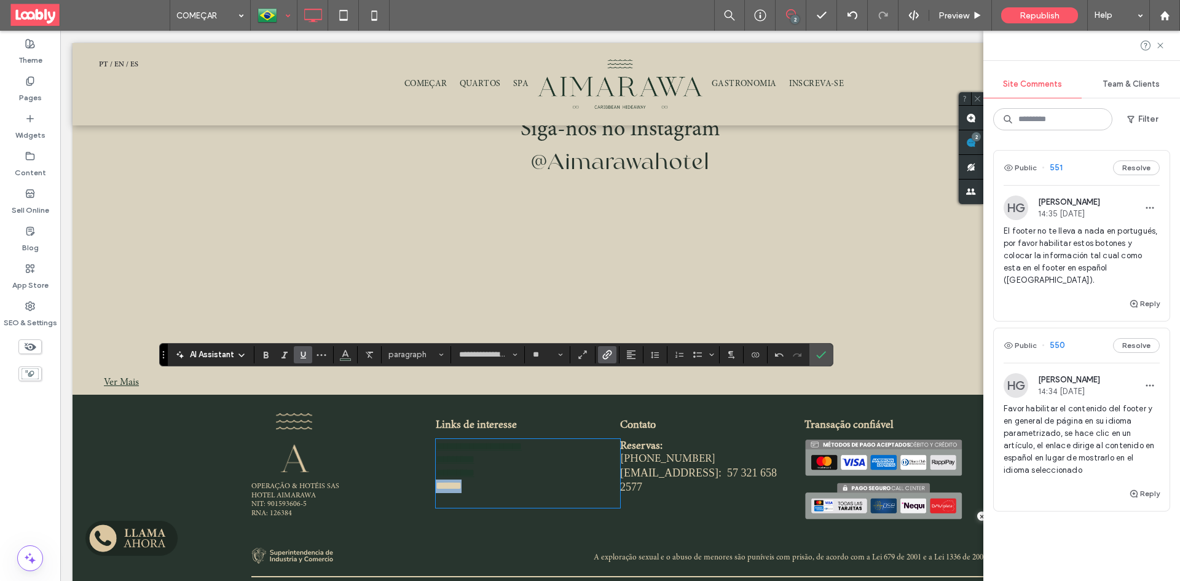
drag, startPoint x: 467, startPoint y: 421, endPoint x: 419, endPoint y: 424, distance: 48.0
click at [419, 424] on div "**********" at bounding box center [435, 468] width 369 height 111
click at [610, 359] on icon "Link" at bounding box center [607, 355] width 10 height 10
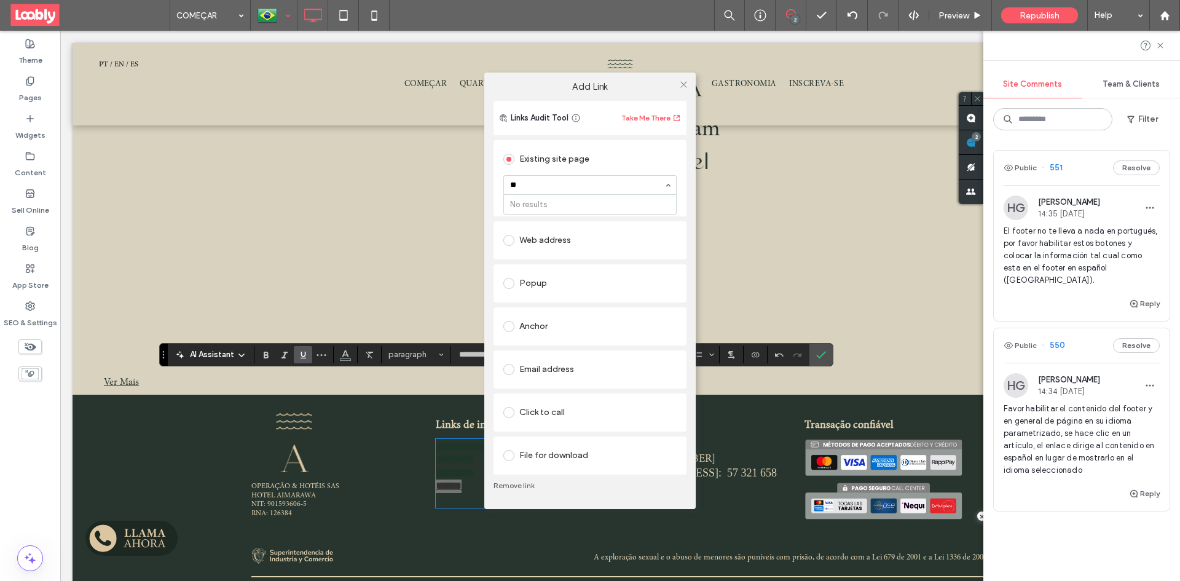
type input "*"
type input "****"
click at [684, 83] on icon at bounding box center [683, 84] width 9 height 9
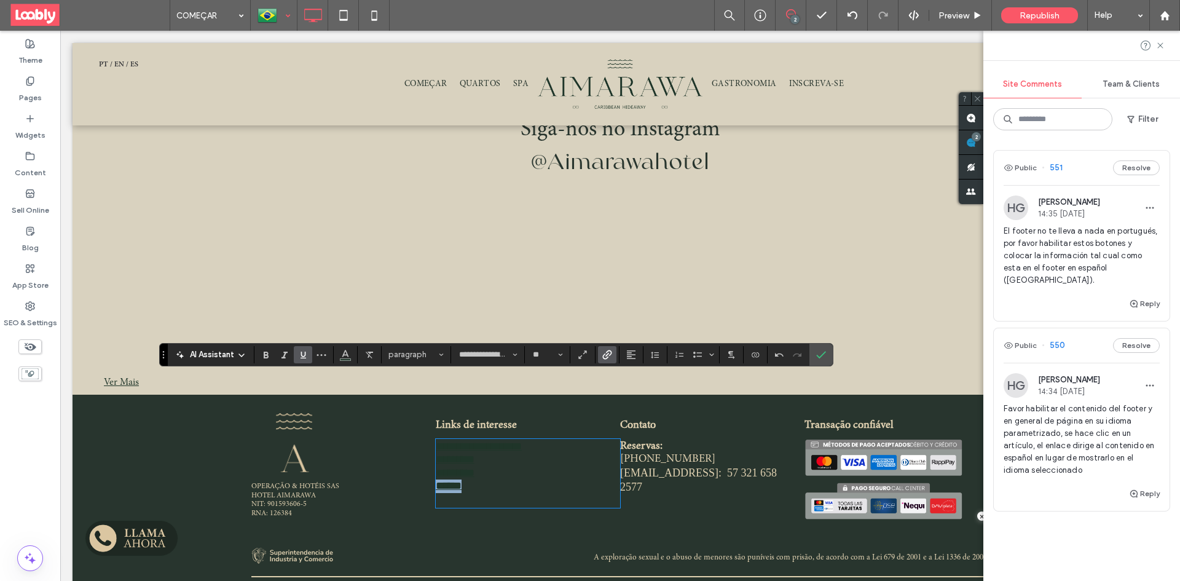
click at [459, 493] on p at bounding box center [528, 500] width 184 height 14
drag, startPoint x: 489, startPoint y: 437, endPoint x: 409, endPoint y: 442, distance: 79.4
click at [409, 444] on div "**********" at bounding box center [435, 468] width 369 height 111
click at [473, 493] on p at bounding box center [528, 500] width 184 height 14
drag, startPoint x: 432, startPoint y: 385, endPoint x: 484, endPoint y: 428, distance: 67.7
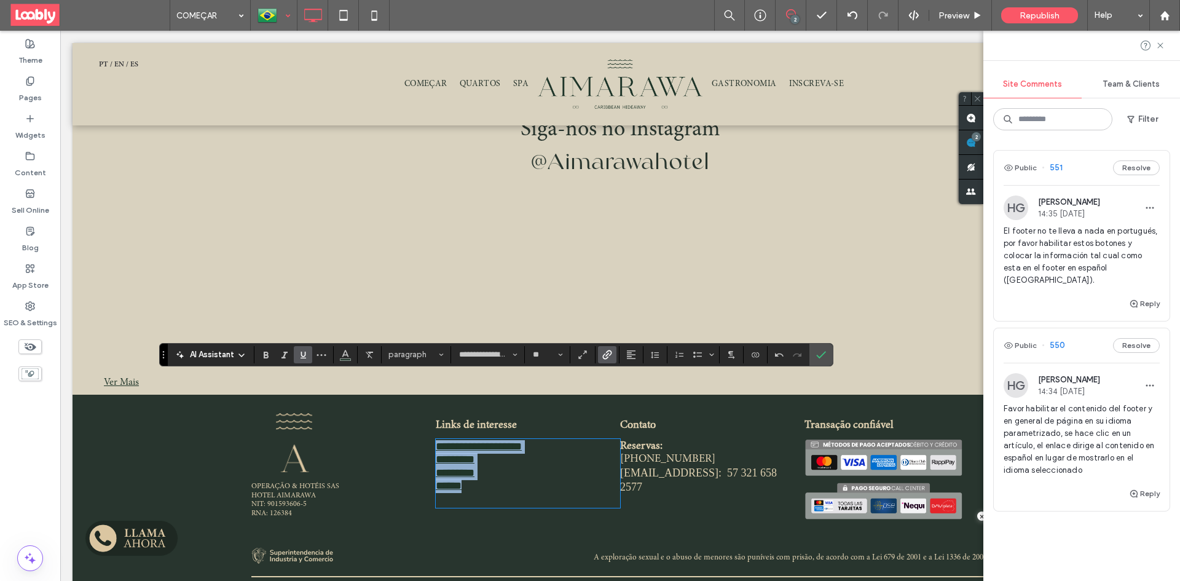
click at [484, 440] on div "**********" at bounding box center [528, 473] width 184 height 66
drag, startPoint x: 306, startPoint y: 355, endPoint x: 366, endPoint y: 349, distance: 60.5
click at [306, 355] on icon "Underline" at bounding box center [303, 355] width 10 height 10
click at [348, 356] on icon "Color" at bounding box center [345, 353] width 10 height 10
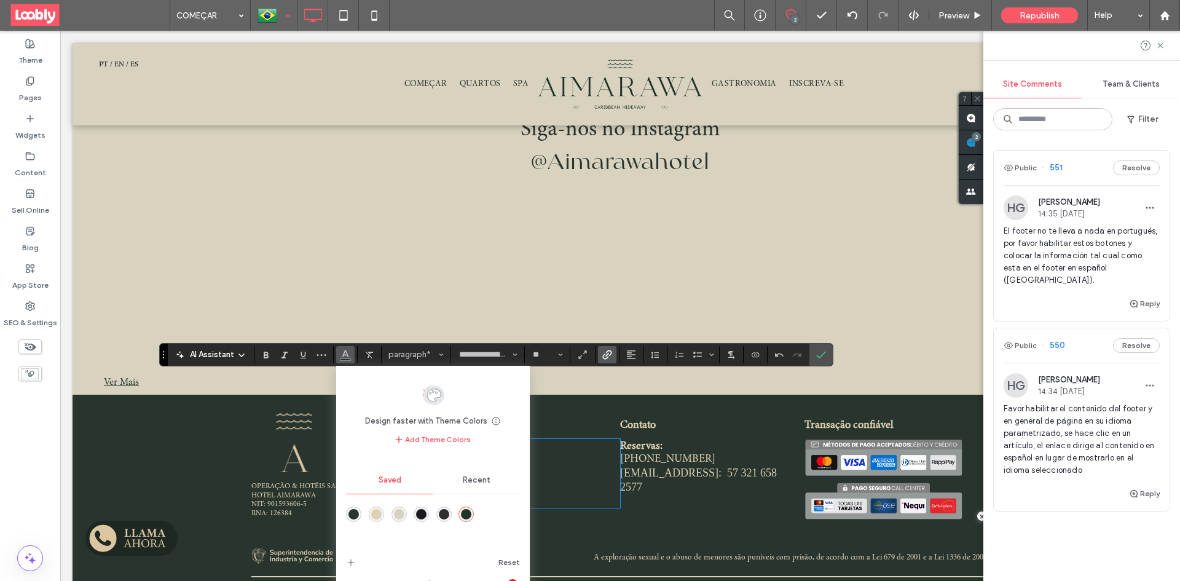
click at [377, 511] on div "rgba(224,209,177,1)" at bounding box center [376, 514] width 10 height 10
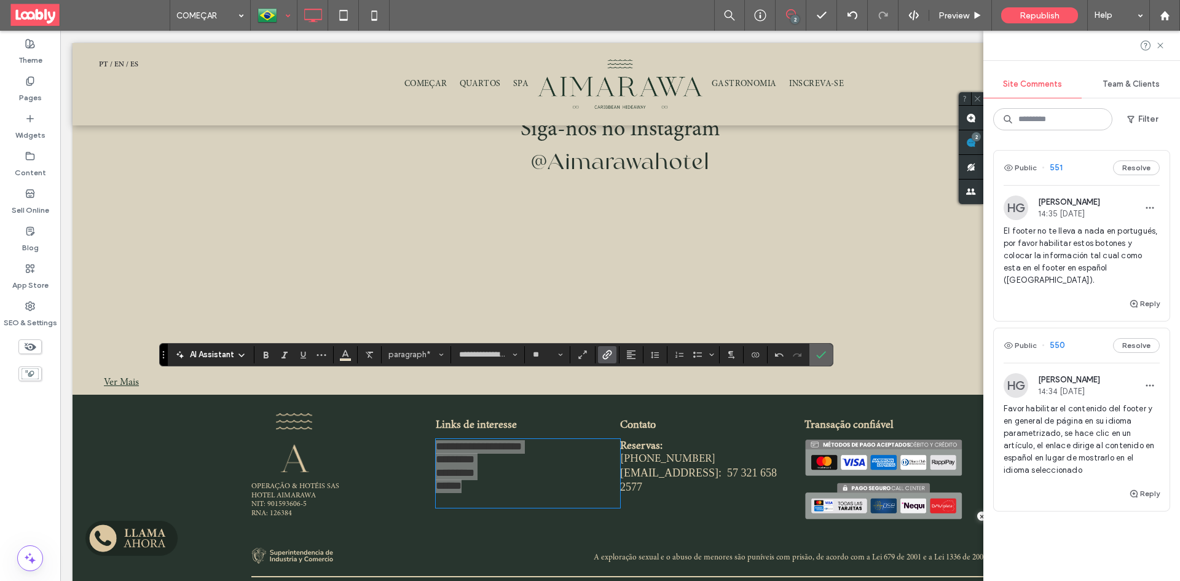
click at [818, 355] on icon "Confirm" at bounding box center [821, 355] width 10 height 10
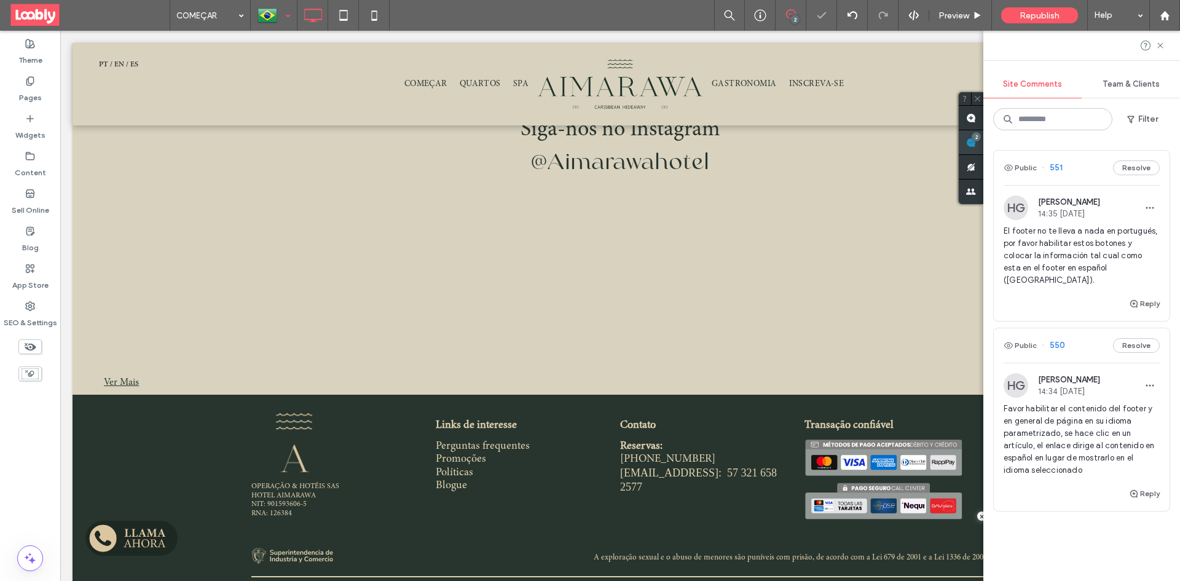
click at [974, 146] on use at bounding box center [971, 143] width 10 height 10
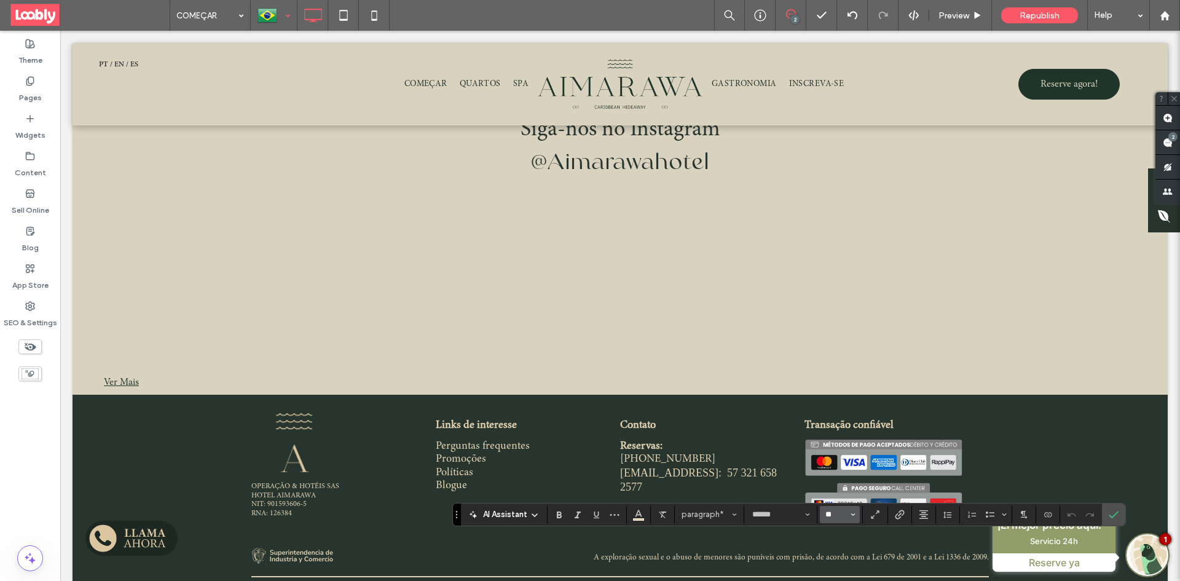
click at [834, 517] on input "**" at bounding box center [836, 514] width 24 height 10
type input "*"
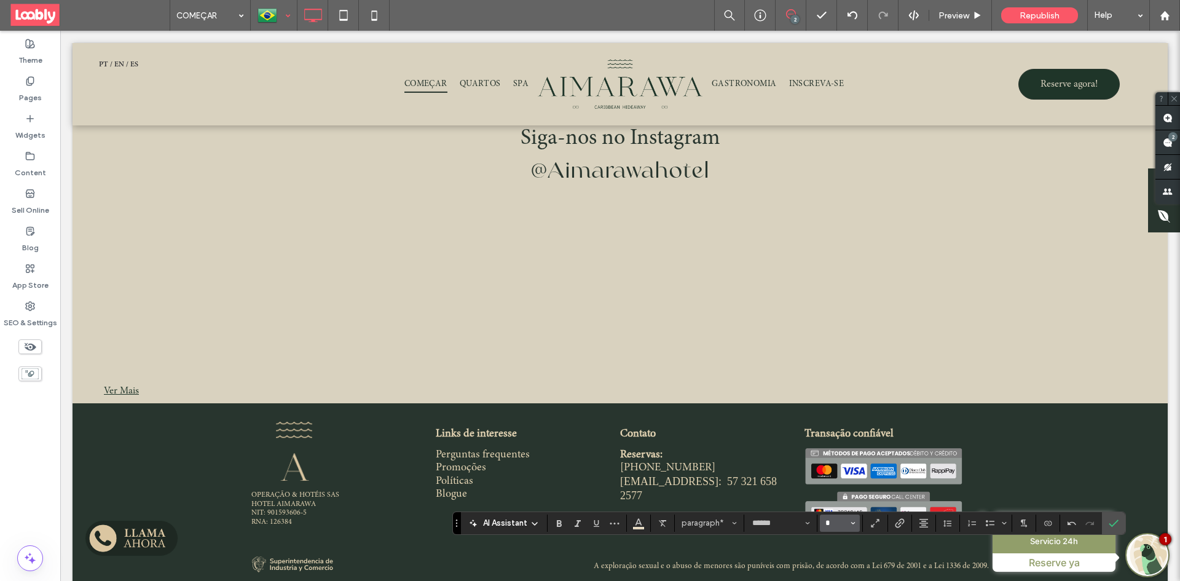
click at [830, 522] on input "*" at bounding box center [836, 523] width 24 height 10
type input "**"
drag, startPoint x: 1112, startPoint y: 526, endPoint x: 1041, endPoint y: 498, distance: 76.1
click at [1112, 526] on use "Confirm" at bounding box center [1114, 522] width 10 height 7
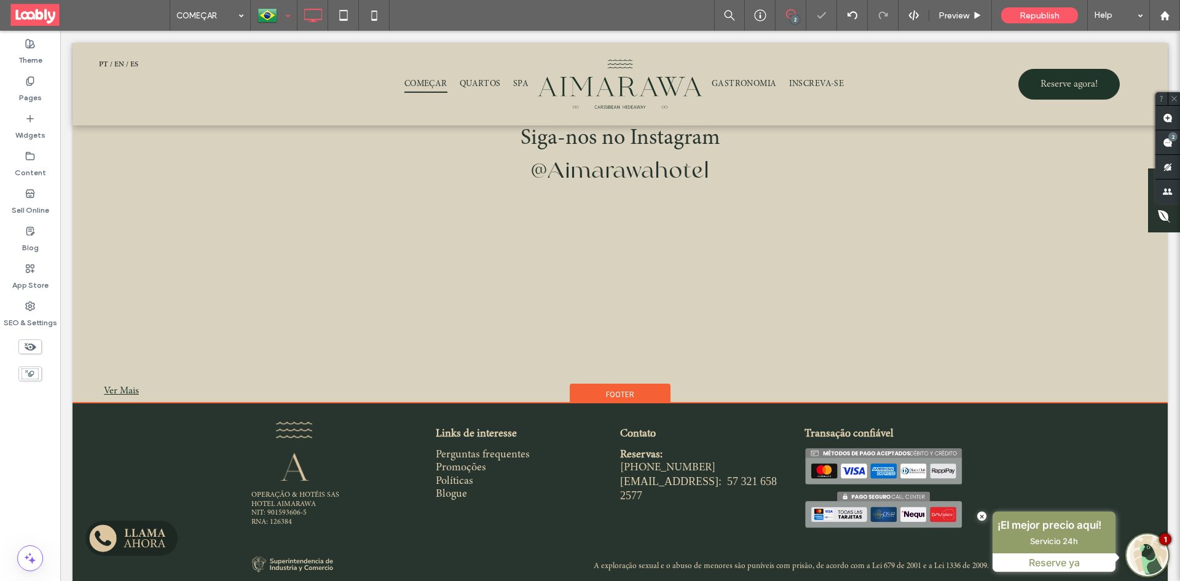
drag, startPoint x: 305, startPoint y: 542, endPoint x: 321, endPoint y: 547, distance: 16.3
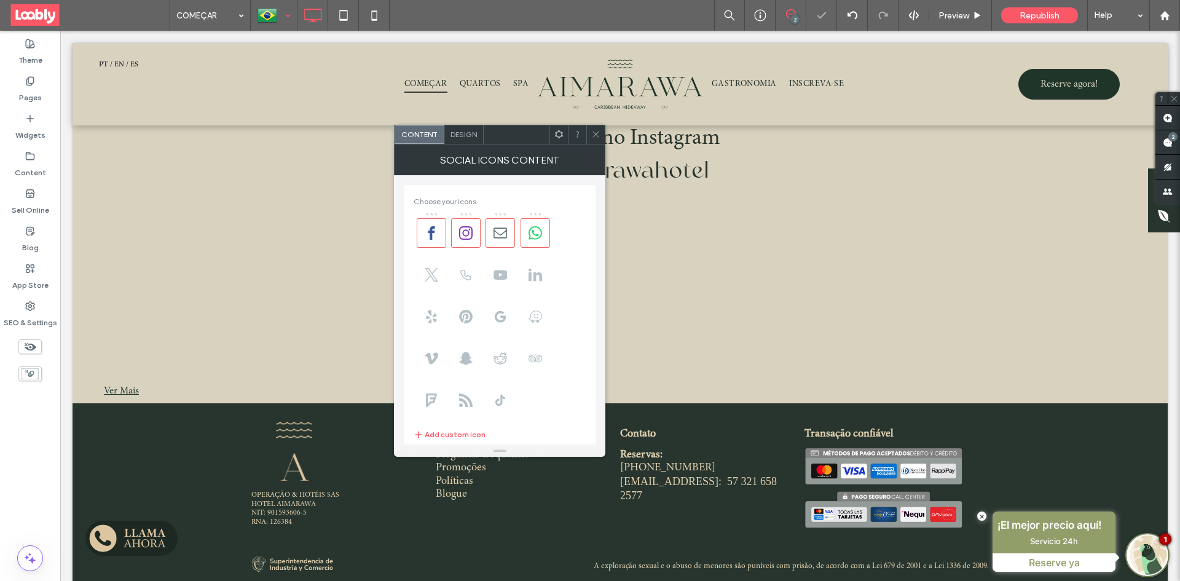
drag, startPoint x: 594, startPoint y: 136, endPoint x: 625, endPoint y: 143, distance: 31.9
click at [594, 136] on icon at bounding box center [595, 134] width 9 height 9
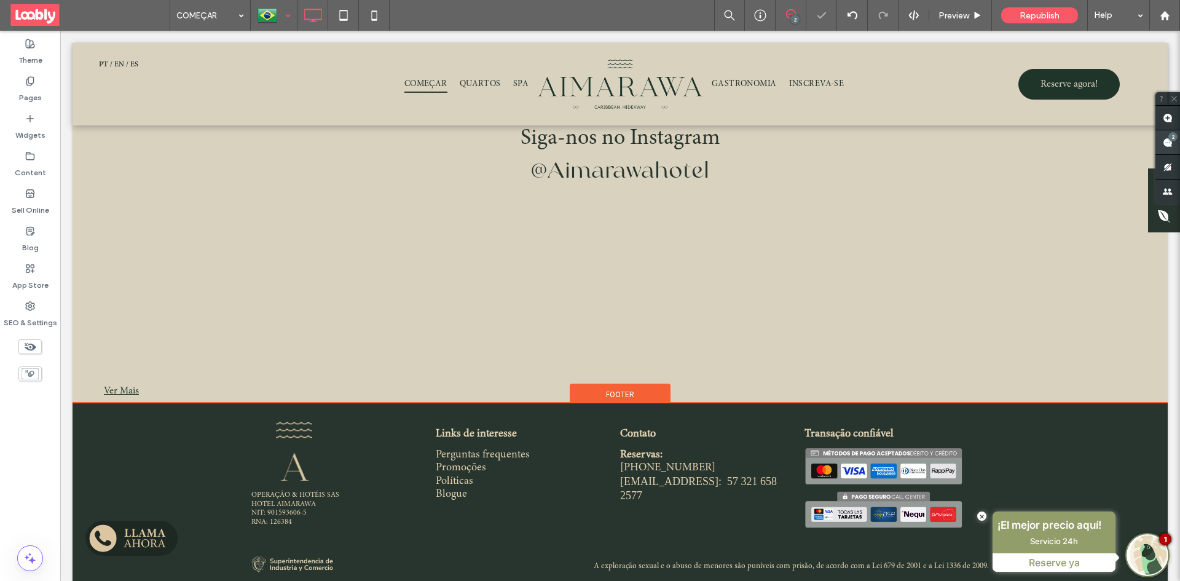
click at [1179, 145] on span at bounding box center [1167, 142] width 25 height 24
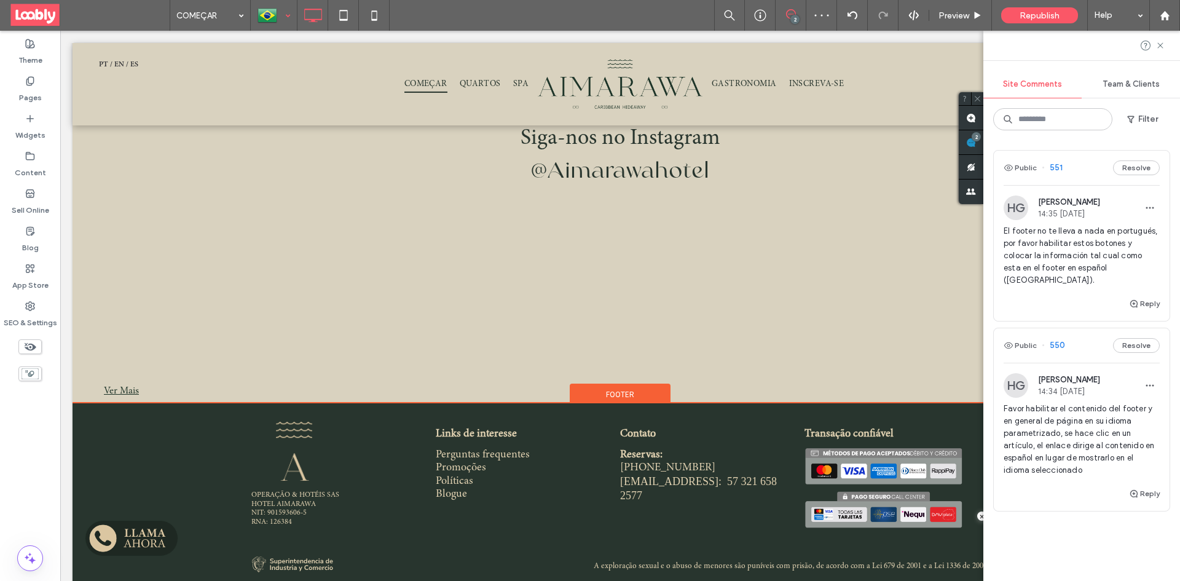
click at [1070, 337] on div "Public 550 Resolve" at bounding box center [1082, 345] width 176 height 34
click at [1129, 166] on button "Resolve" at bounding box center [1136, 167] width 47 height 15
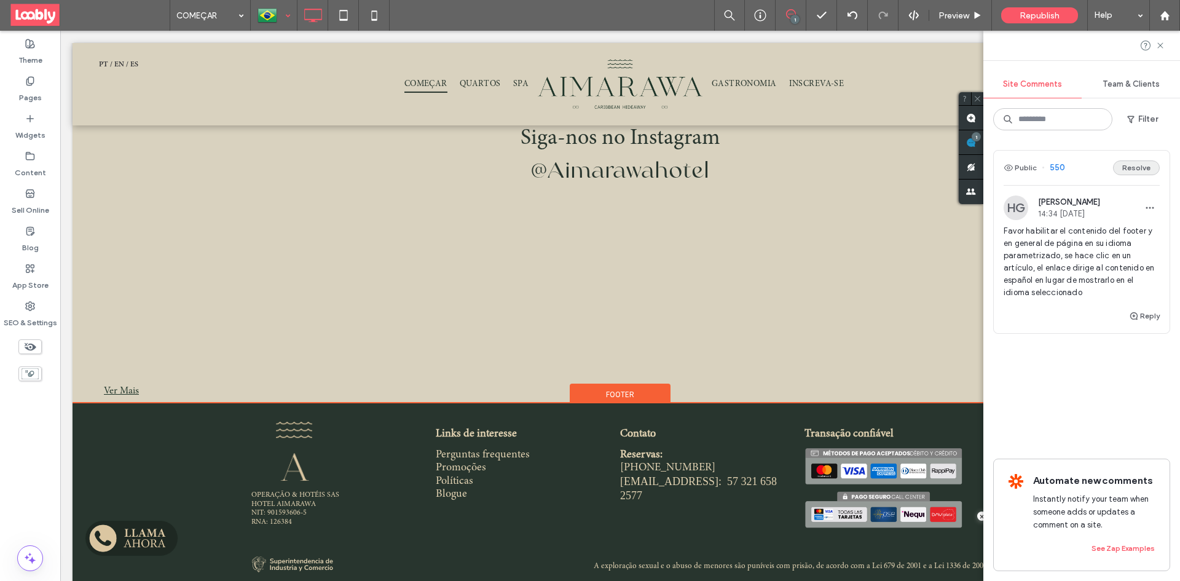
click at [1139, 170] on button "Resolve" at bounding box center [1136, 167] width 47 height 15
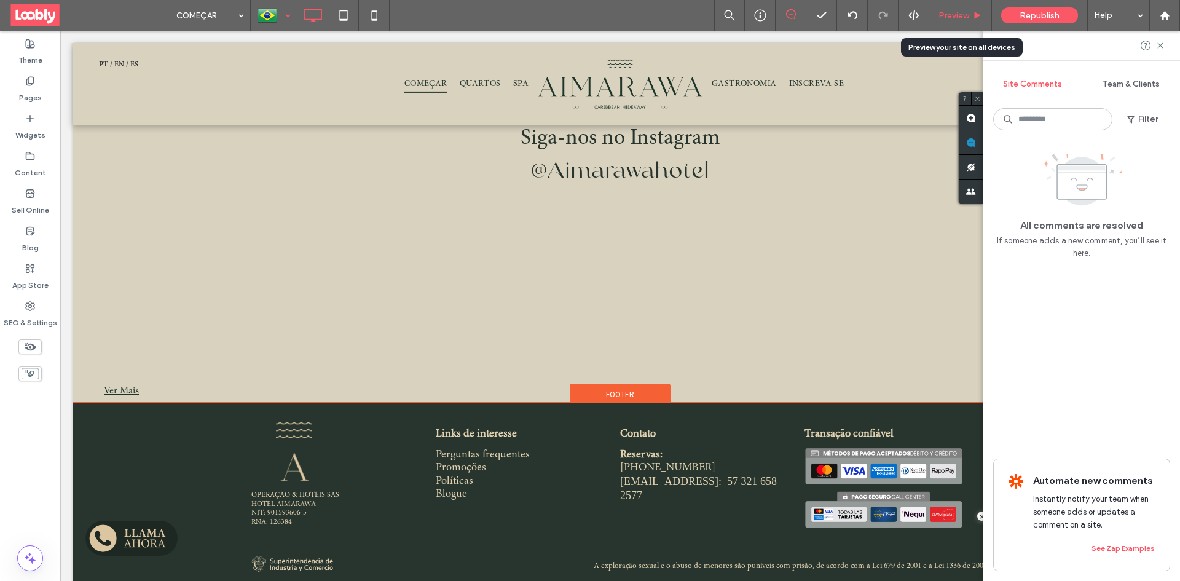
click at [963, 17] on span "Preview" at bounding box center [953, 15] width 31 height 10
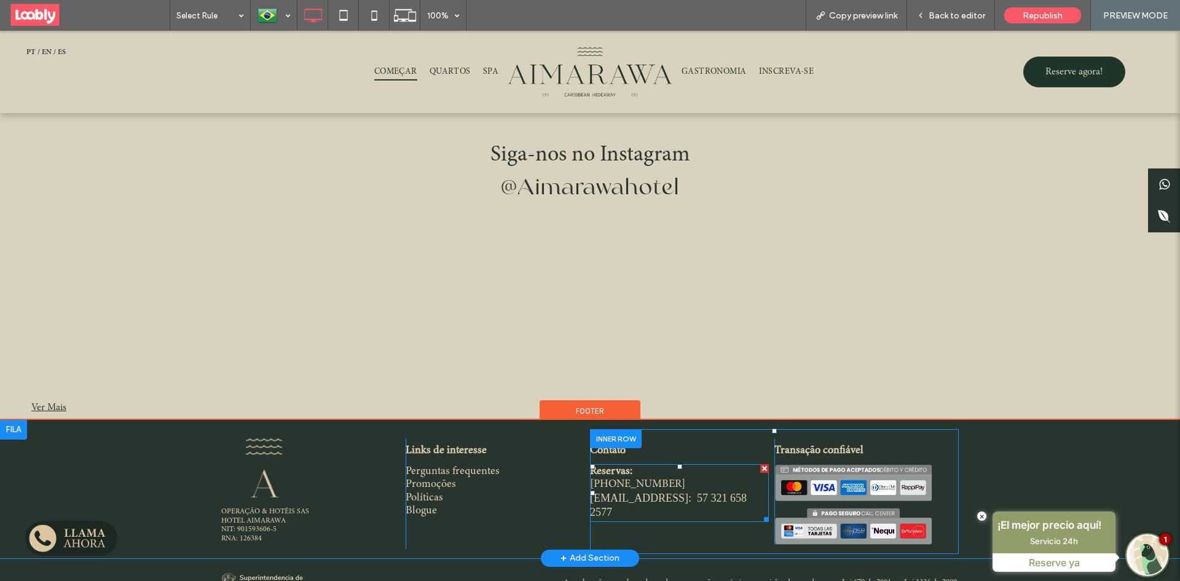
scroll to position [3232, 0]
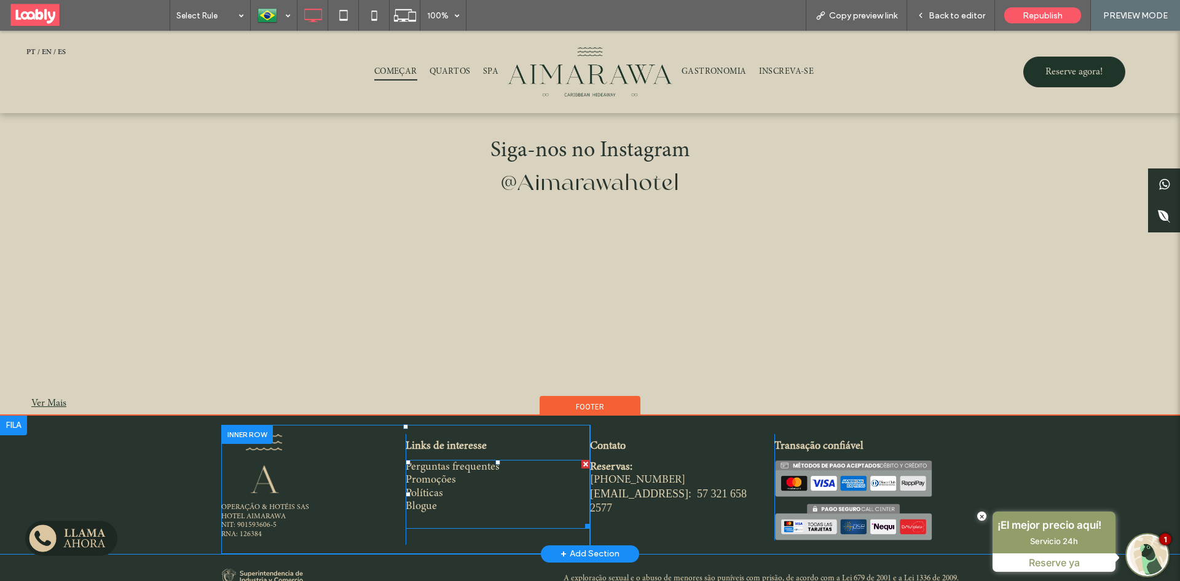
click at [439, 461] on link "Perguntas frequentes" at bounding box center [453, 466] width 94 height 11
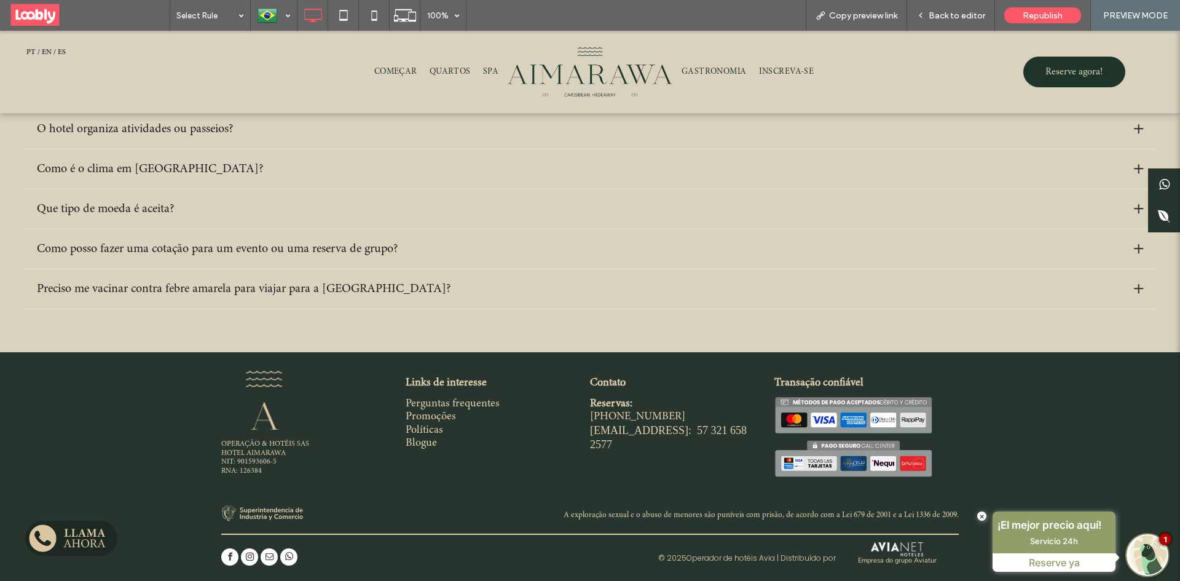
scroll to position [631, 0]
click at [422, 420] on link "Promoções" at bounding box center [431, 416] width 50 height 11
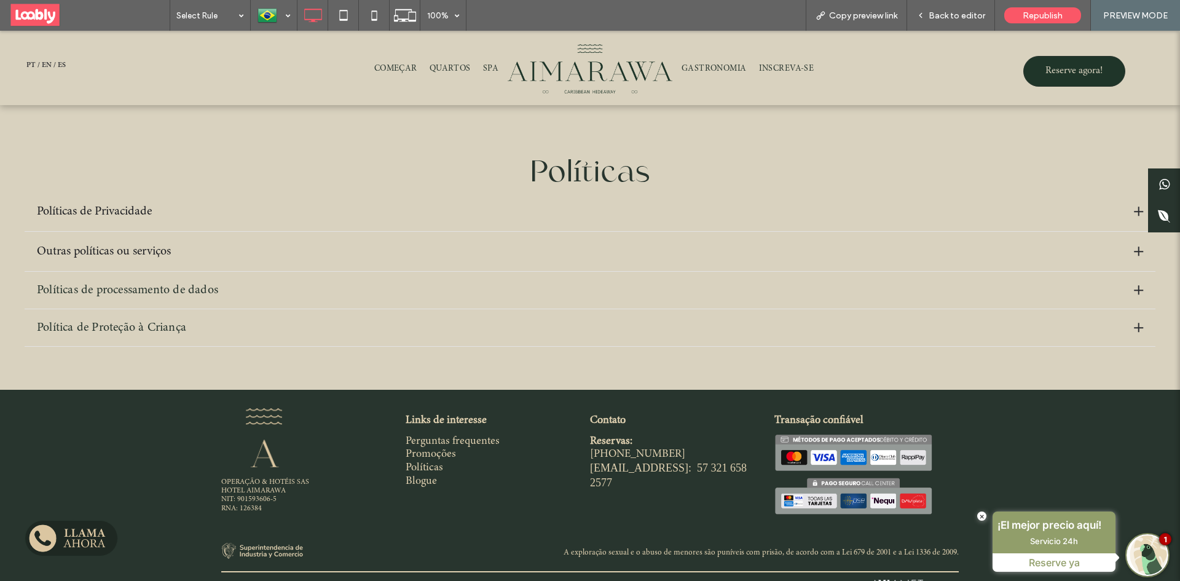
click at [420, 487] on link "Blogue" at bounding box center [421, 481] width 31 height 11
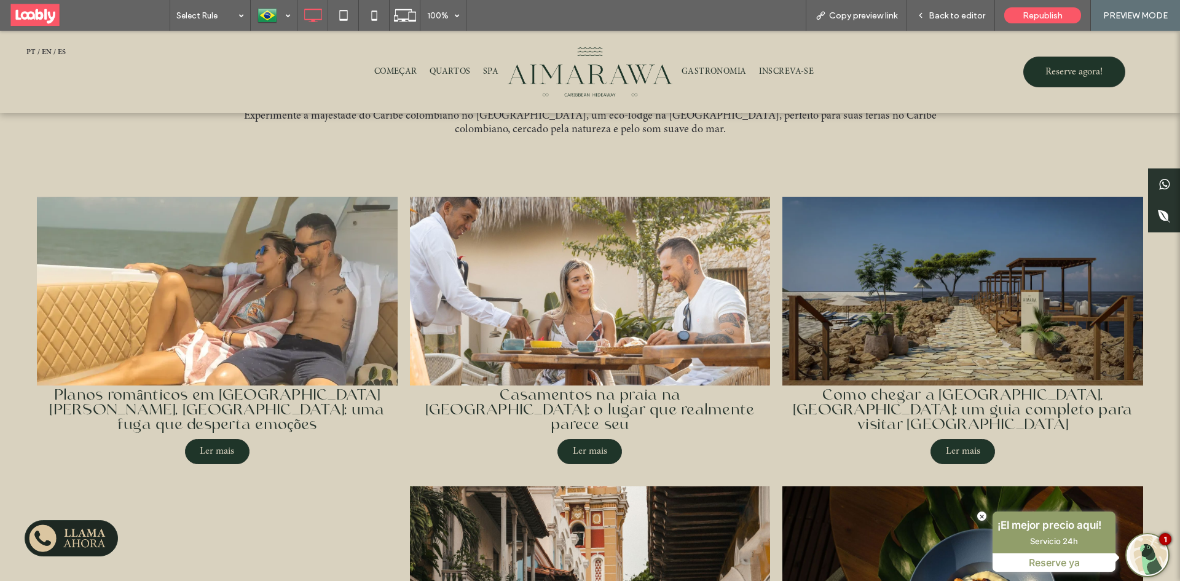
scroll to position [123, 0]
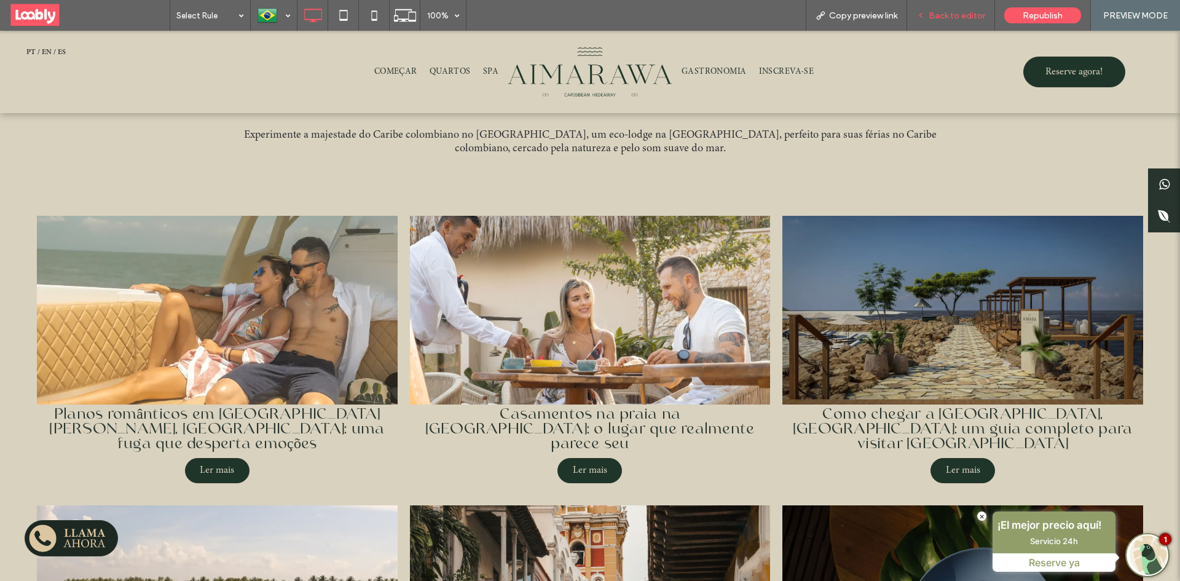
drag, startPoint x: 959, startPoint y: 18, endPoint x: 1002, endPoint y: 110, distance: 101.2
click at [959, 18] on span "Back to editor" at bounding box center [956, 15] width 57 height 10
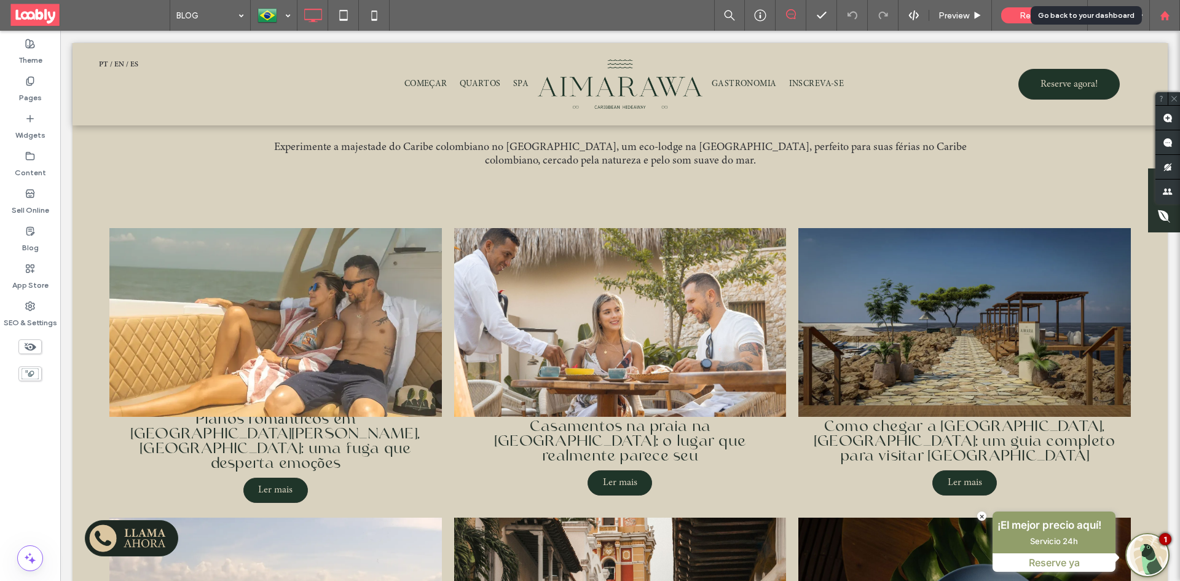
click at [1170, 18] on div at bounding box center [1164, 15] width 29 height 10
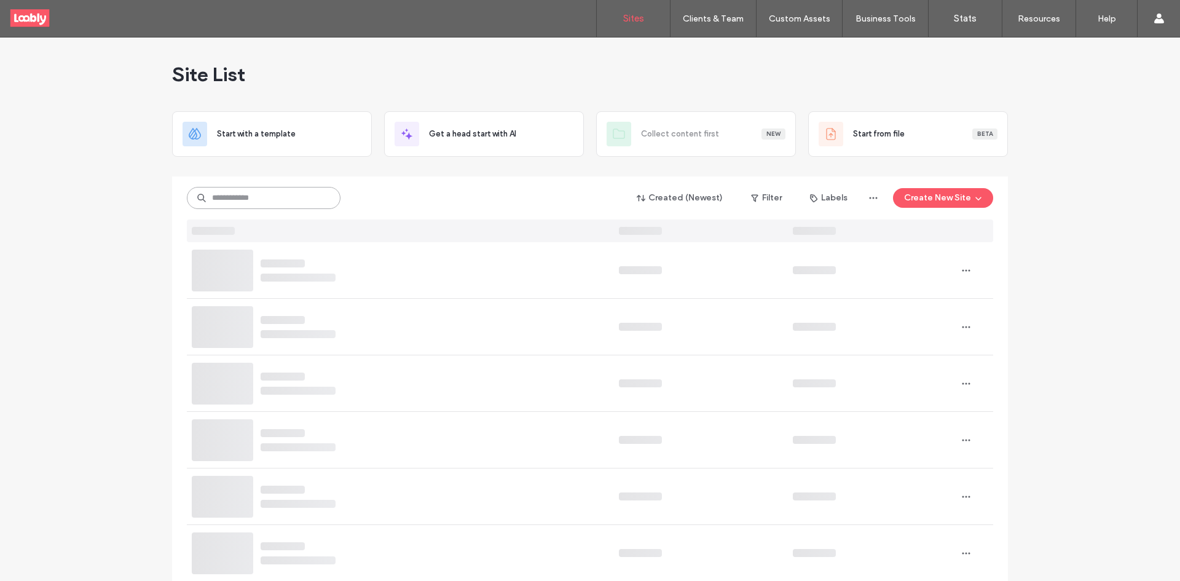
click at [302, 197] on input at bounding box center [264, 198] width 154 height 22
type input "*****"
